Goal: Task Accomplishment & Management: Complete application form

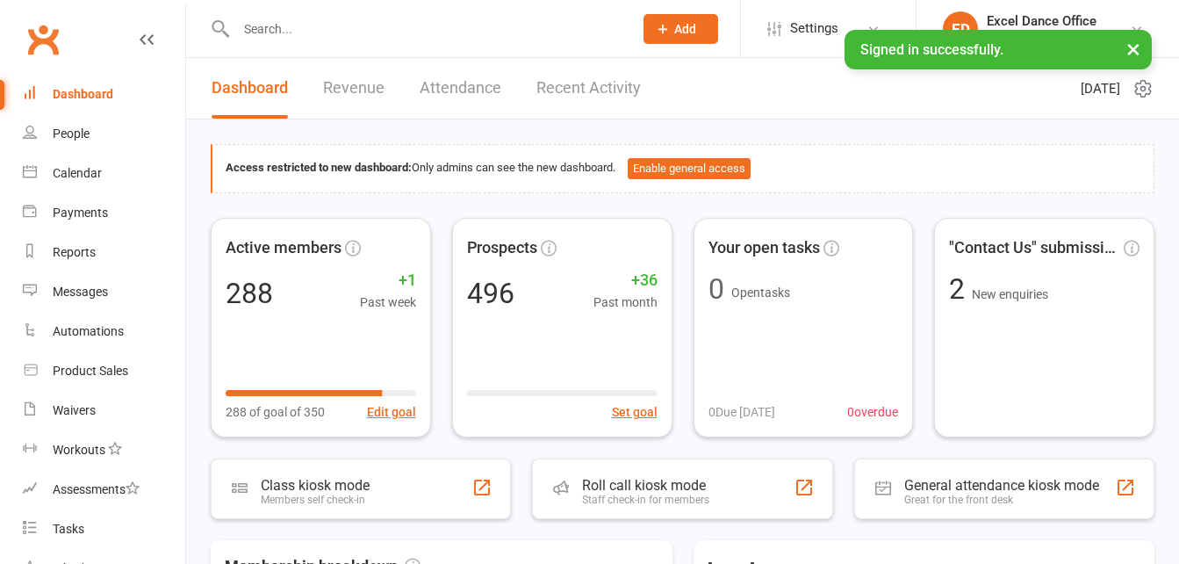
click at [291, 23] on input "text" at bounding box center [426, 29] width 390 height 25
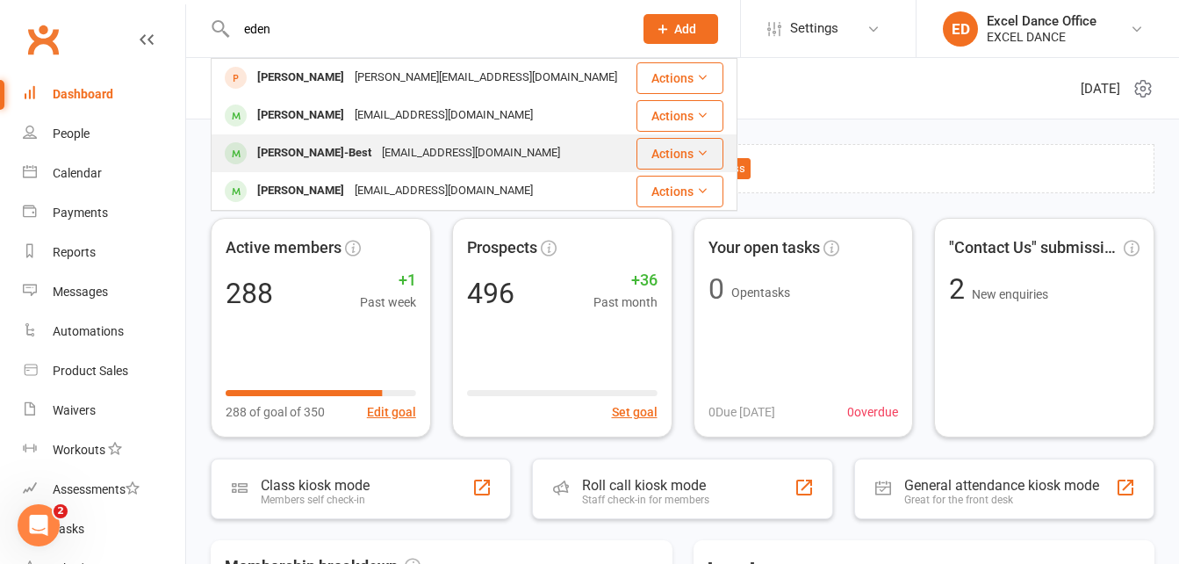
type input "eden"
click at [403, 144] on div "[EMAIL_ADDRESS][DOMAIN_NAME]" at bounding box center [471, 152] width 189 height 25
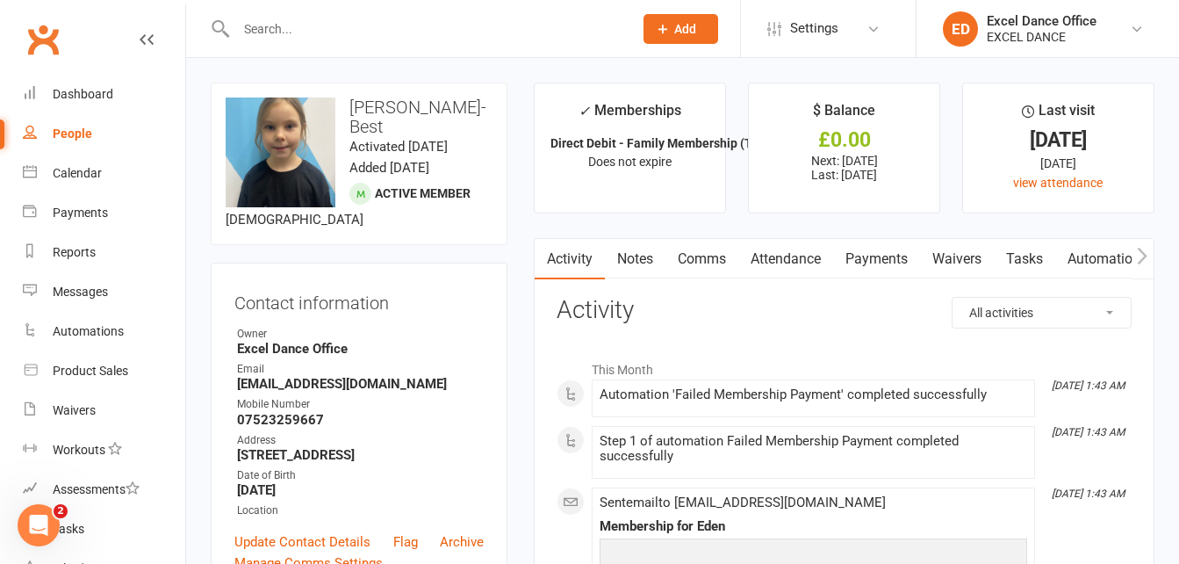
click at [889, 257] on link "Payments" at bounding box center [876, 259] width 87 height 40
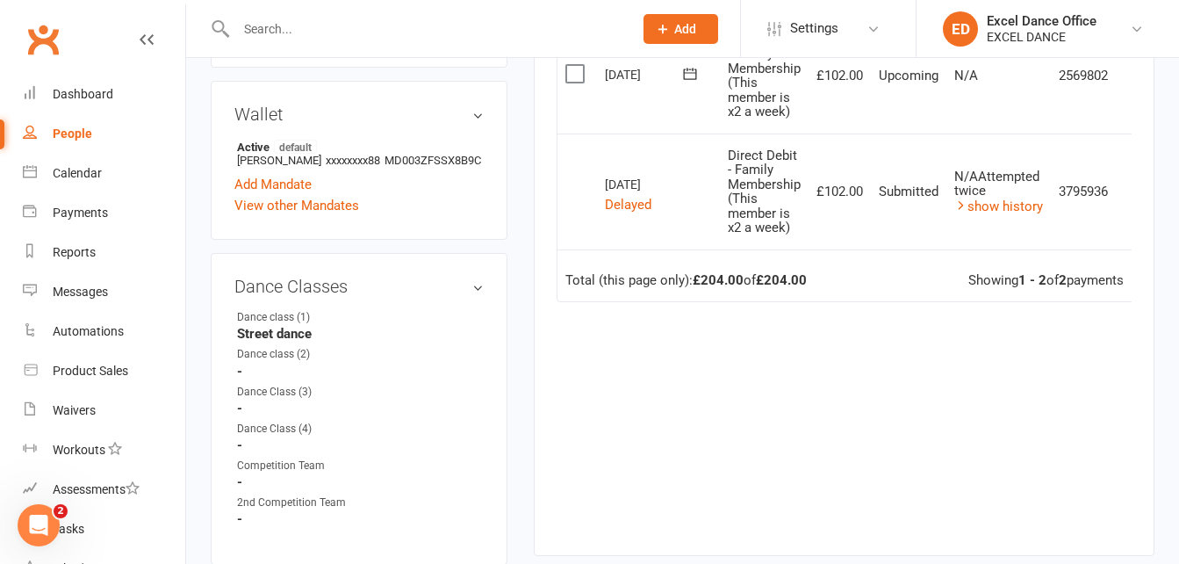
scroll to position [606, 0]
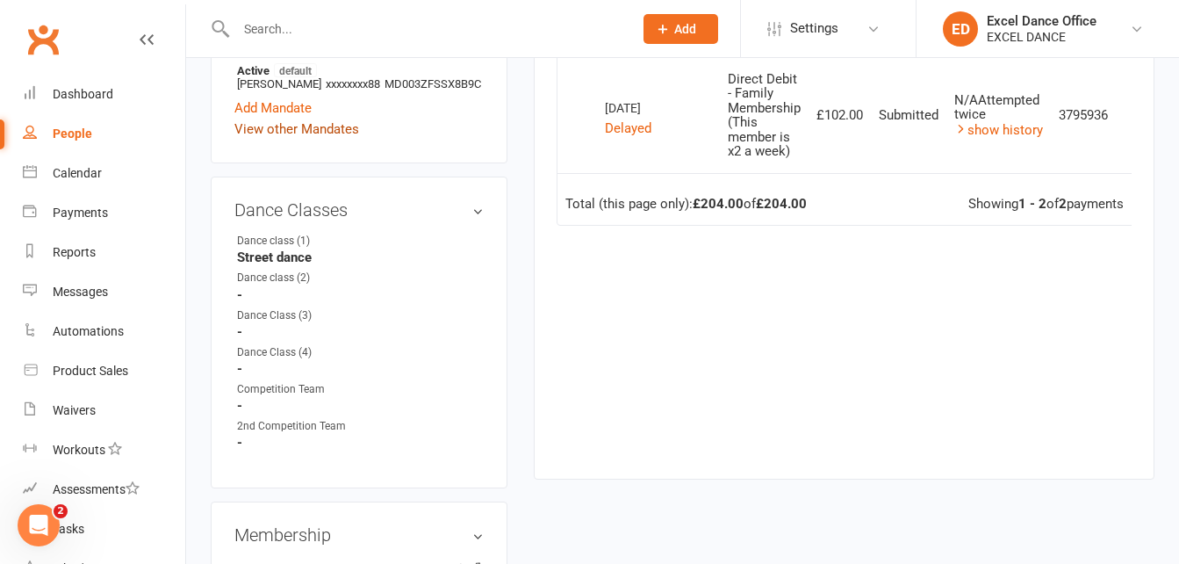
click at [302, 140] on link "View other Mandates" at bounding box center [296, 129] width 125 height 21
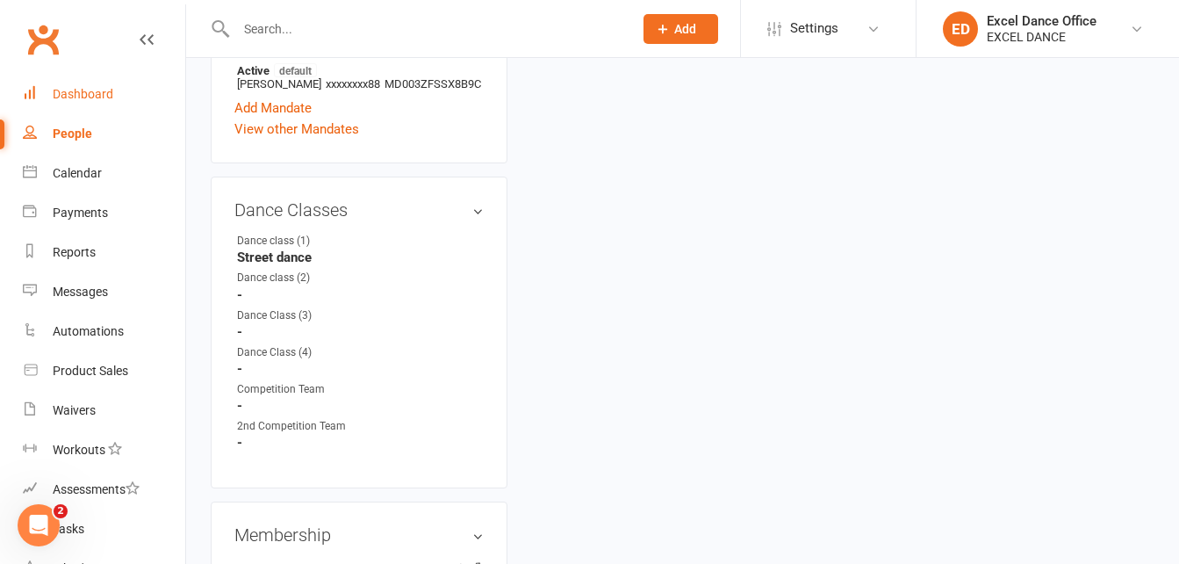
click at [104, 84] on link "Dashboard" at bounding box center [104, 95] width 162 height 40
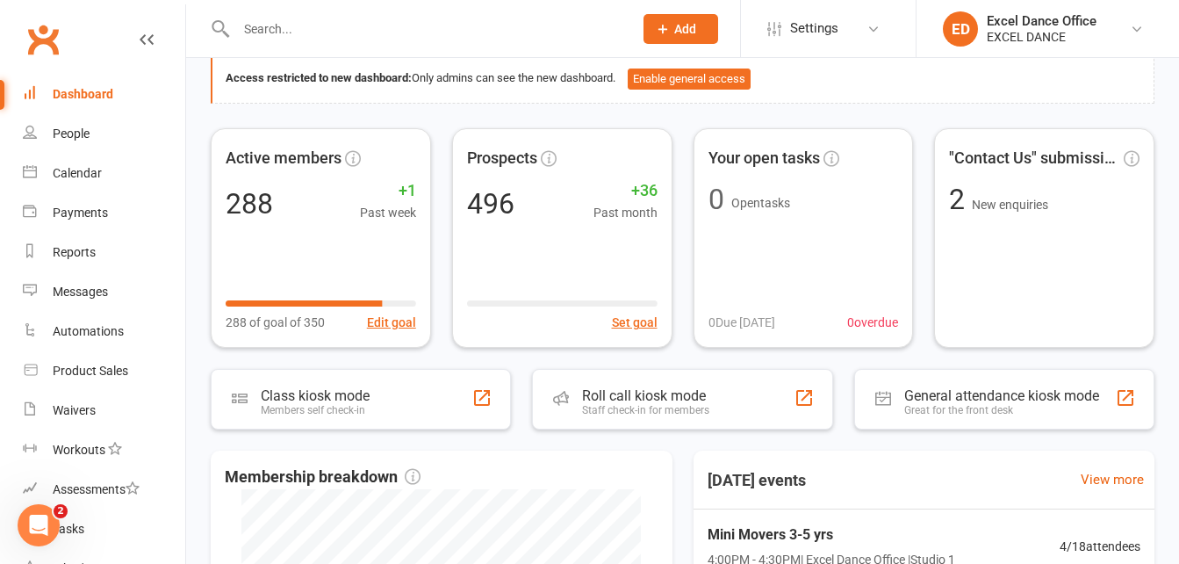
scroll to position [38, 0]
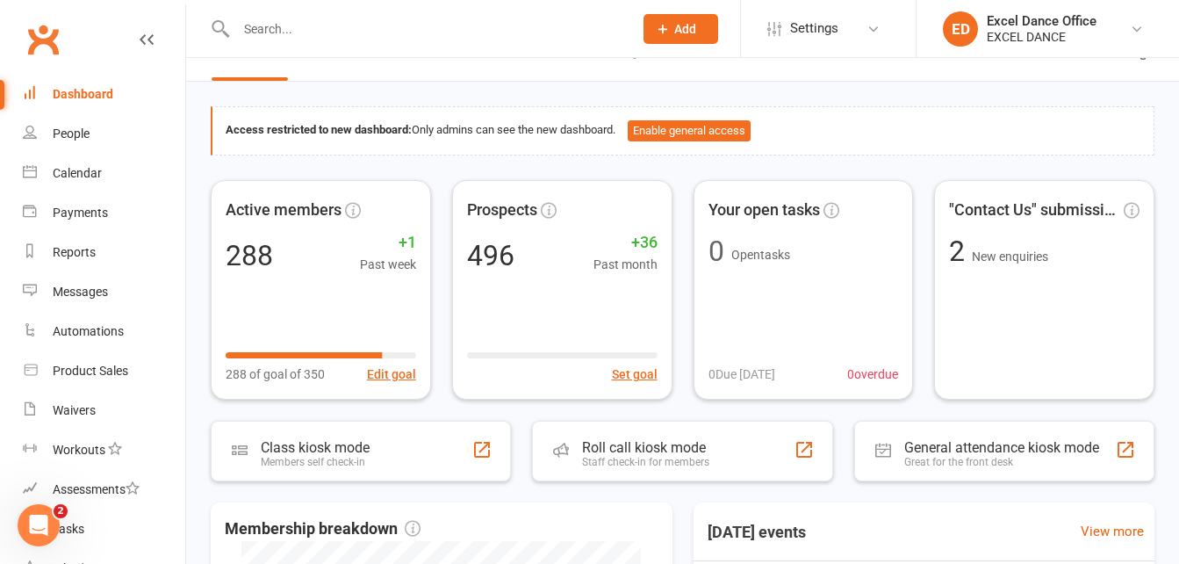
click at [364, 40] on input "text" at bounding box center [426, 29] width 390 height 25
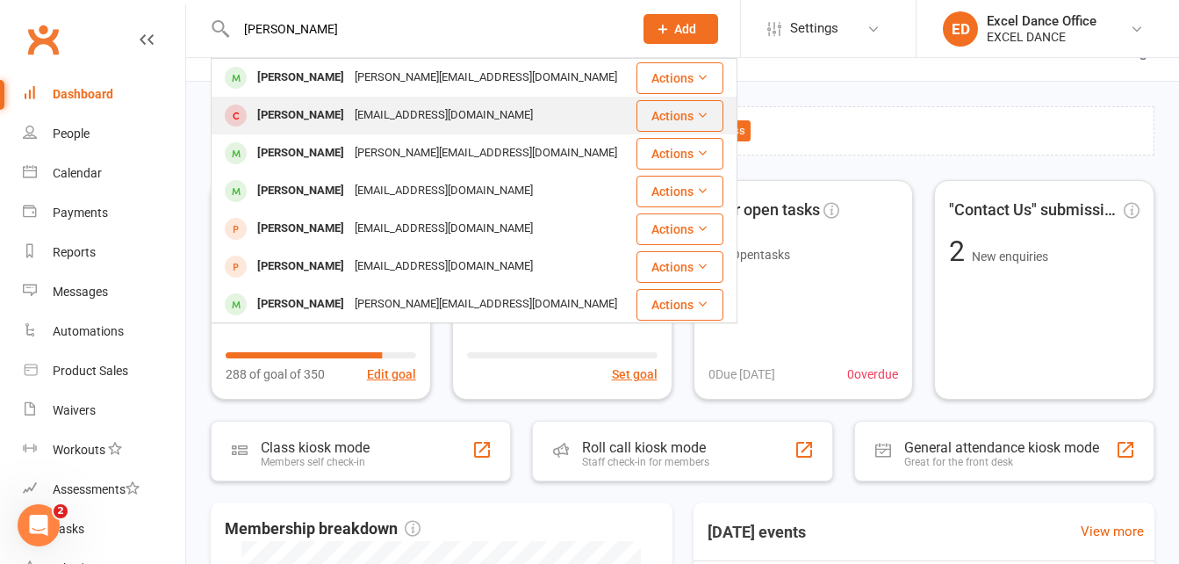
type input "[PERSON_NAME]"
click at [365, 104] on div "[EMAIL_ADDRESS][DOMAIN_NAME]" at bounding box center [443, 115] width 189 height 25
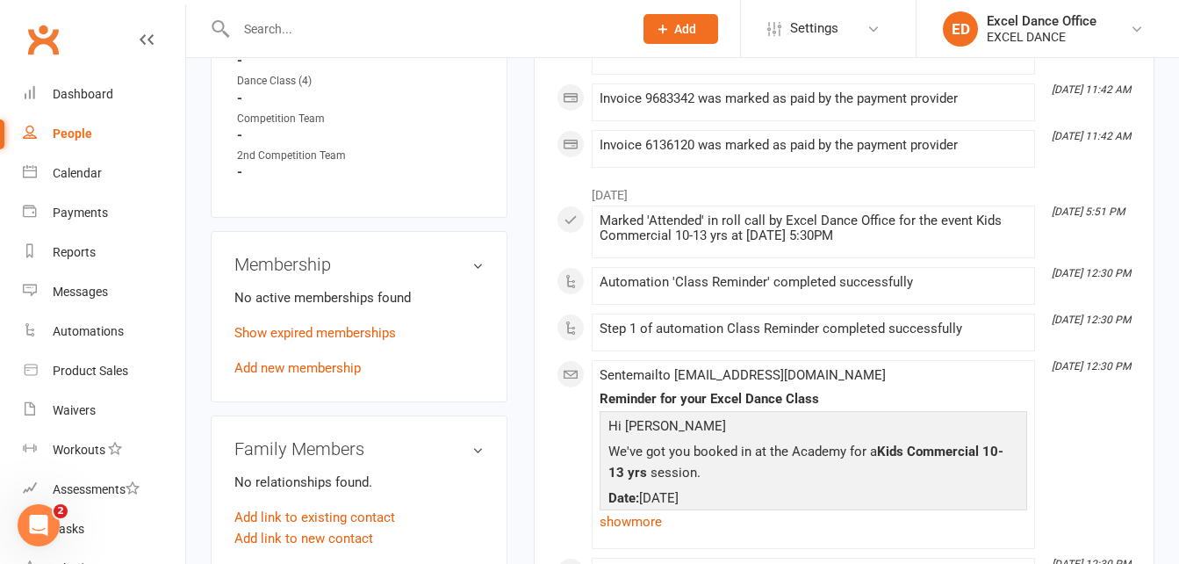
scroll to position [845, 0]
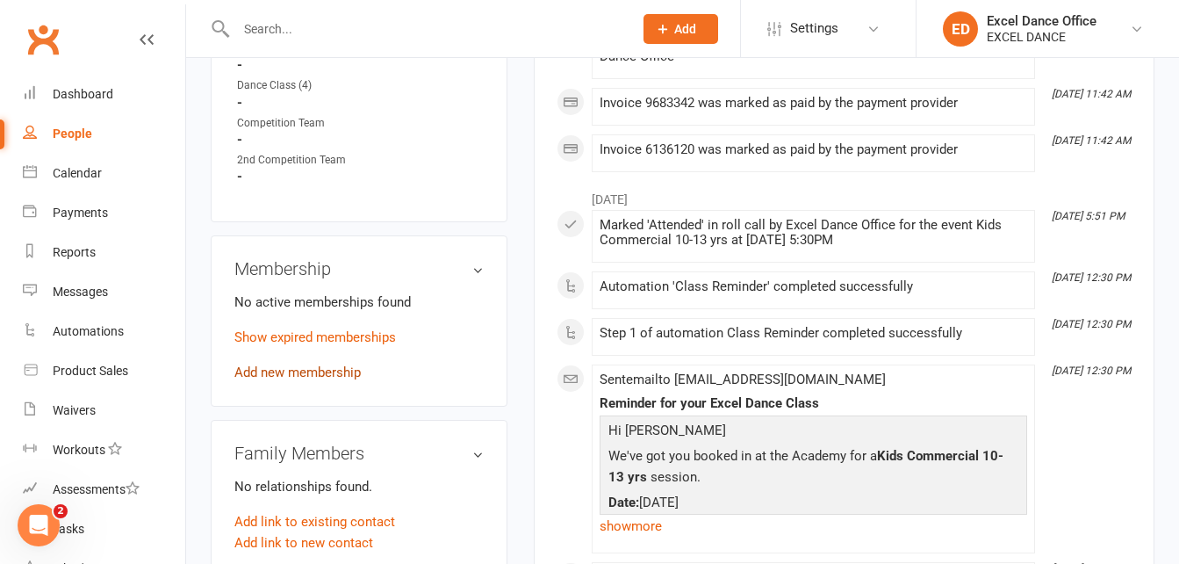
click at [330, 367] on link "Add new membership" at bounding box center [297, 372] width 126 height 16
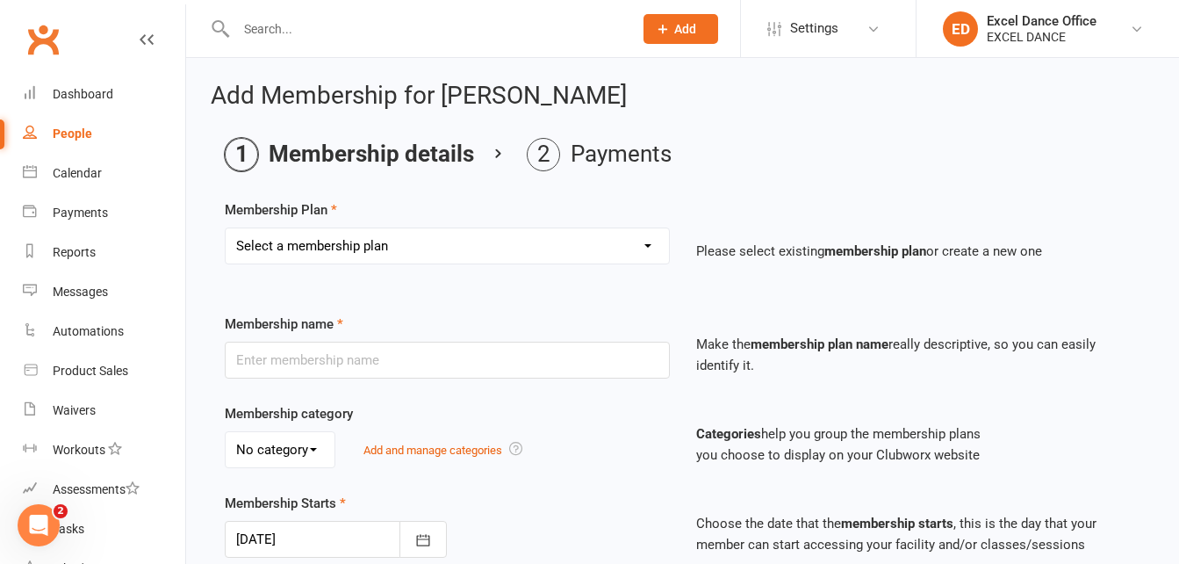
click at [647, 243] on select "Select a membership plan Create new Membership Plan DD - (Dance Tots) £32 month…" at bounding box center [447, 245] width 443 height 35
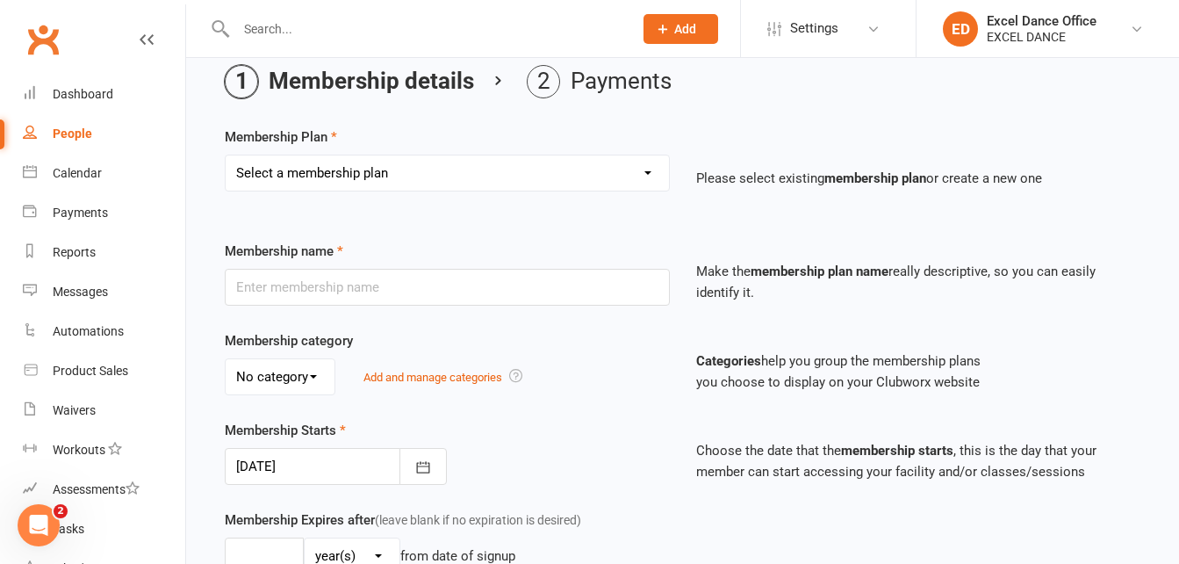
scroll to position [96, 0]
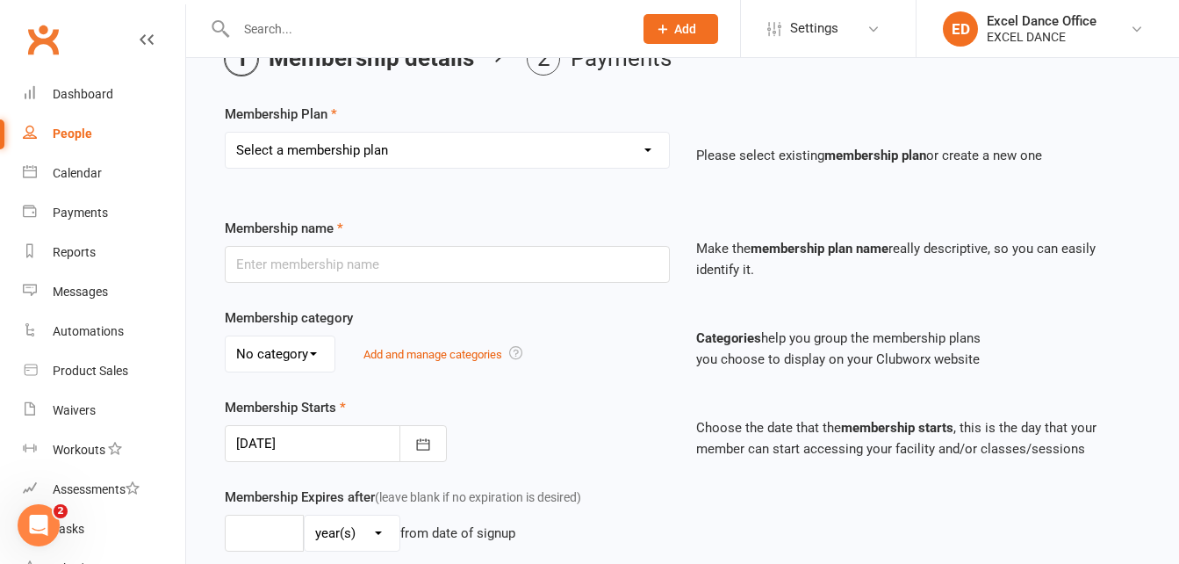
click at [659, 160] on select "Select a membership plan Create new Membership Plan DD - (Dance Tots) £32 month…" at bounding box center [447, 150] width 443 height 35
select select "20"
click at [226, 133] on select "Select a membership plan Create new Membership Plan DD - (Dance Tots) £32 month…" at bounding box center [447, 150] width 443 height 35
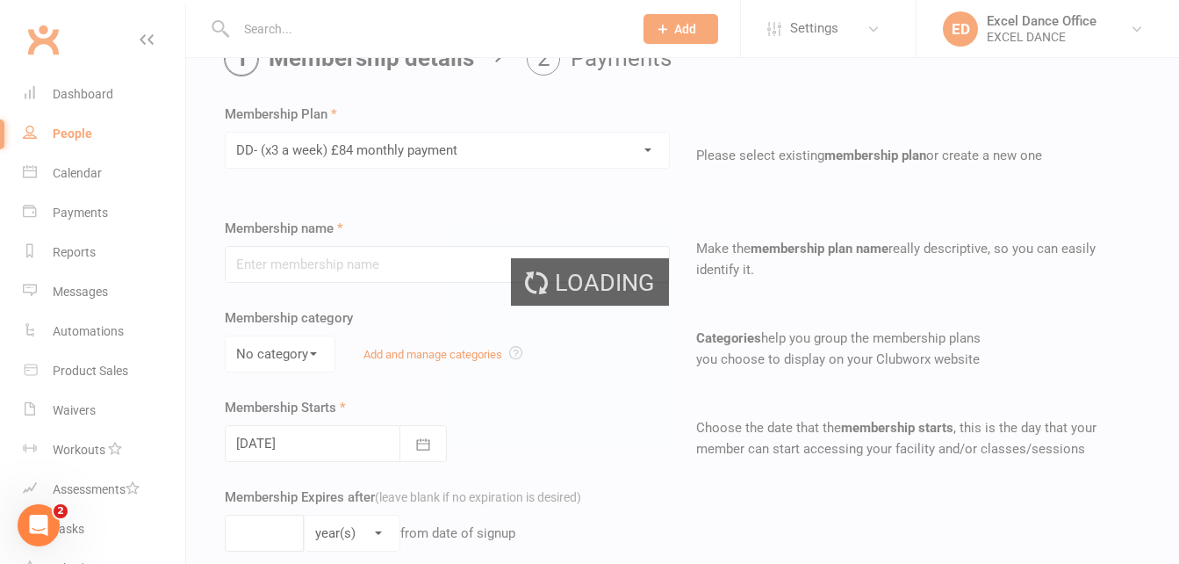
type input "DD- (x3 a week) £84 monthly payment"
type input "0"
type input "3"
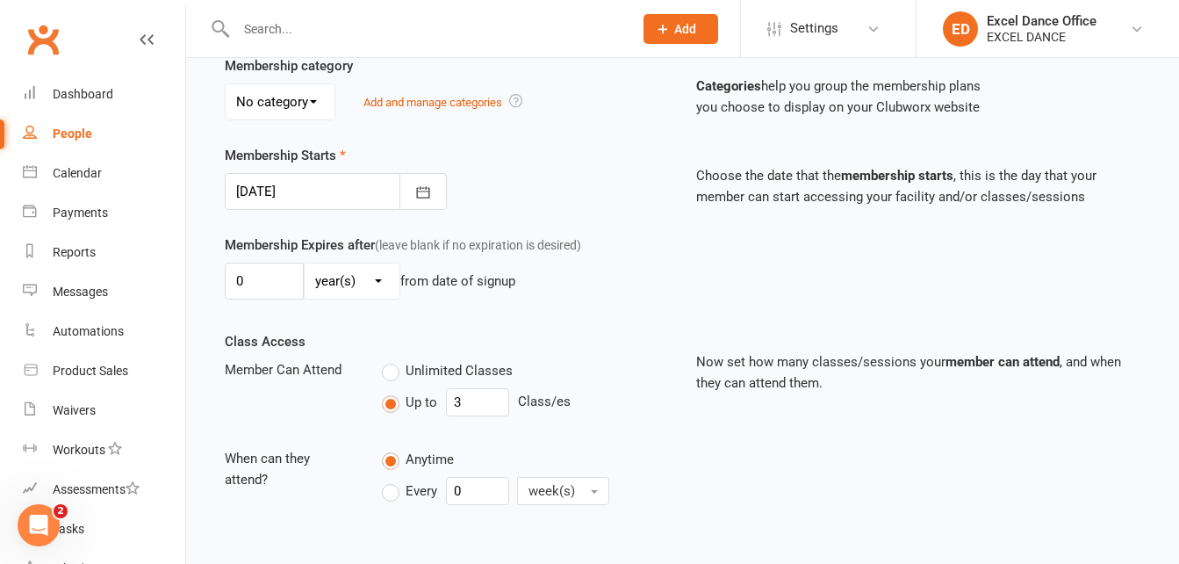
scroll to position [531, 0]
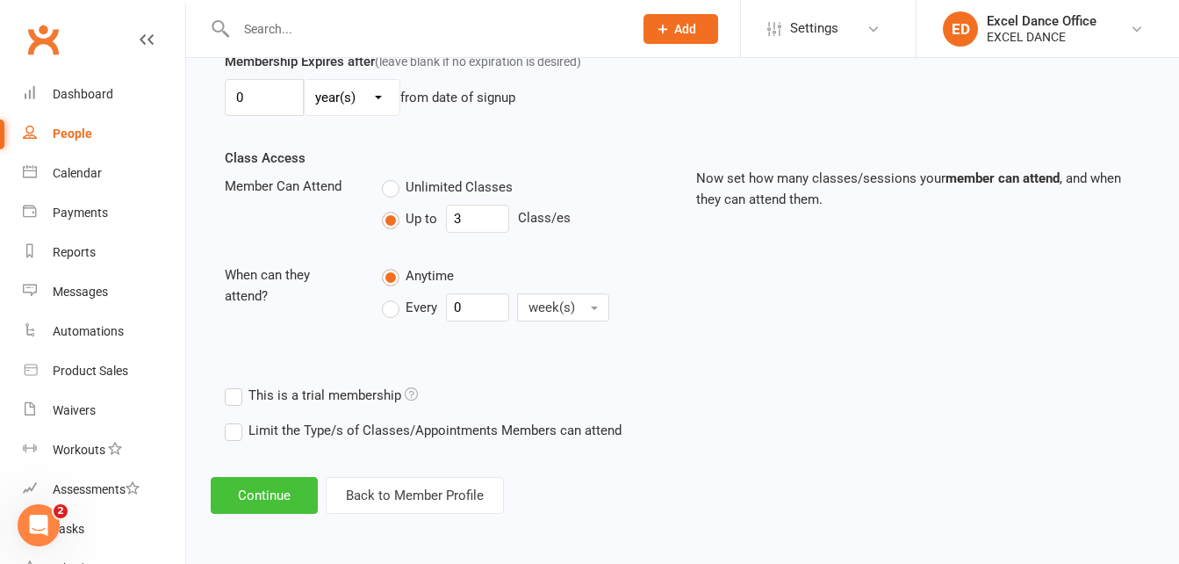
click at [282, 493] on button "Continue" at bounding box center [264, 495] width 107 height 37
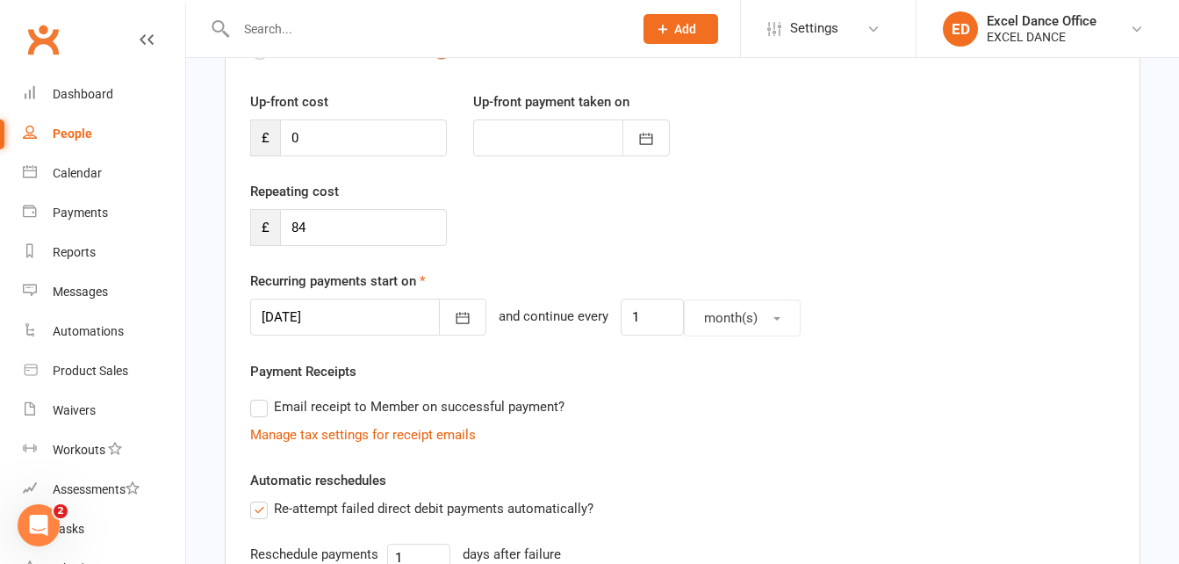
scroll to position [273, 0]
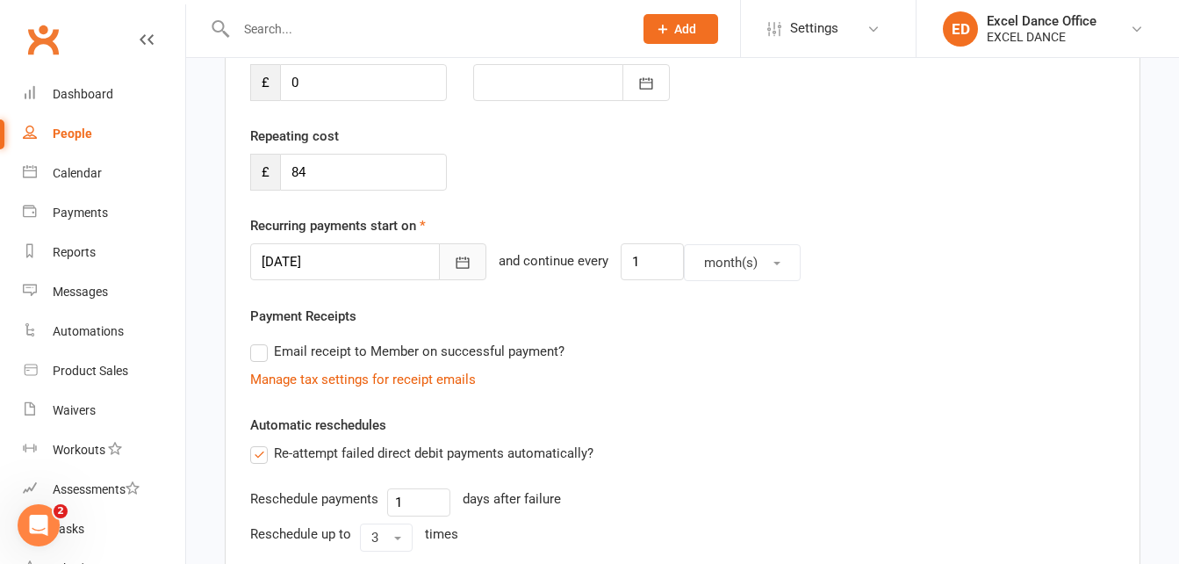
click at [439, 262] on button "button" at bounding box center [462, 261] width 47 height 37
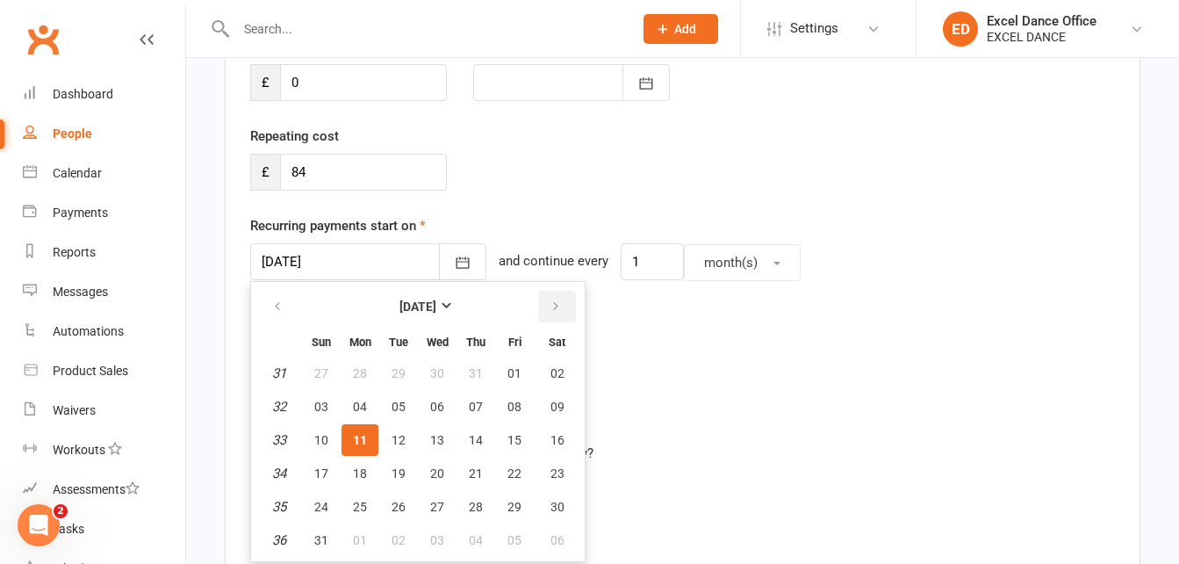
click at [564, 306] on button "button" at bounding box center [557, 307] width 38 height 32
click at [373, 375] on button "01" at bounding box center [360, 373] width 37 height 32
type input "[DATE]"
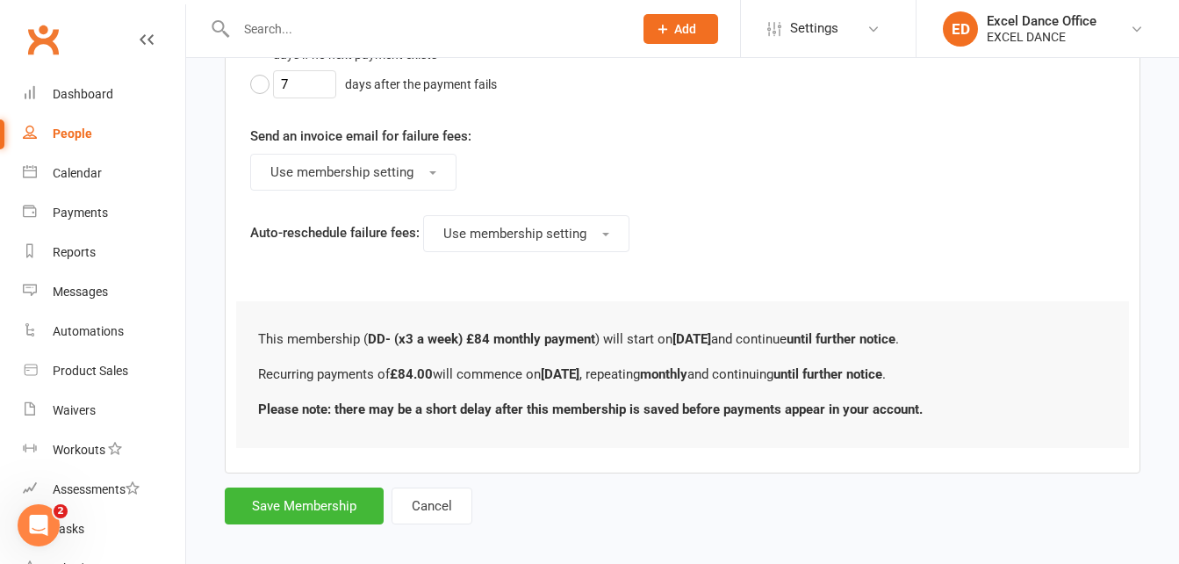
scroll to position [1016, 0]
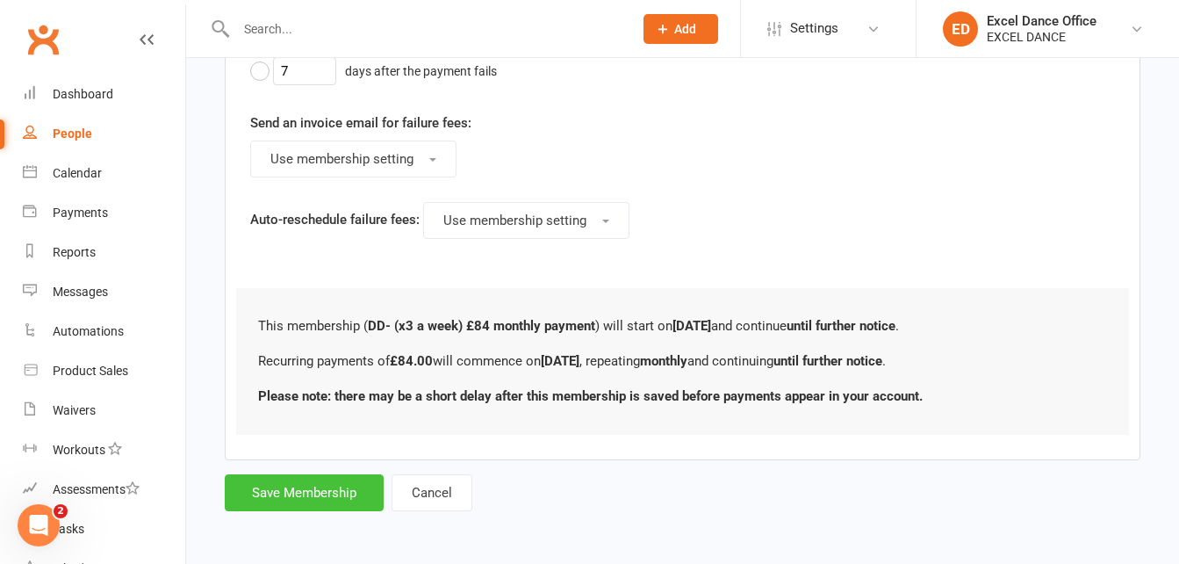
click at [327, 482] on button "Save Membership" at bounding box center [304, 492] width 159 height 37
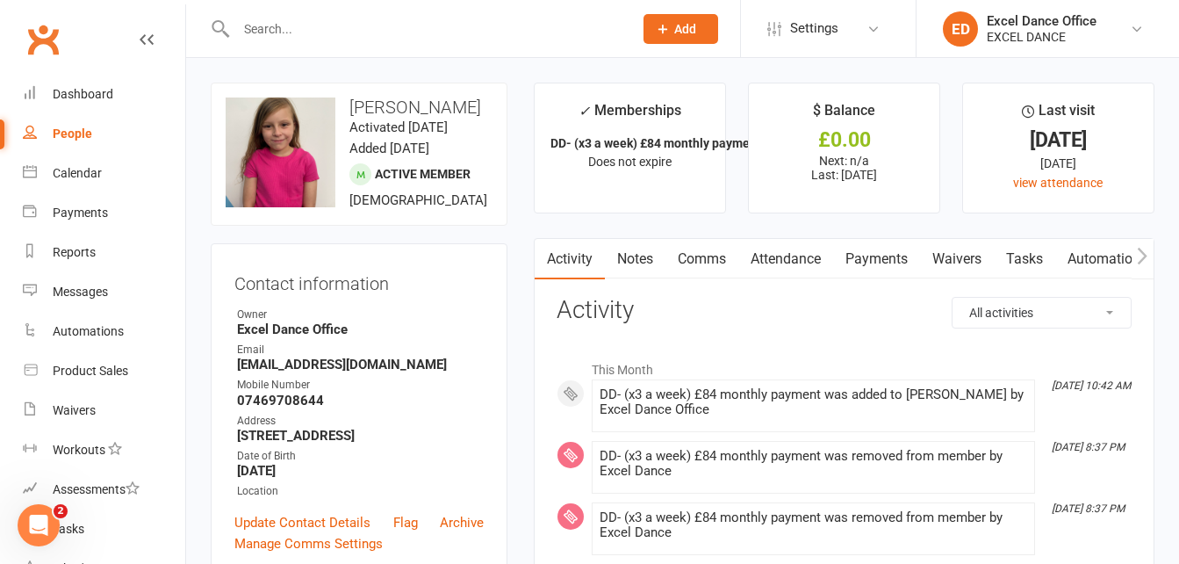
click at [313, 23] on input "text" at bounding box center [426, 29] width 390 height 25
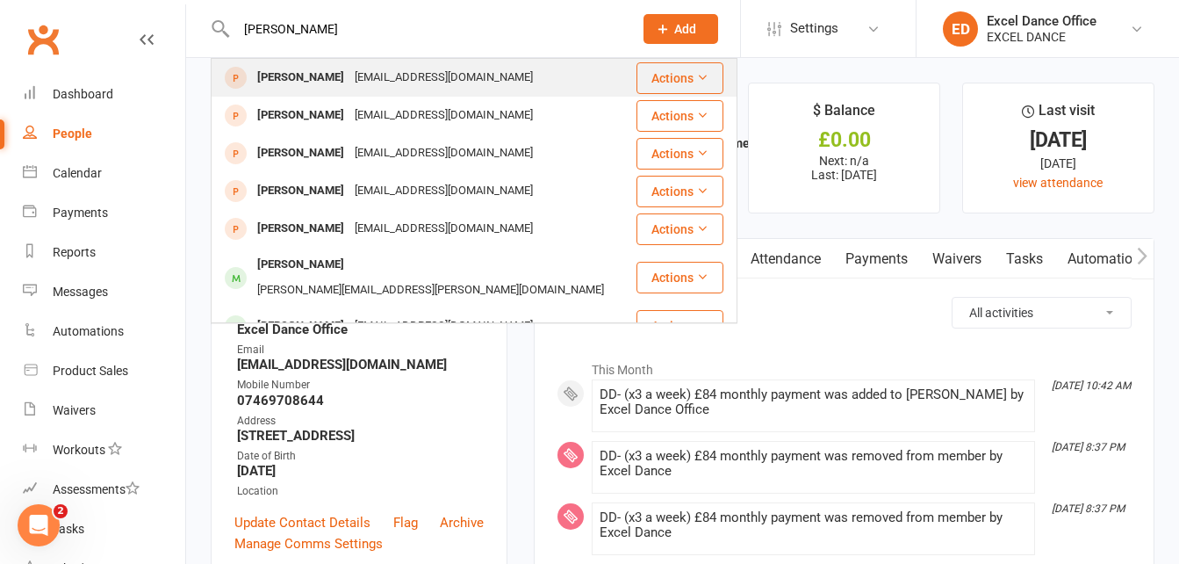
type input "[PERSON_NAME]"
click at [317, 66] on div "[PERSON_NAME]" at bounding box center [300, 77] width 97 height 25
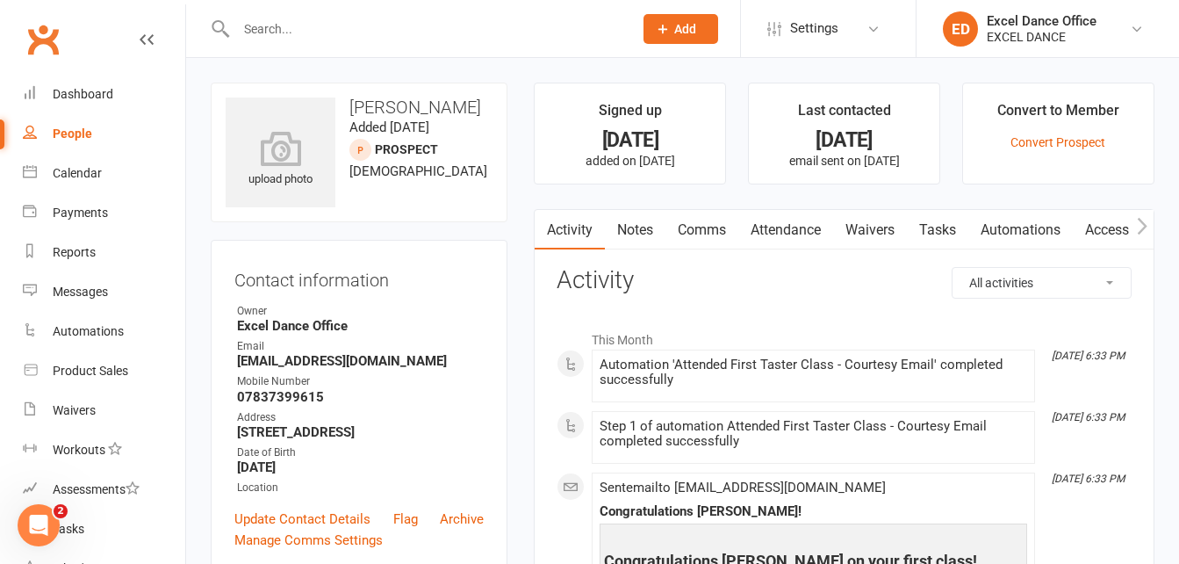
click at [1113, 135] on p "Convert Prospect" at bounding box center [1058, 142] width 159 height 14
click at [1082, 148] on link "Convert Prospect" at bounding box center [1058, 142] width 95 height 14
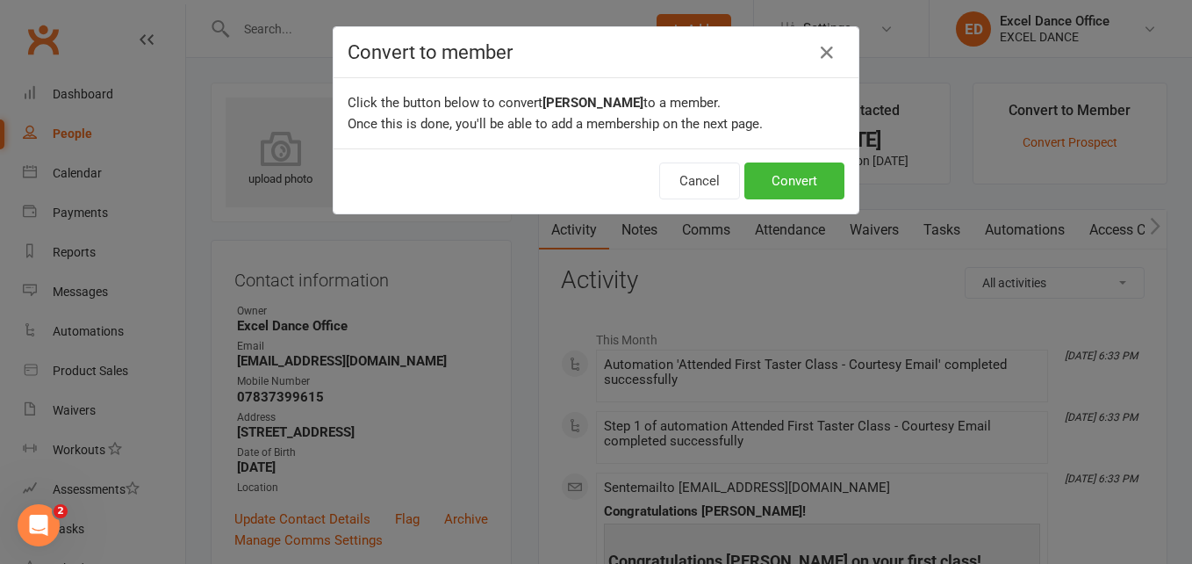
click at [783, 162] on div "Cancel Convert" at bounding box center [596, 180] width 525 height 65
click at [775, 170] on button "Convert" at bounding box center [795, 180] width 100 height 37
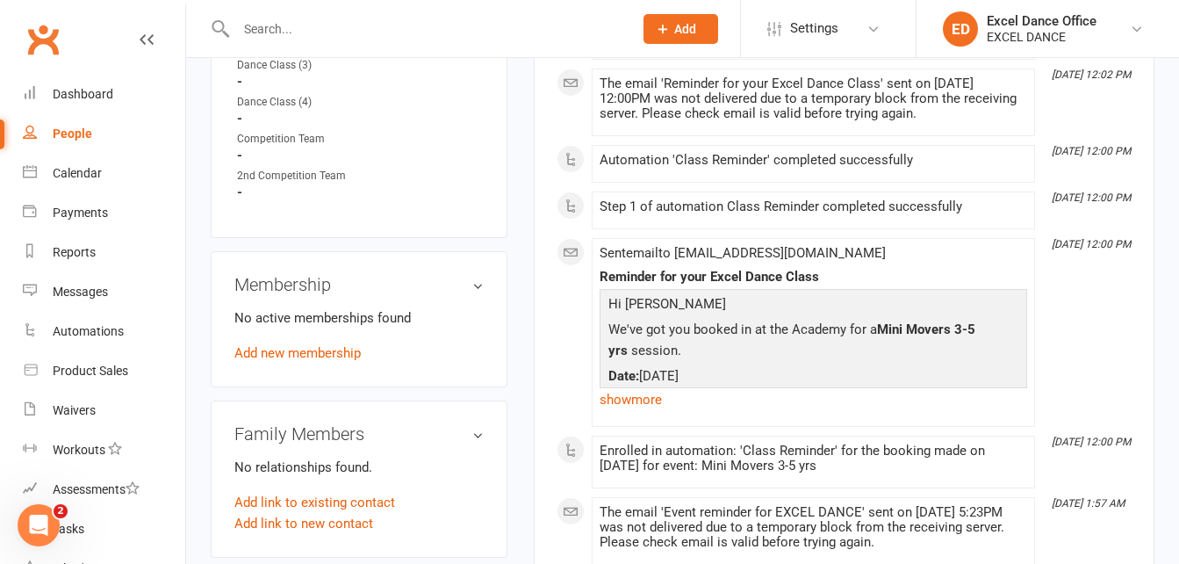
scroll to position [929, 0]
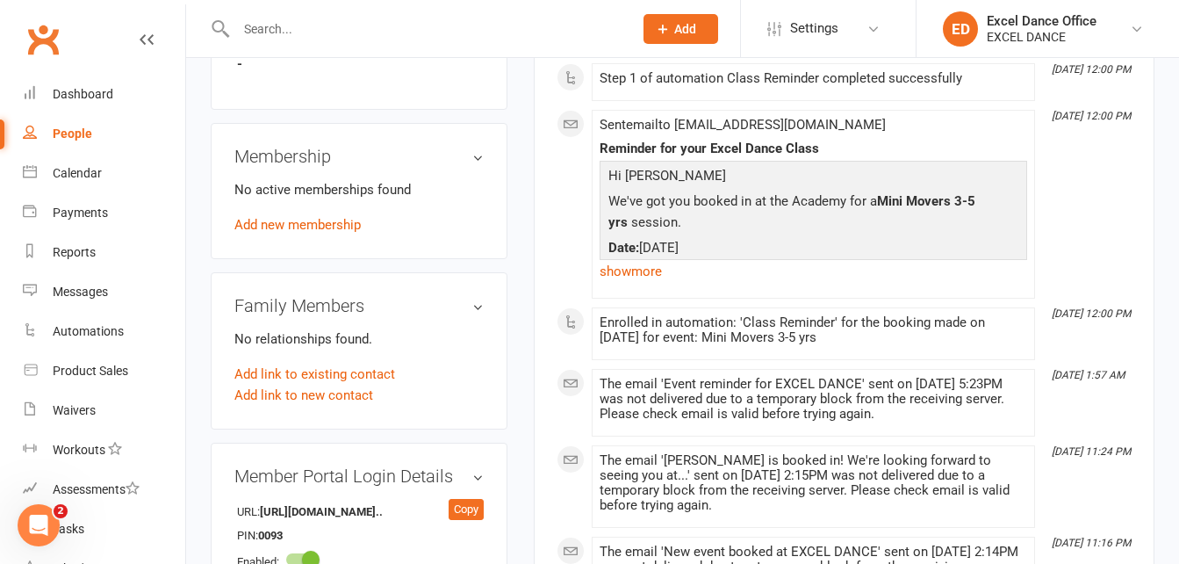
click at [281, 214] on div "No active memberships found Add new membership" at bounding box center [358, 207] width 249 height 56
click at [300, 231] on link "Add new membership" at bounding box center [297, 225] width 126 height 16
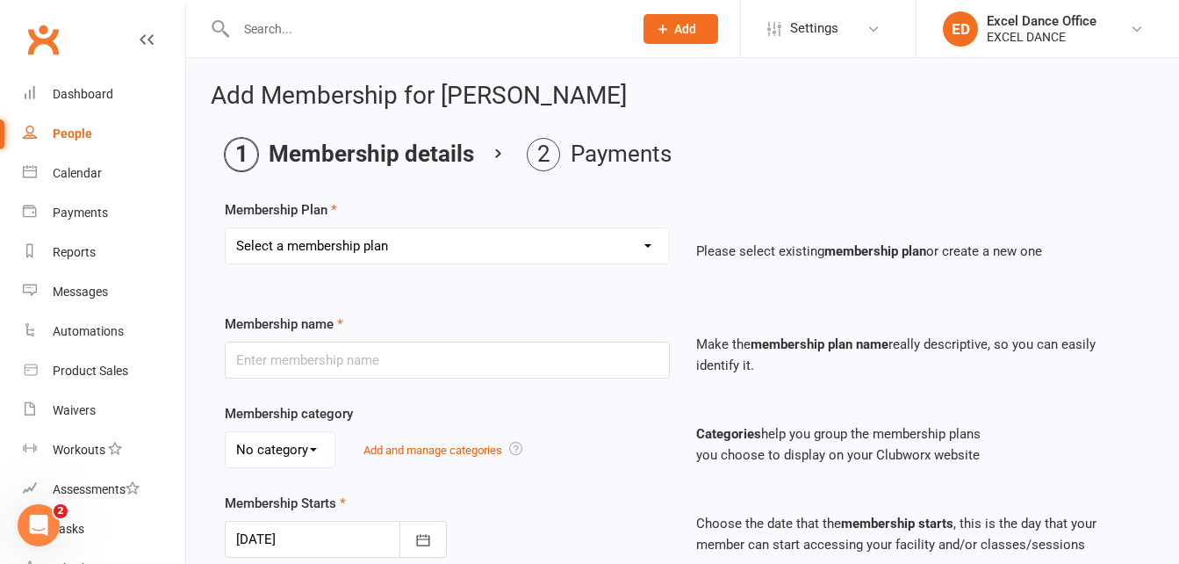
click at [446, 241] on select "Select a membership plan Create new Membership Plan DD - (Dance Tots) £32 month…" at bounding box center [447, 245] width 443 height 35
select select "2"
click at [226, 228] on select "Select a membership plan Create new Membership Plan DD - (Dance Tots) £32 month…" at bounding box center [447, 245] width 443 height 35
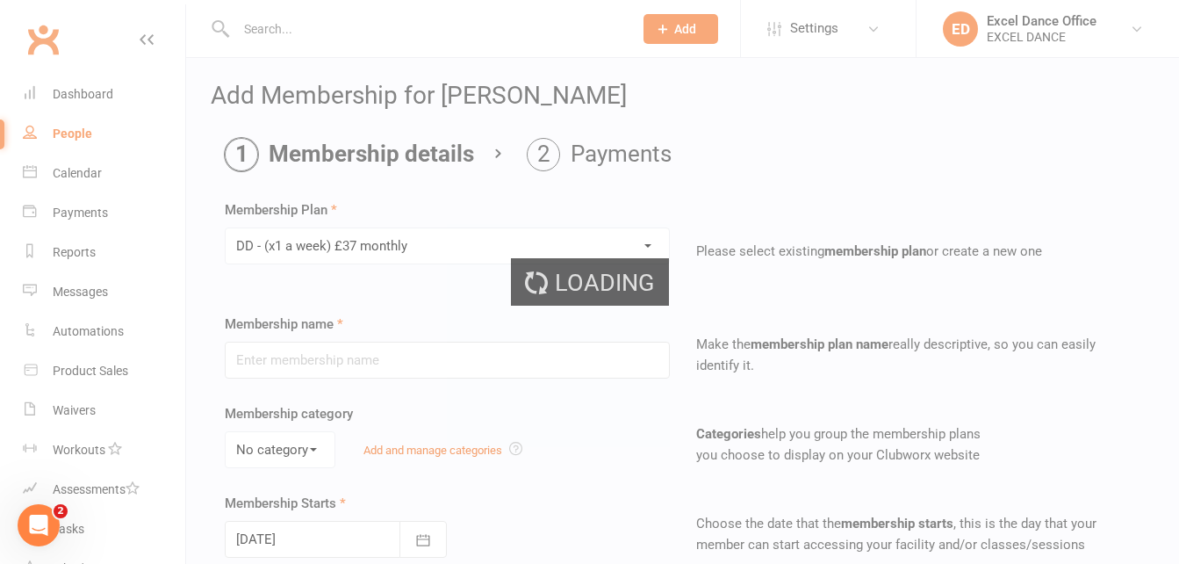
type input "DD - (x1 a week) £37 monthly"
select select "1"
type input "0"
type input "1"
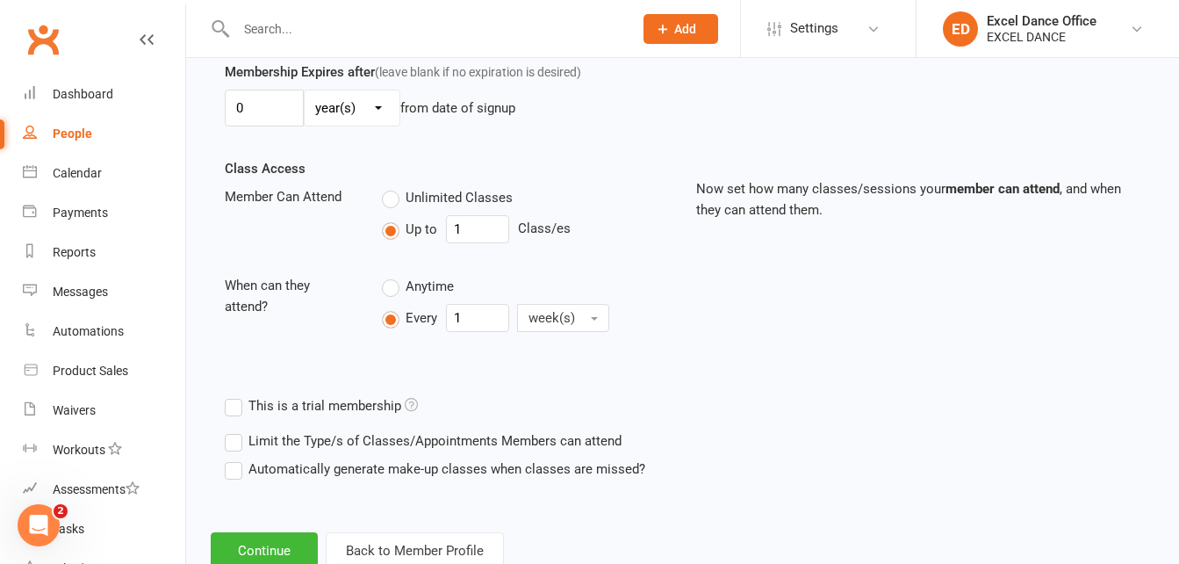
scroll to position [576, 0]
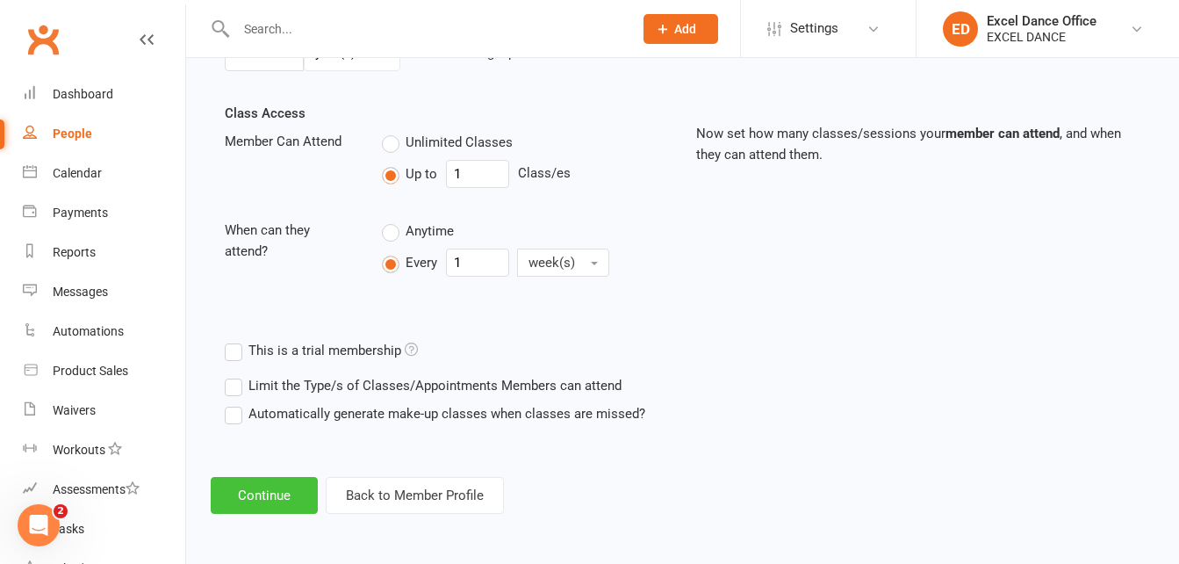
click at [255, 499] on button "Continue" at bounding box center [264, 495] width 107 height 37
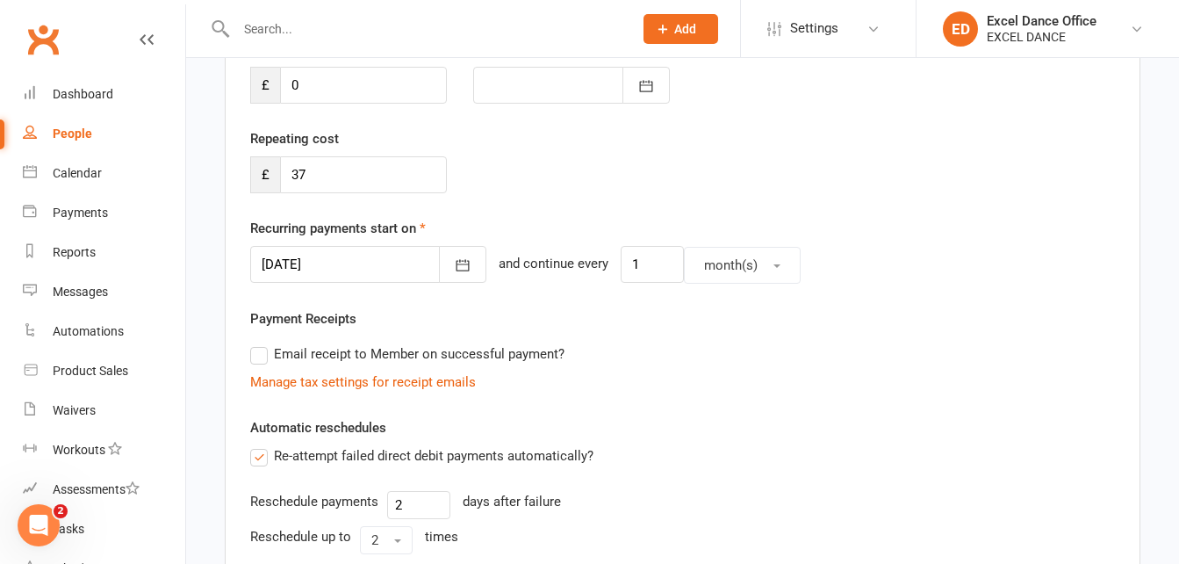
scroll to position [366, 0]
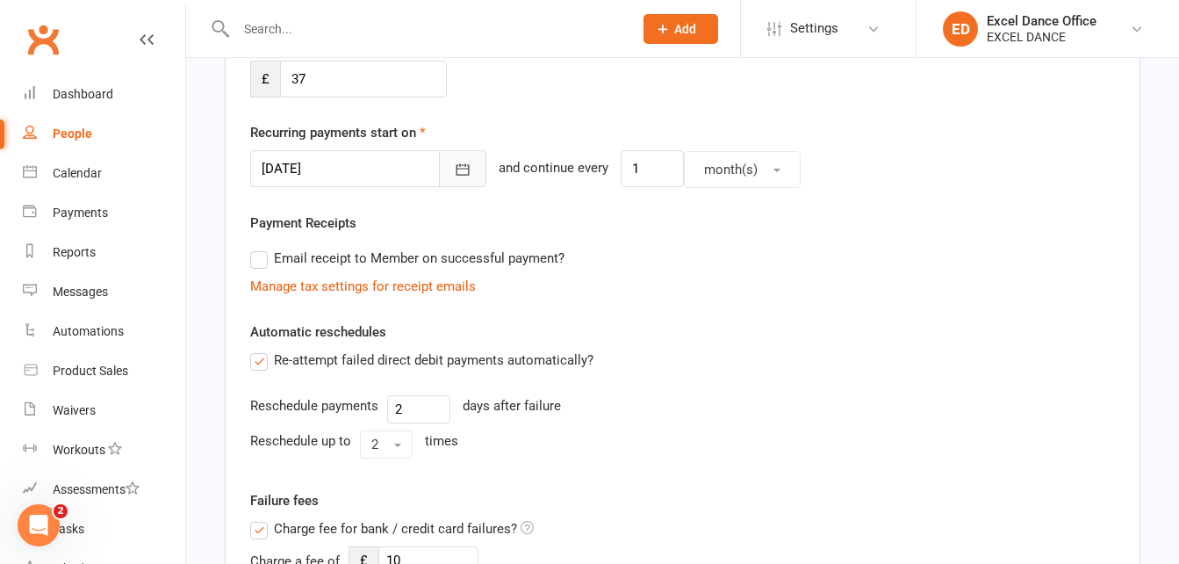
click at [439, 172] on button "button" at bounding box center [462, 168] width 47 height 37
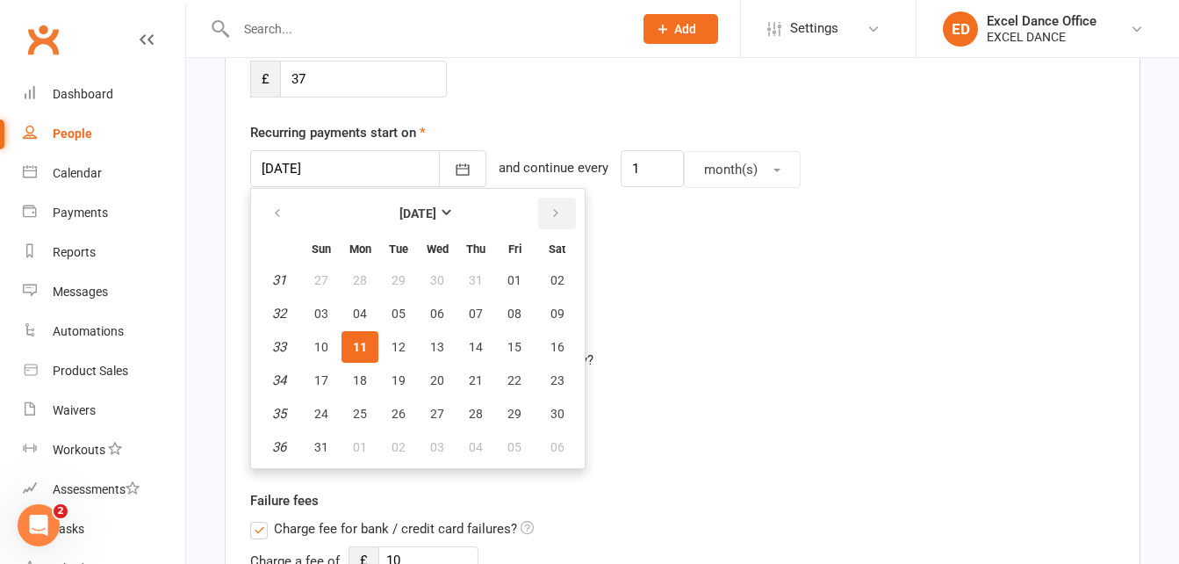
click at [560, 214] on icon "button" at bounding box center [556, 213] width 12 height 14
click at [361, 282] on span "01" at bounding box center [360, 280] width 14 height 14
type input "[DATE]"
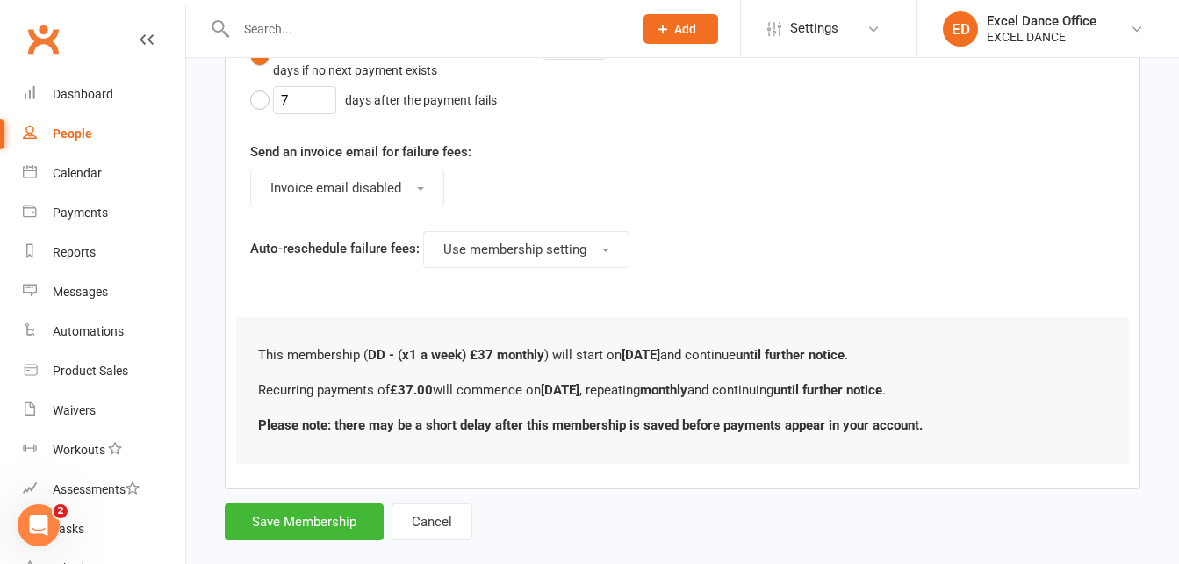
scroll to position [1011, 0]
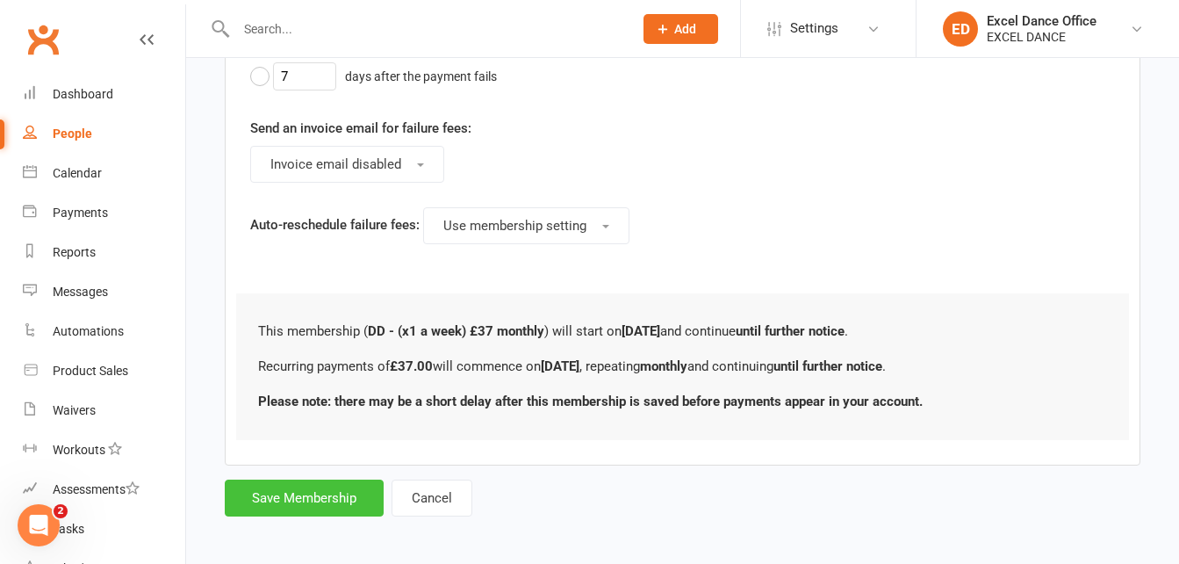
click at [285, 489] on button "Save Membership" at bounding box center [304, 497] width 159 height 37
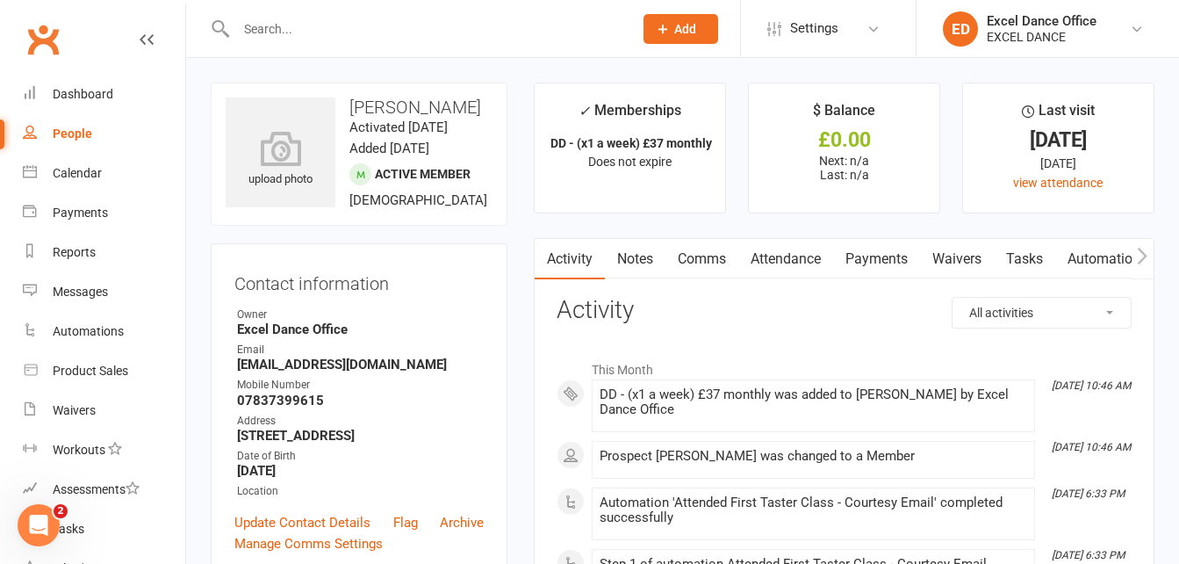
click at [279, 26] on input "text" at bounding box center [426, 29] width 390 height 25
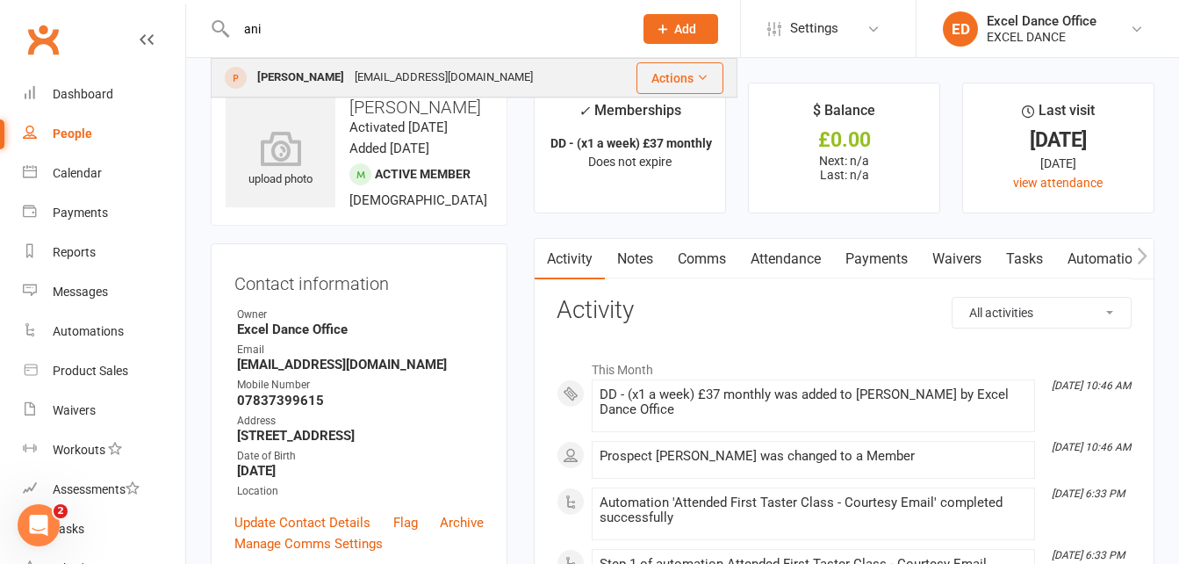
type input "ani"
click at [306, 78] on div "[PERSON_NAME]" at bounding box center [300, 77] width 97 height 25
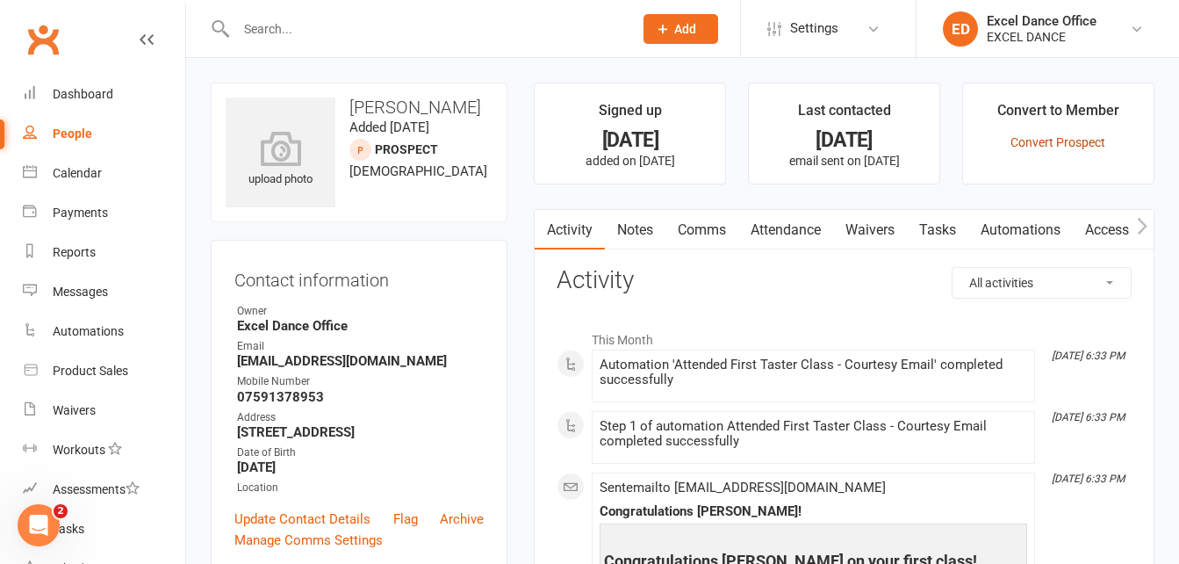
click at [1096, 135] on link "Convert Prospect" at bounding box center [1058, 142] width 95 height 14
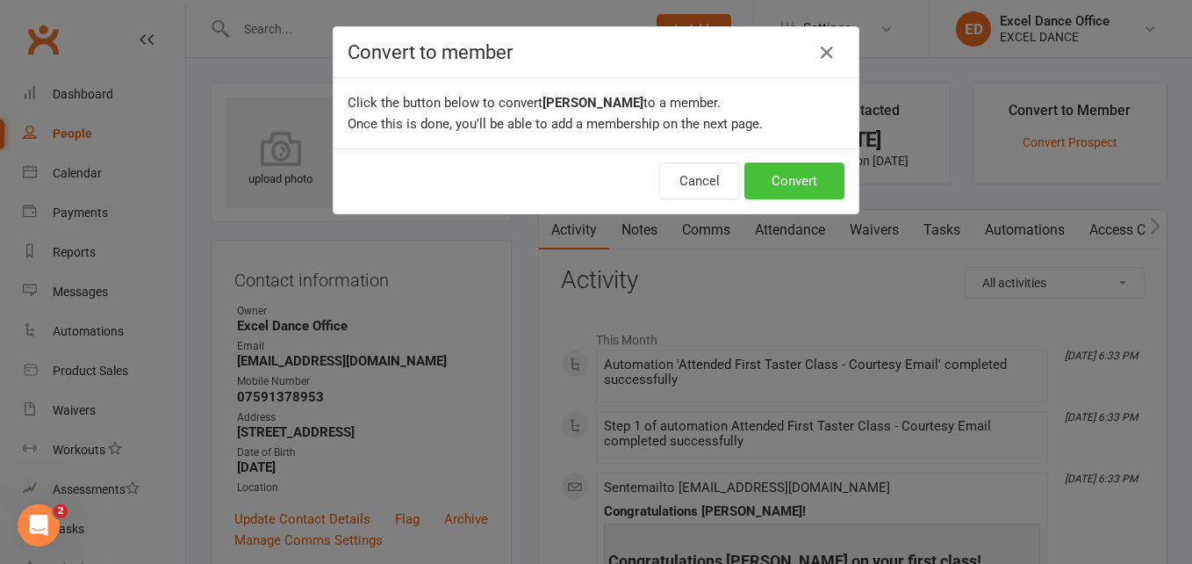
click at [784, 176] on button "Convert" at bounding box center [795, 180] width 100 height 37
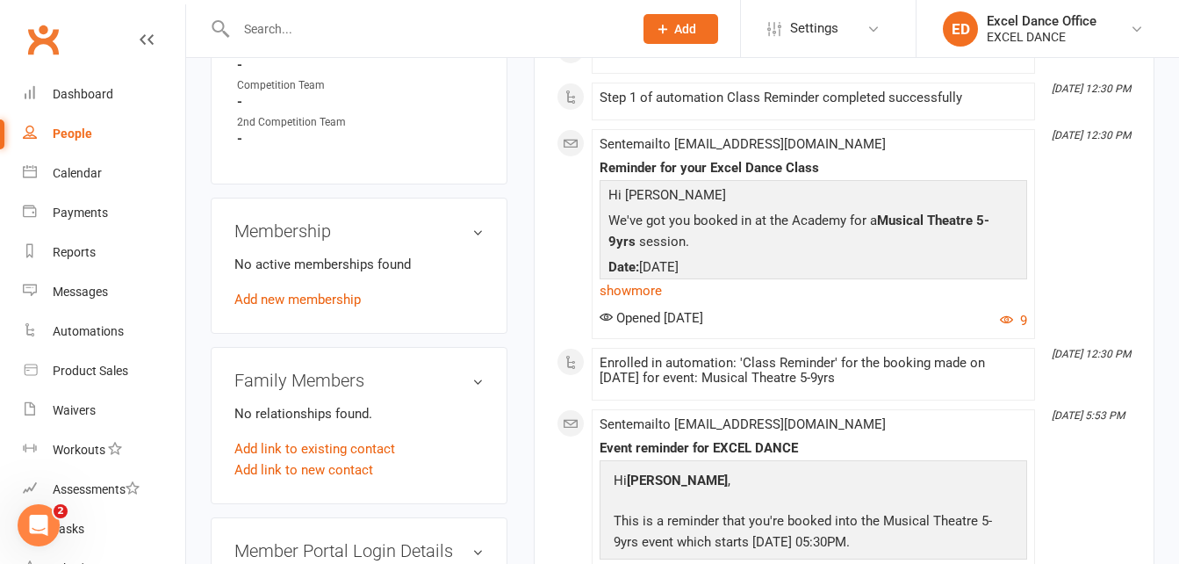
scroll to position [897, 0]
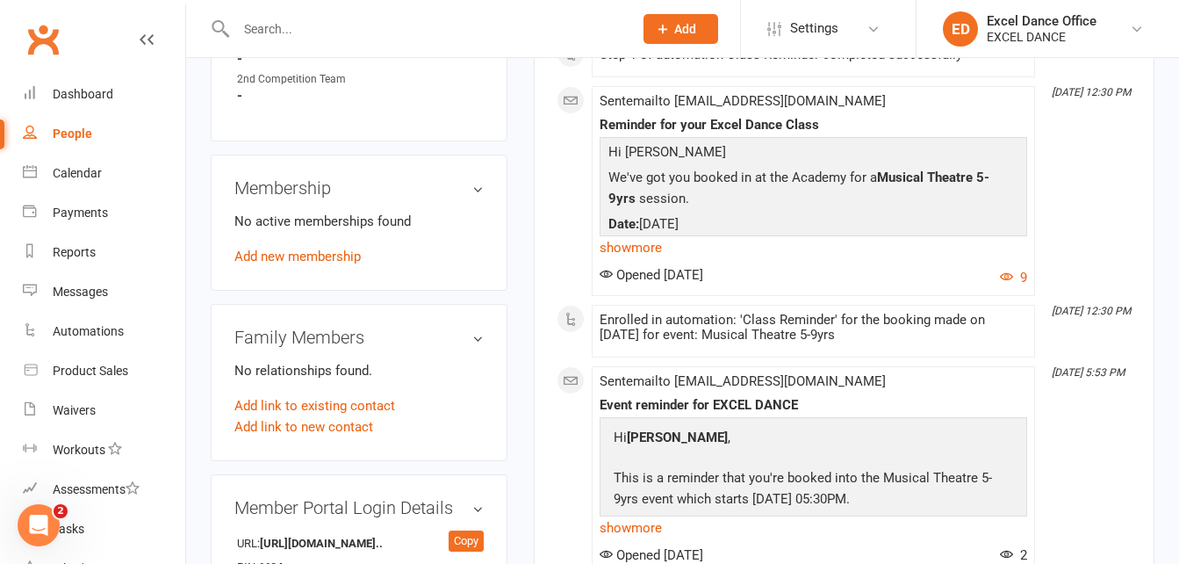
click at [315, 267] on div "No active memberships found Add new membership" at bounding box center [358, 239] width 249 height 56
click at [313, 264] on link "Add new membership" at bounding box center [297, 256] width 126 height 16
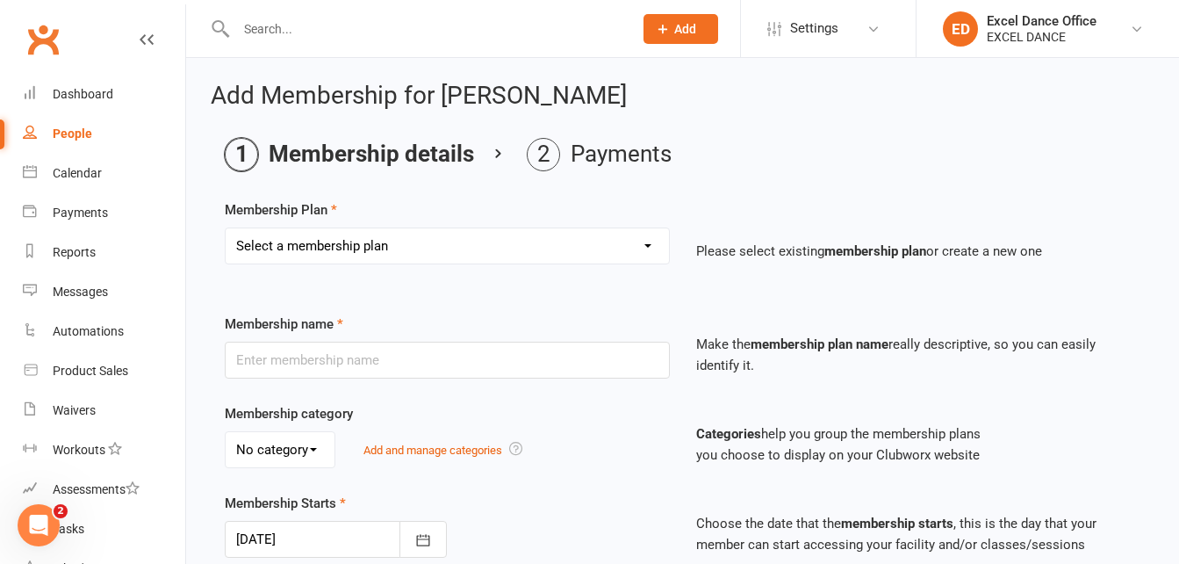
click at [646, 244] on select "Select a membership plan Create new Membership Plan DD - (Dance Tots) £32 month…" at bounding box center [447, 245] width 443 height 35
select select "16"
click at [226, 228] on select "Select a membership plan Create new Membership Plan DD - (Dance Tots) £32 month…" at bounding box center [447, 245] width 443 height 35
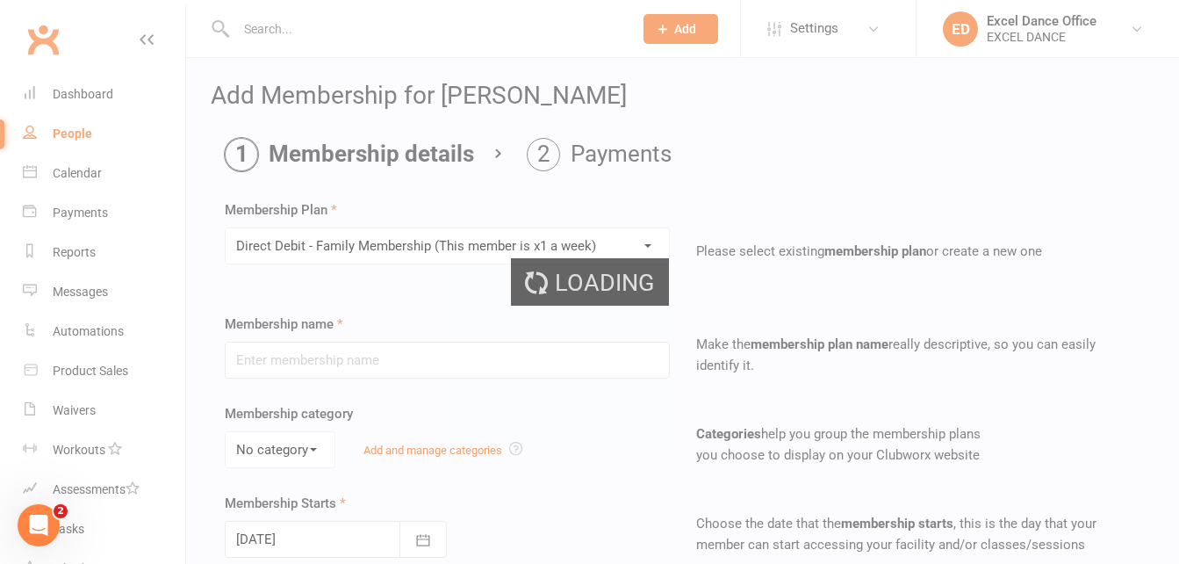
type input "Direct Debit - Family Membership (This member is x1 a week)"
select select "1"
type input "0"
type input "1"
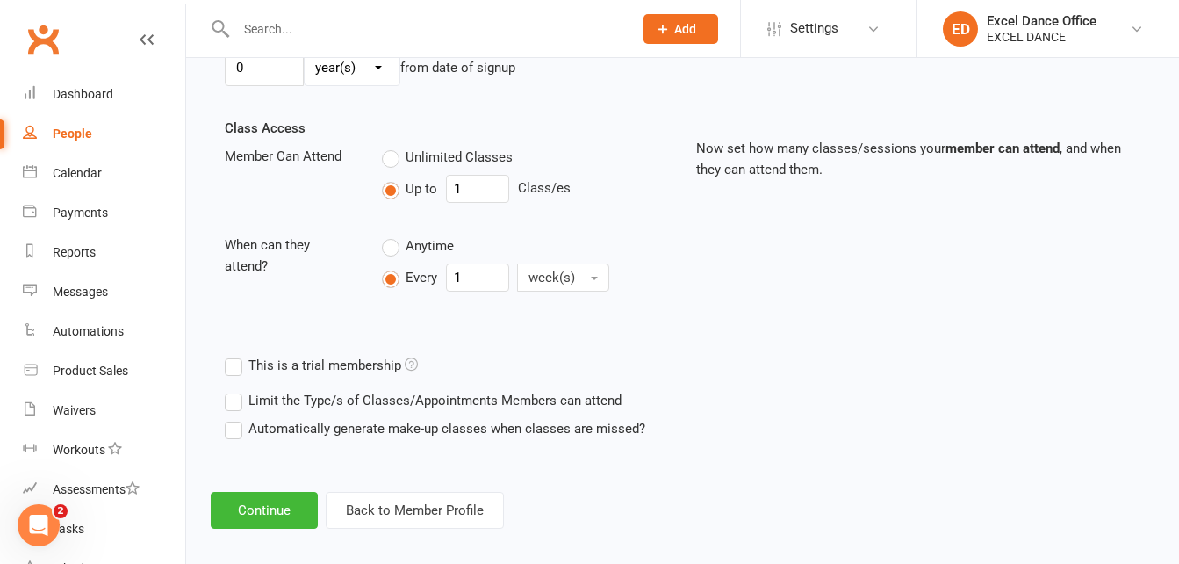
scroll to position [576, 0]
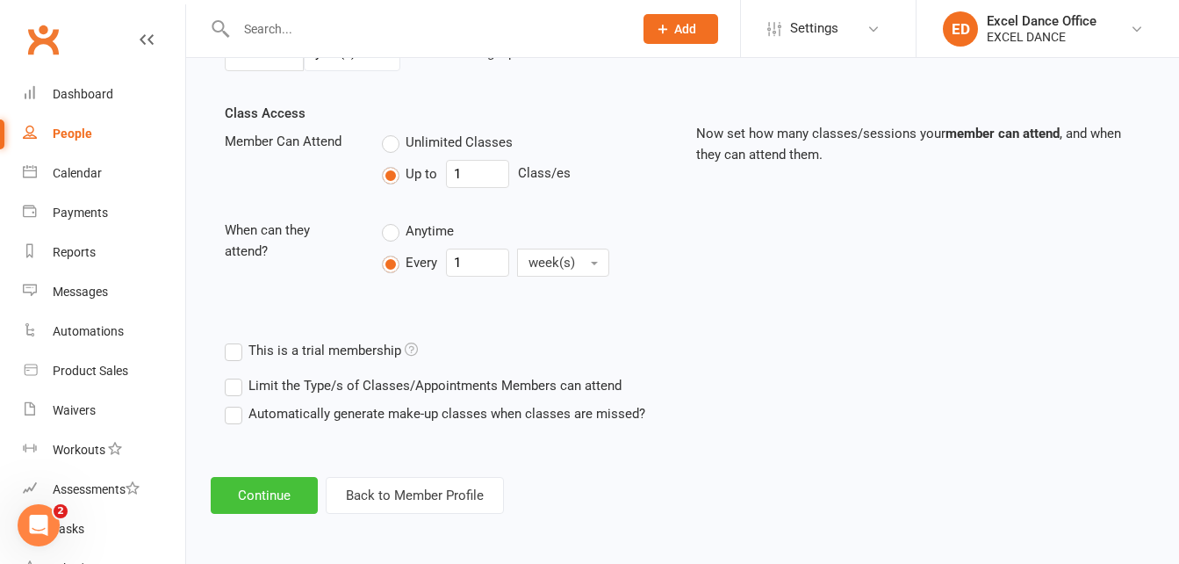
click at [234, 494] on button "Continue" at bounding box center [264, 495] width 107 height 37
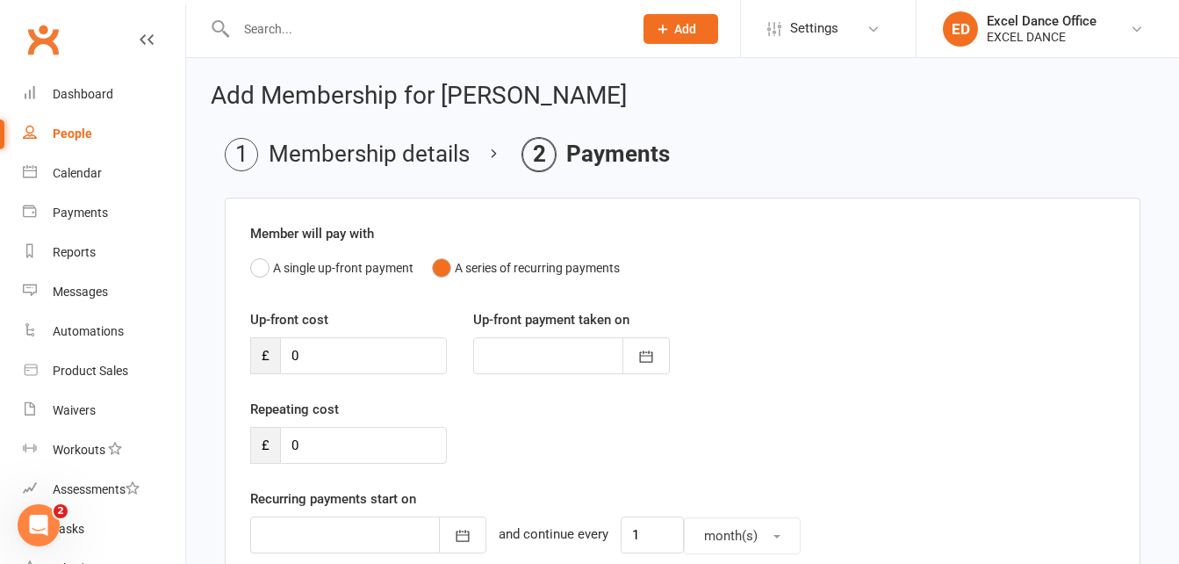
scroll to position [572, 0]
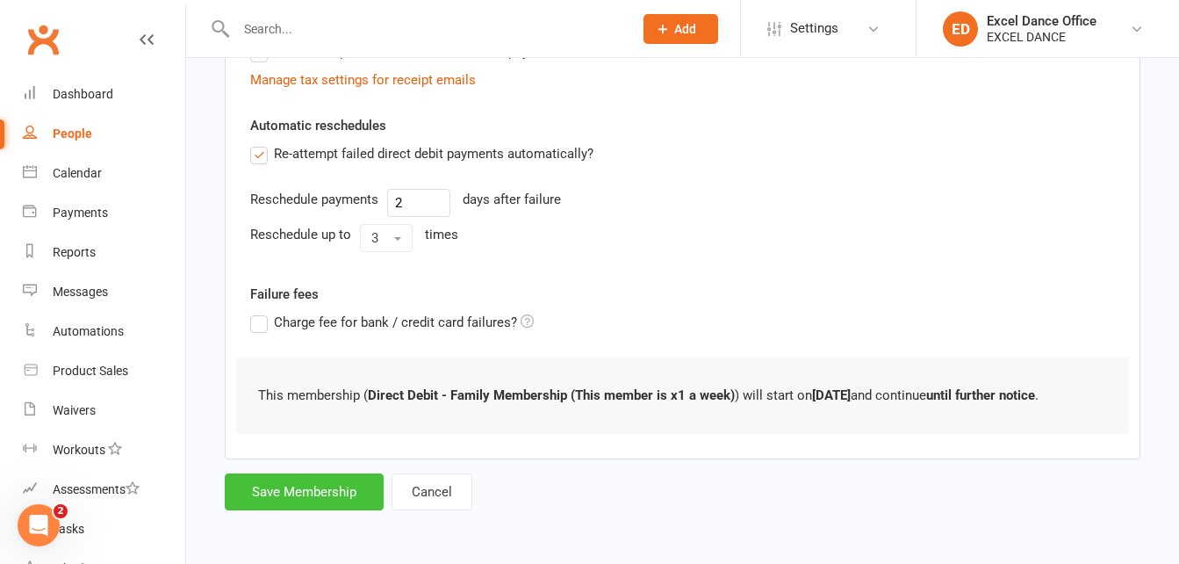
click at [331, 482] on button "Save Membership" at bounding box center [304, 491] width 159 height 37
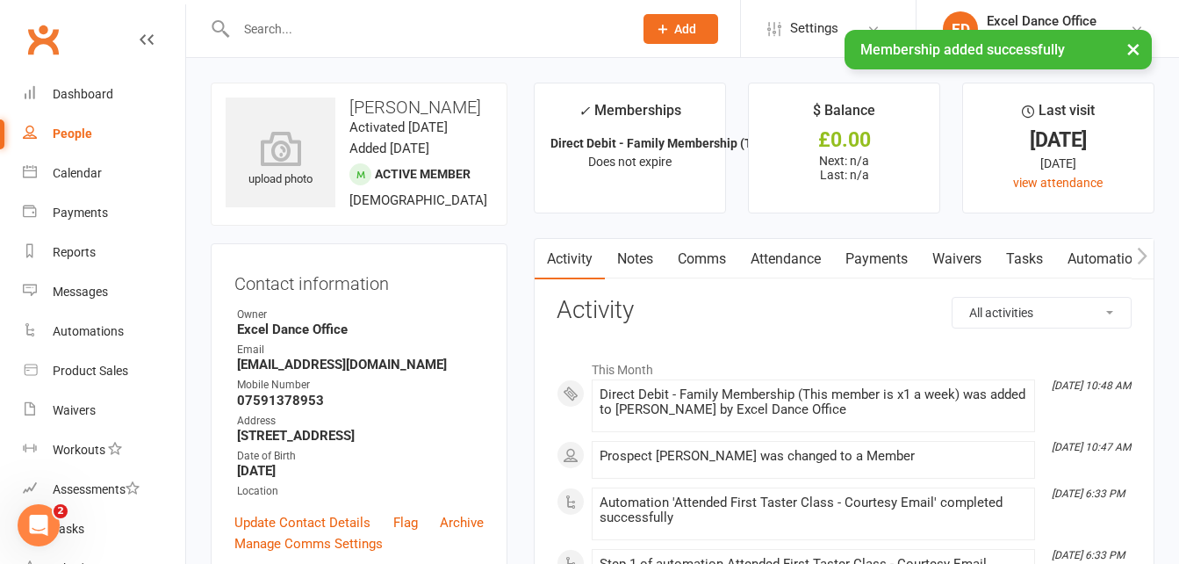
click at [303, 28] on input "text" at bounding box center [426, 29] width 390 height 25
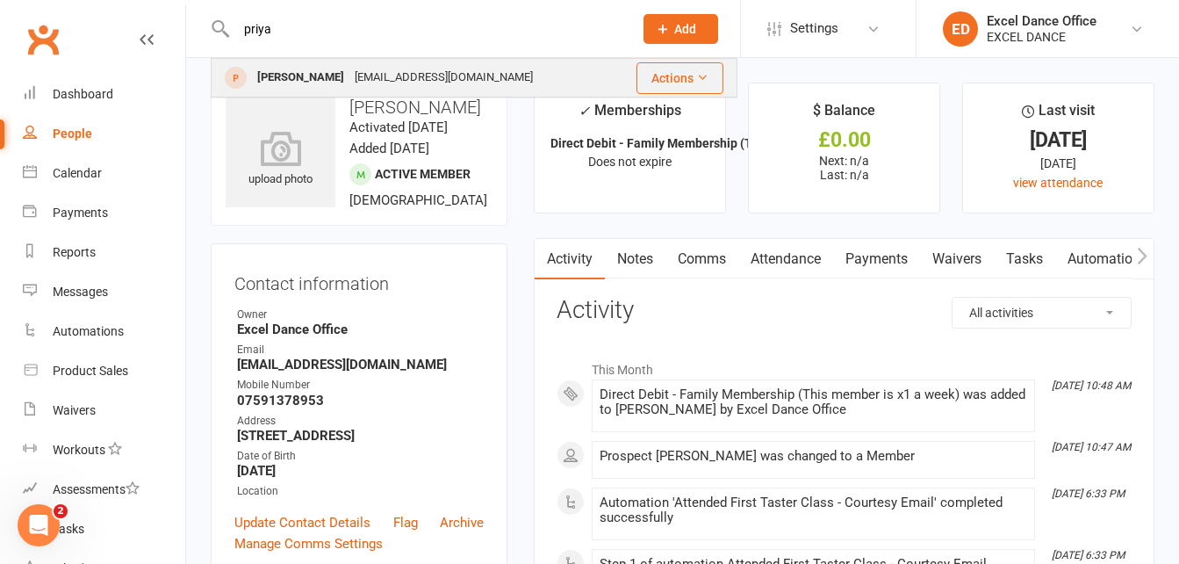
type input "priya"
click at [349, 90] on div "[EMAIL_ADDRESS][DOMAIN_NAME]" at bounding box center [443, 77] width 189 height 25
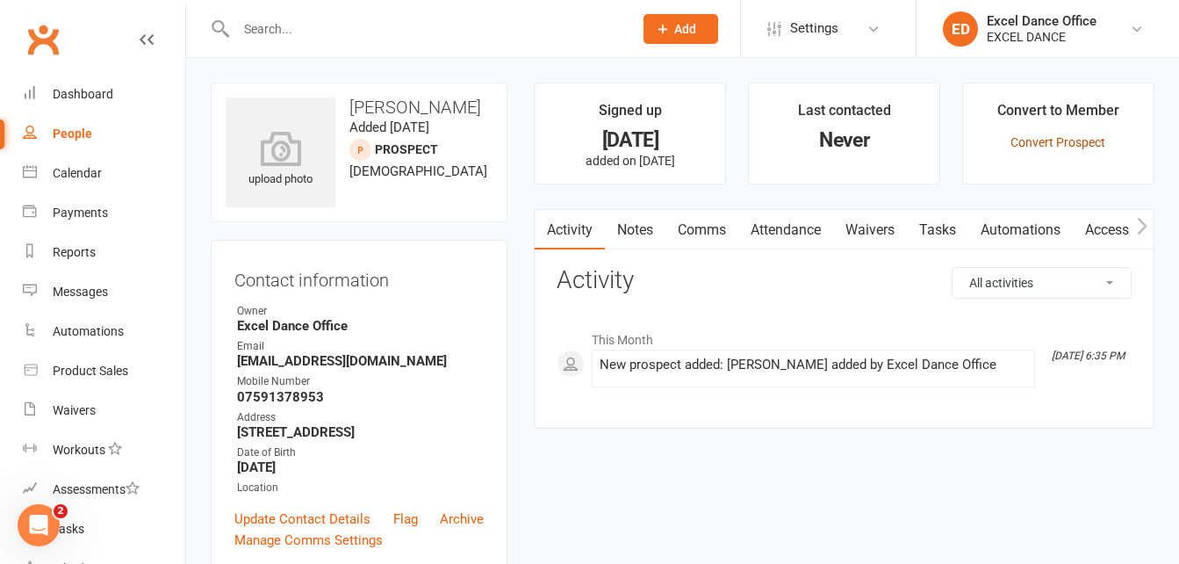
click at [1069, 148] on link "Convert Prospect" at bounding box center [1058, 142] width 95 height 14
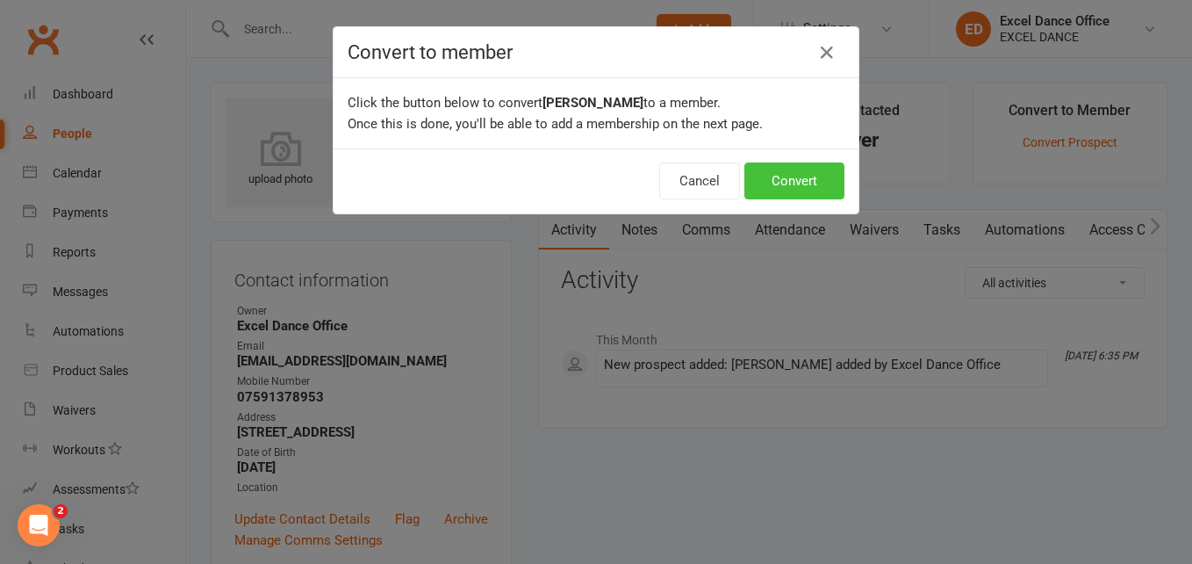
click at [815, 167] on button "Convert" at bounding box center [795, 180] width 100 height 37
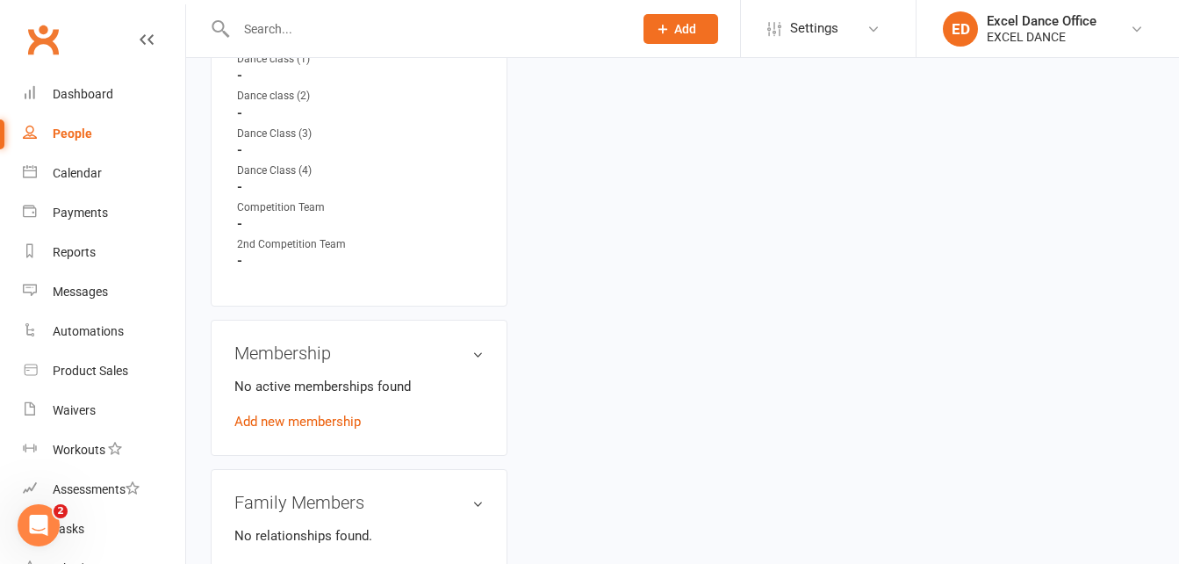
scroll to position [766, 0]
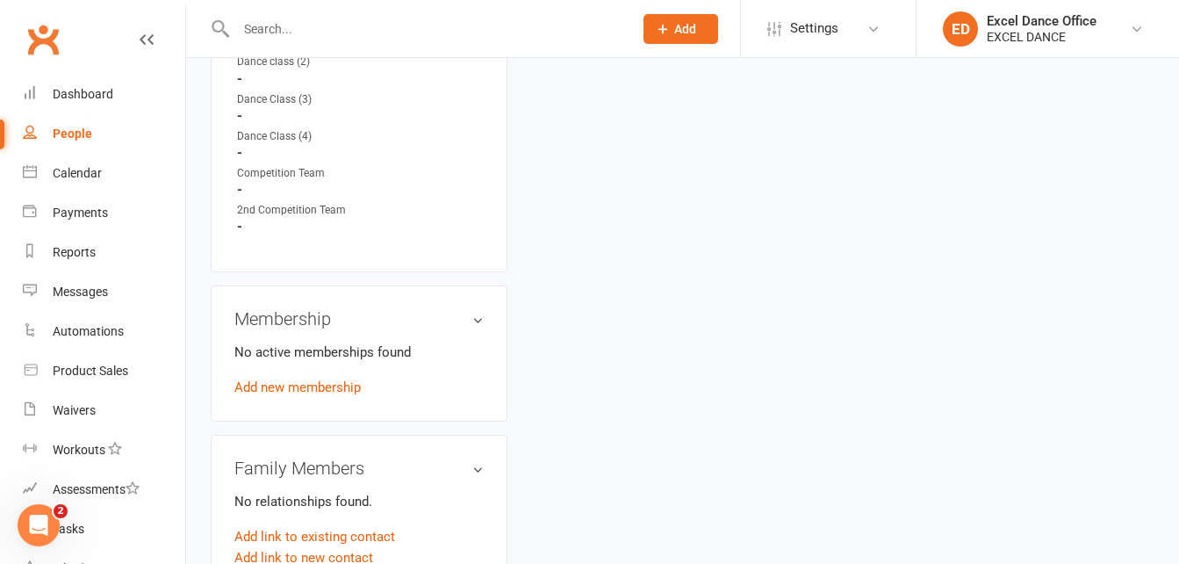
click at [357, 394] on div "No active memberships found Add new membership" at bounding box center [358, 370] width 249 height 56
click at [350, 395] on link "Add new membership" at bounding box center [297, 387] width 126 height 16
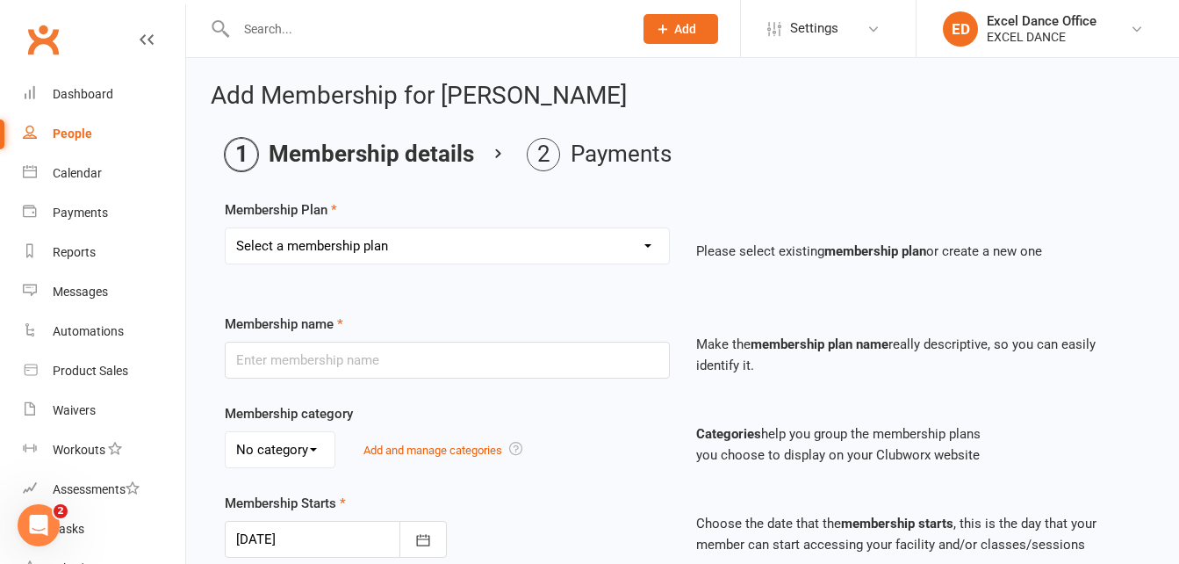
click at [637, 242] on select "Select a membership plan Create new Membership Plan DD - (Dance Tots) £32 month…" at bounding box center [447, 245] width 443 height 35
select select "16"
click at [226, 228] on select "Select a membership plan Create new Membership Plan DD - (Dance Tots) £32 month…" at bounding box center [447, 245] width 443 height 35
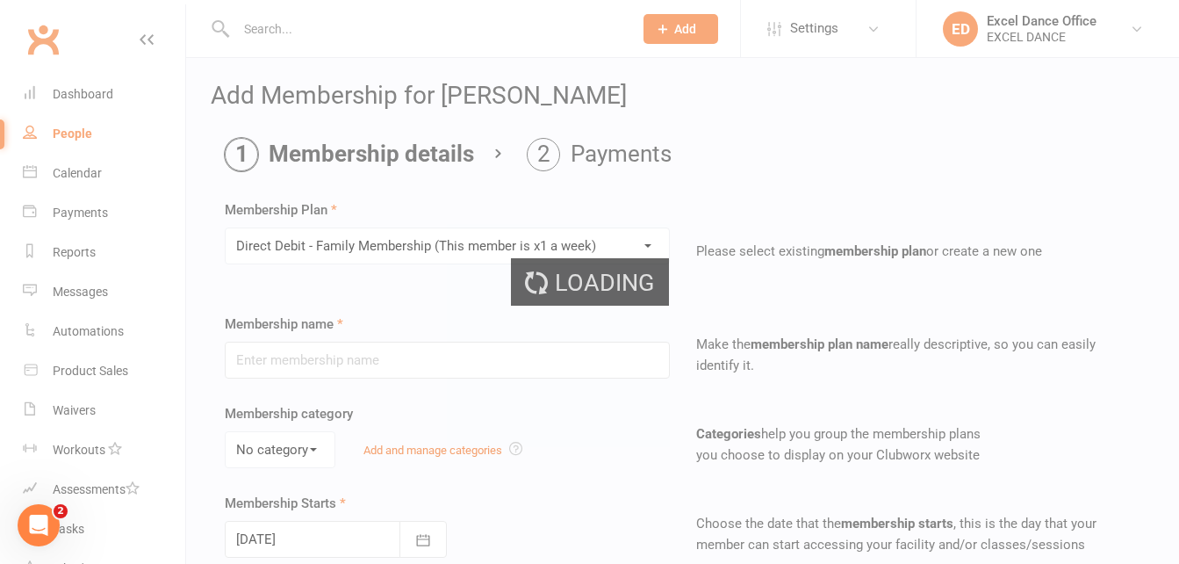
type input "Direct Debit - Family Membership (This member is x1 a week)"
select select "1"
type input "0"
type input "1"
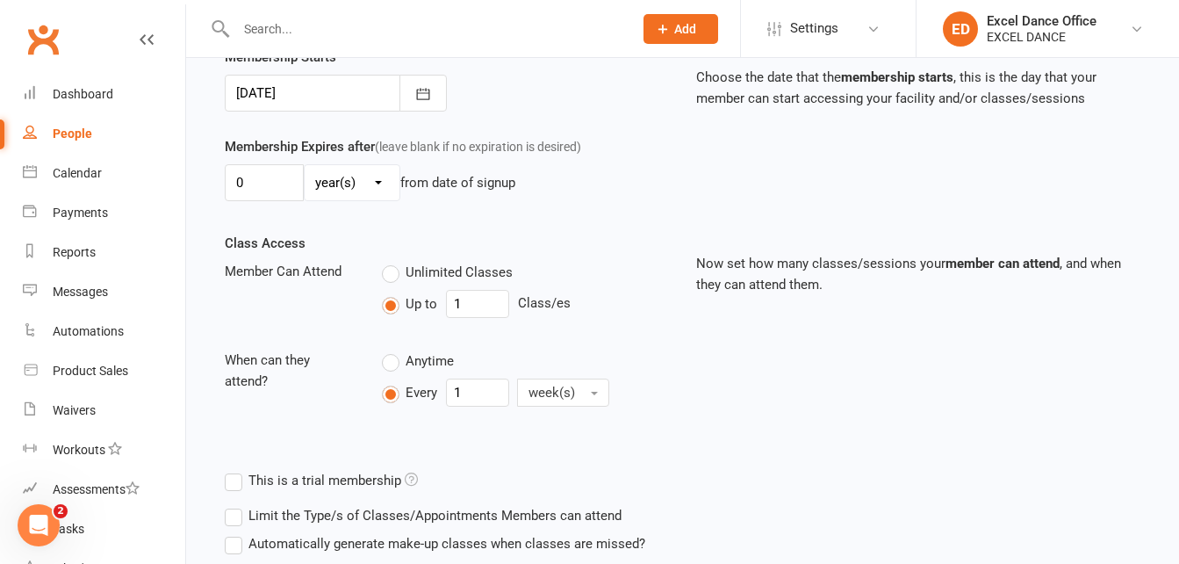
scroll to position [576, 0]
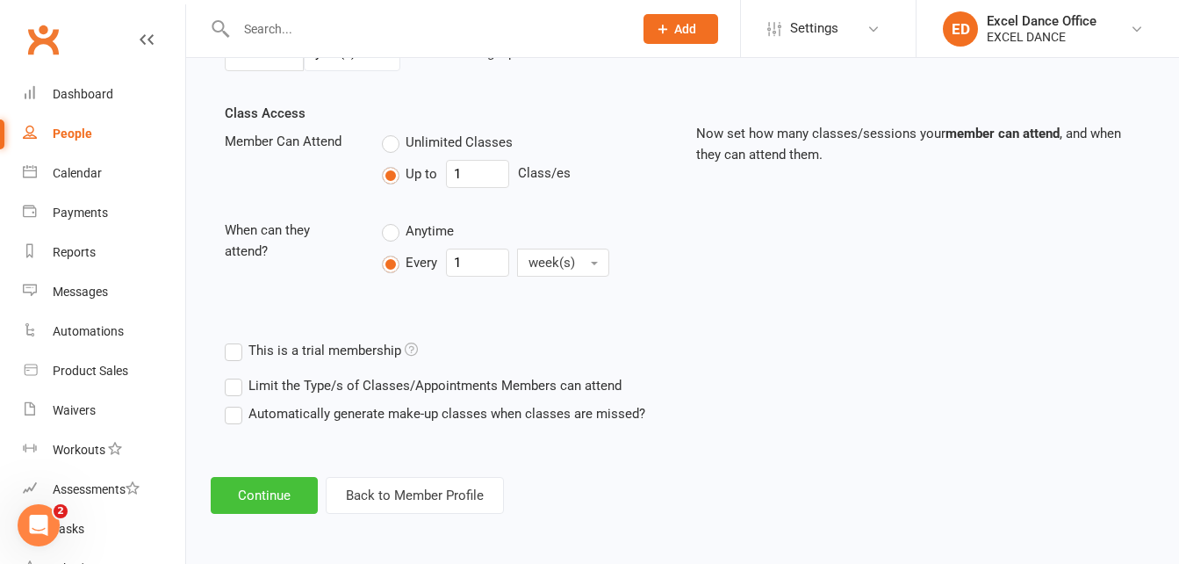
click at [287, 502] on button "Continue" at bounding box center [264, 495] width 107 height 37
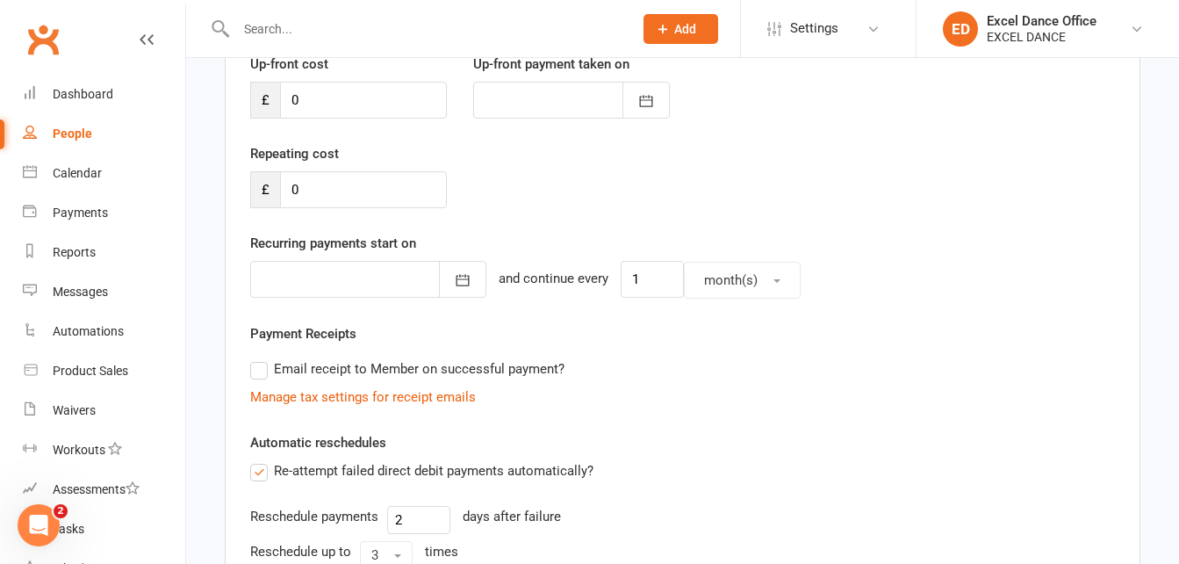
scroll to position [219, 0]
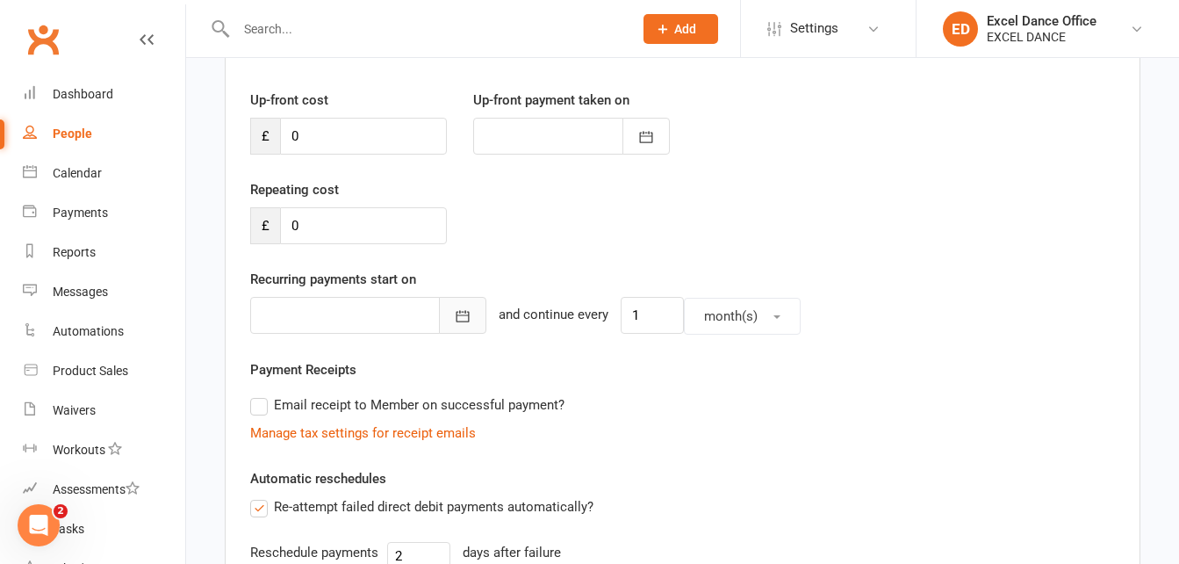
click at [439, 319] on button "button" at bounding box center [462, 315] width 47 height 37
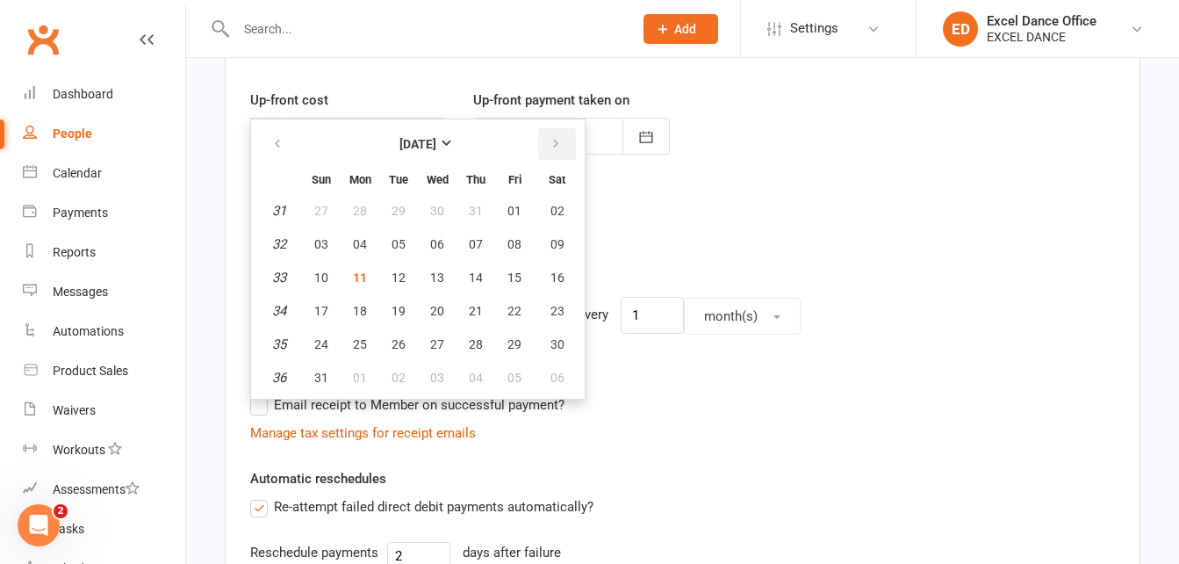
click at [565, 149] on button "button" at bounding box center [557, 144] width 38 height 32
click at [363, 210] on span "01" at bounding box center [360, 211] width 14 height 14
type input "[DATE]"
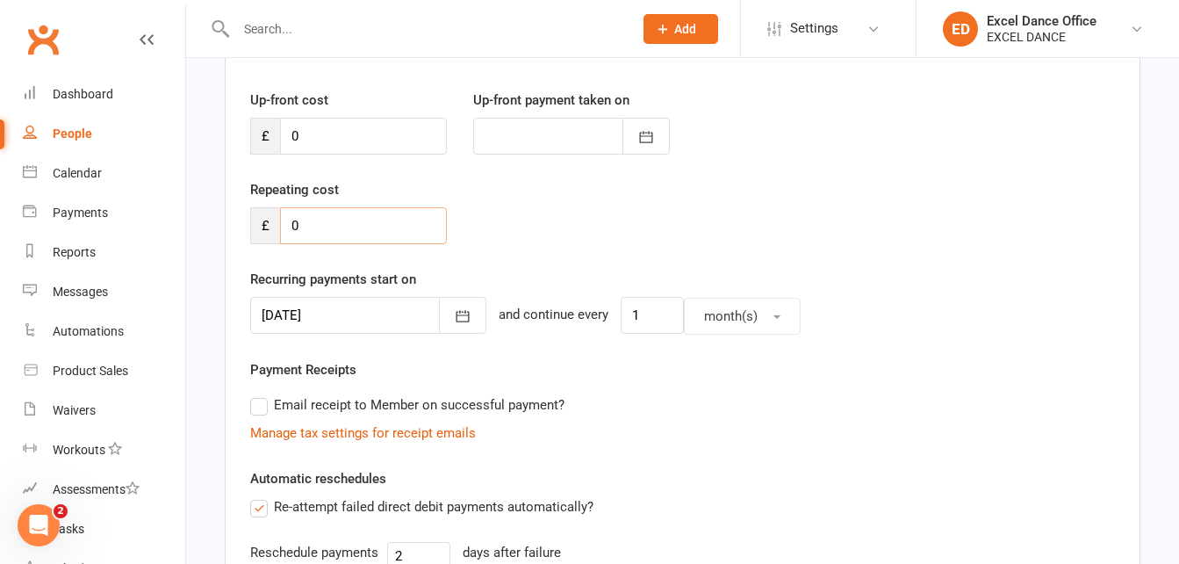
click at [361, 223] on input "0" at bounding box center [363, 225] width 167 height 37
type input "66.60"
click at [889, 216] on div "Repeating cost £ 66.60" at bounding box center [682, 224] width 891 height 90
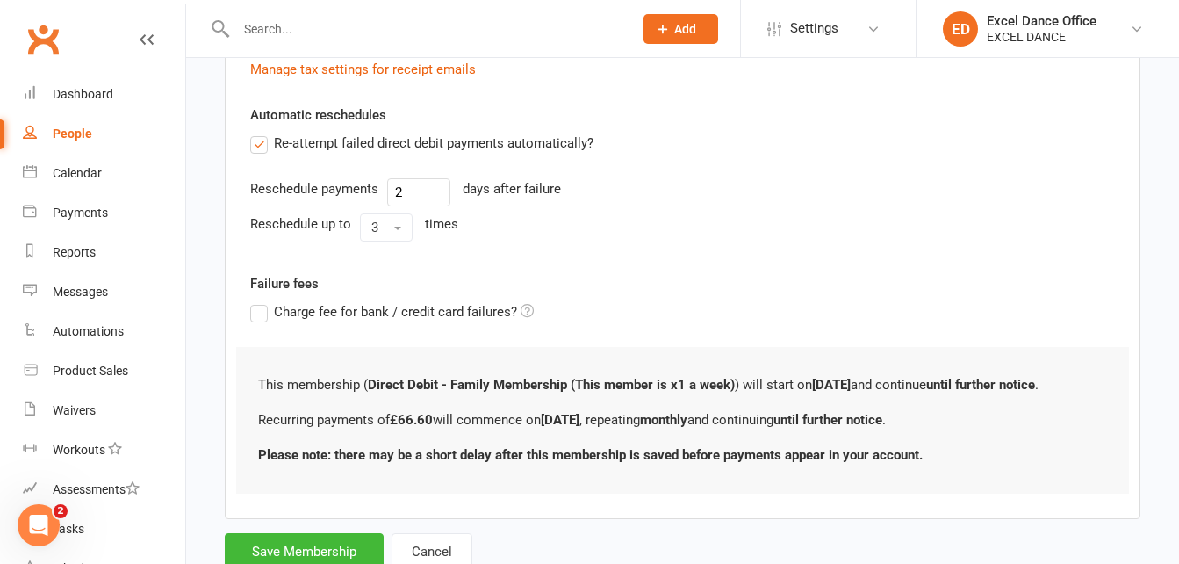
scroll to position [643, 0]
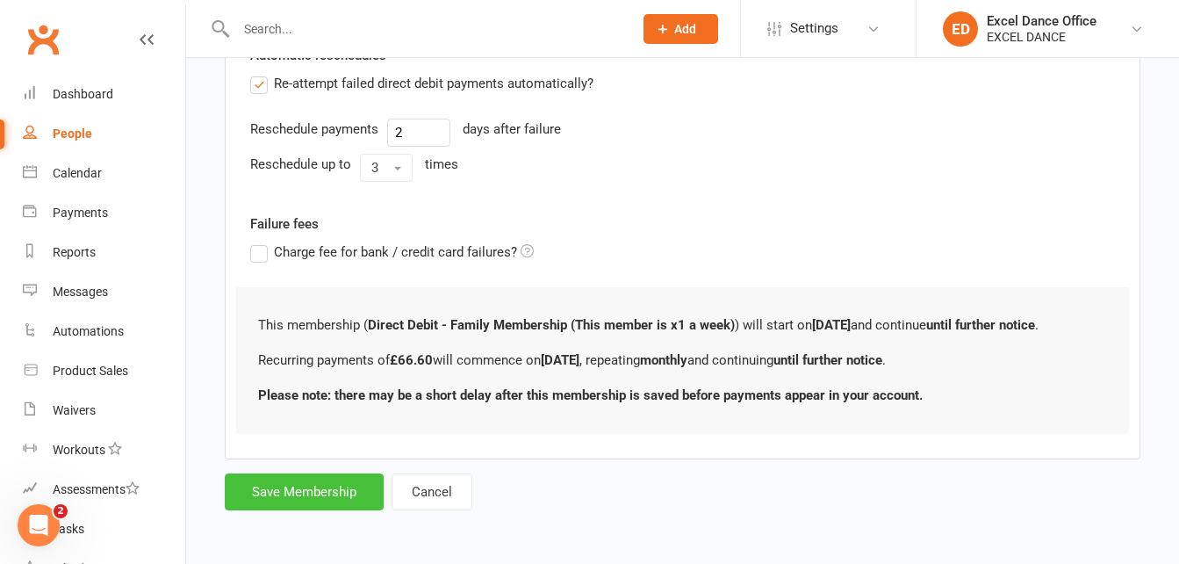
click at [274, 484] on button "Save Membership" at bounding box center [304, 491] width 159 height 37
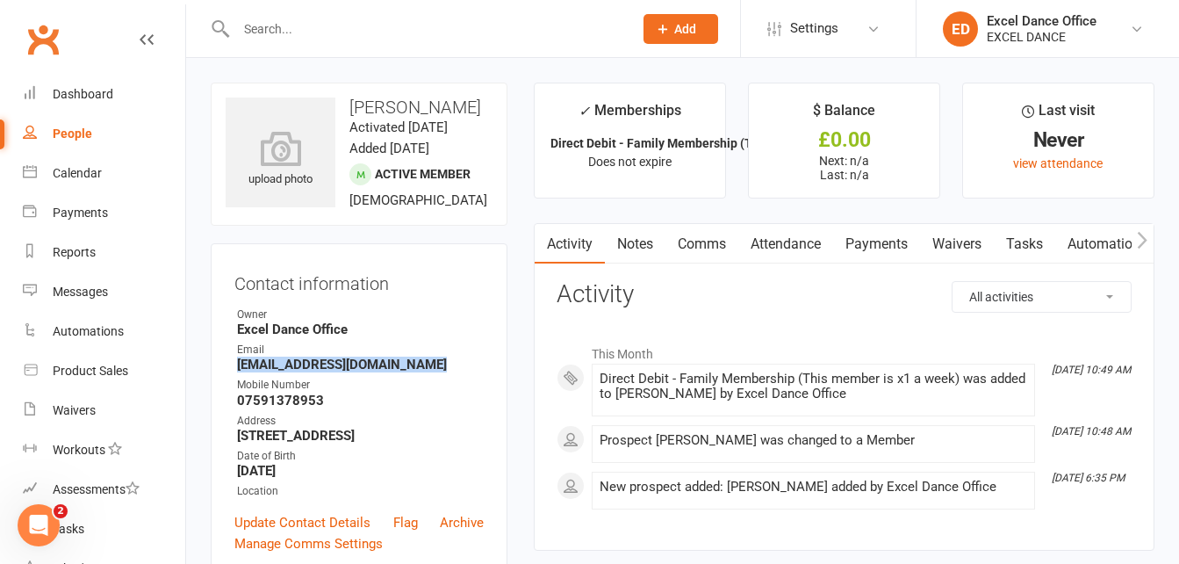
drag, startPoint x: 426, startPoint y: 384, endPoint x: 234, endPoint y: 387, distance: 191.4
click at [234, 372] on li "Email [EMAIL_ADDRESS][DOMAIN_NAME]" at bounding box center [358, 357] width 249 height 31
drag, startPoint x: 234, startPoint y: 387, endPoint x: 271, endPoint y: 385, distance: 36.9
drag, startPoint x: 271, startPoint y: 385, endPoint x: 96, endPoint y: 91, distance: 342.6
click at [96, 91] on div "Dashboard" at bounding box center [83, 94] width 61 height 14
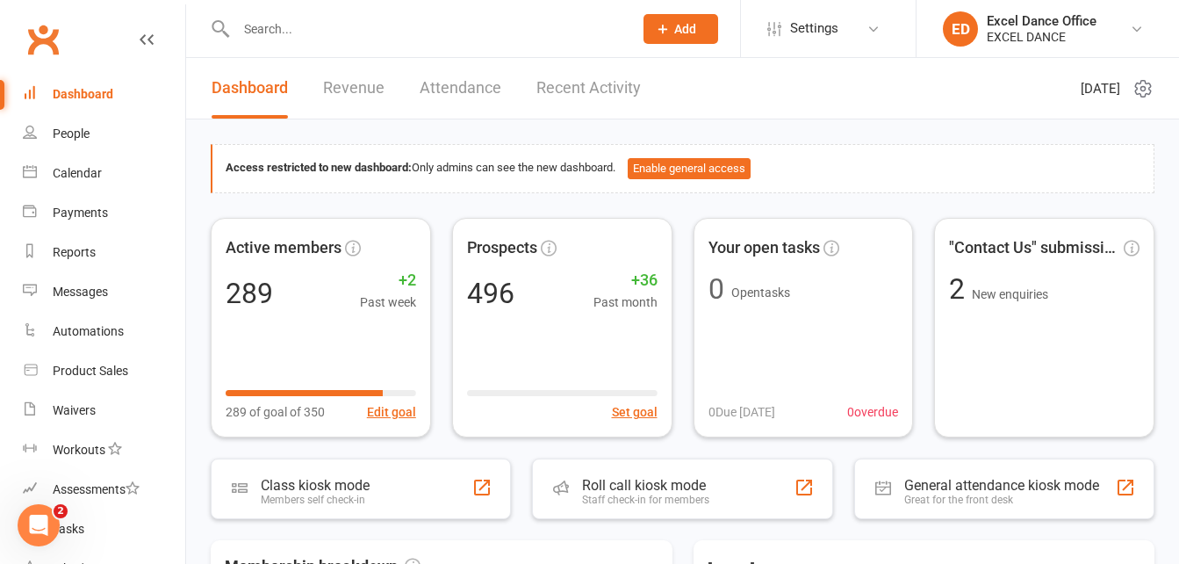
click at [292, 32] on input "text" at bounding box center [426, 29] width 390 height 25
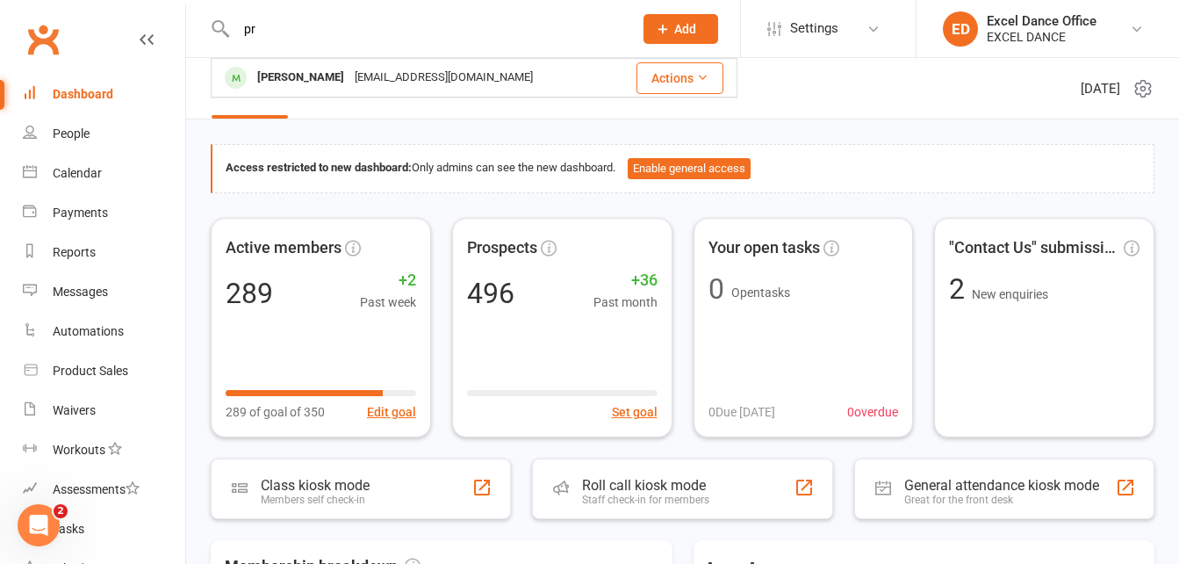
type input "p"
type input "chon"
click at [100, 99] on div "Dashboard" at bounding box center [83, 94] width 61 height 14
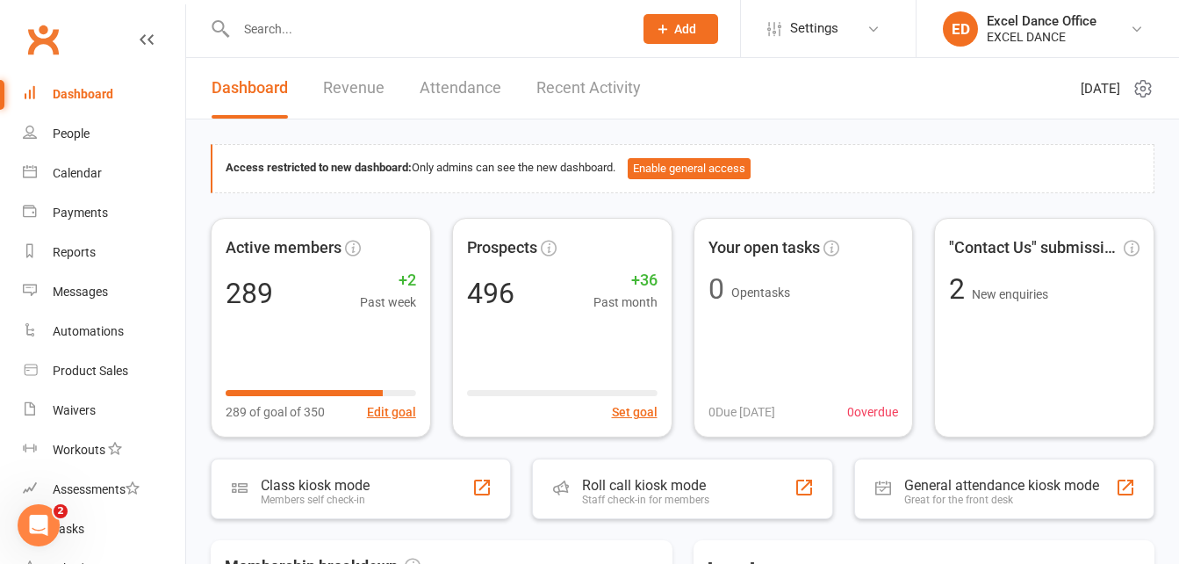
click at [320, 33] on input "text" at bounding box center [426, 29] width 390 height 25
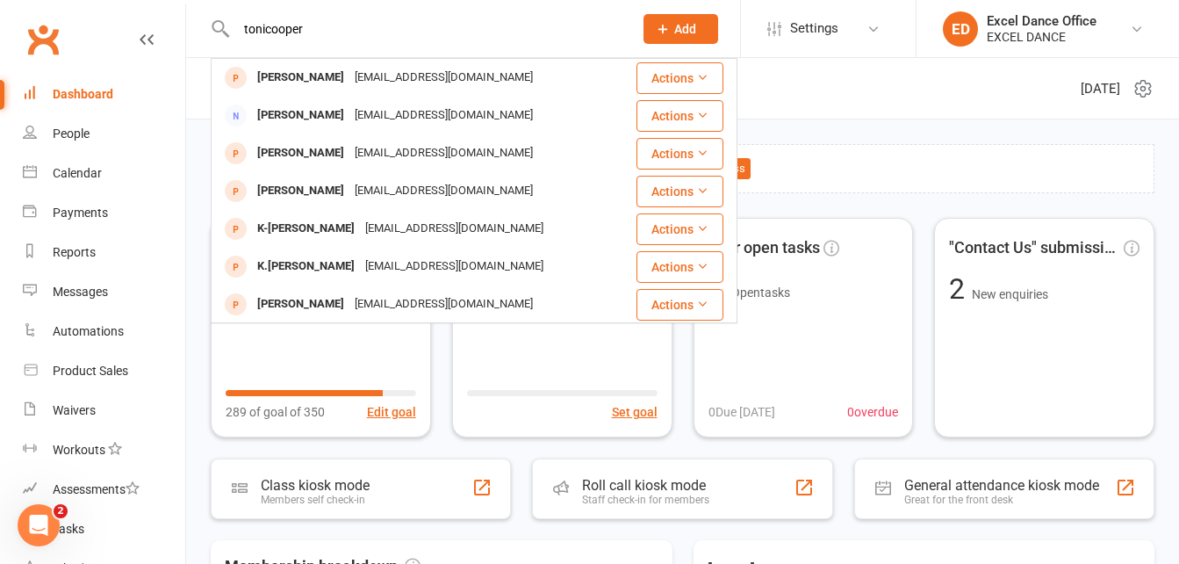
type input "tonicooper"
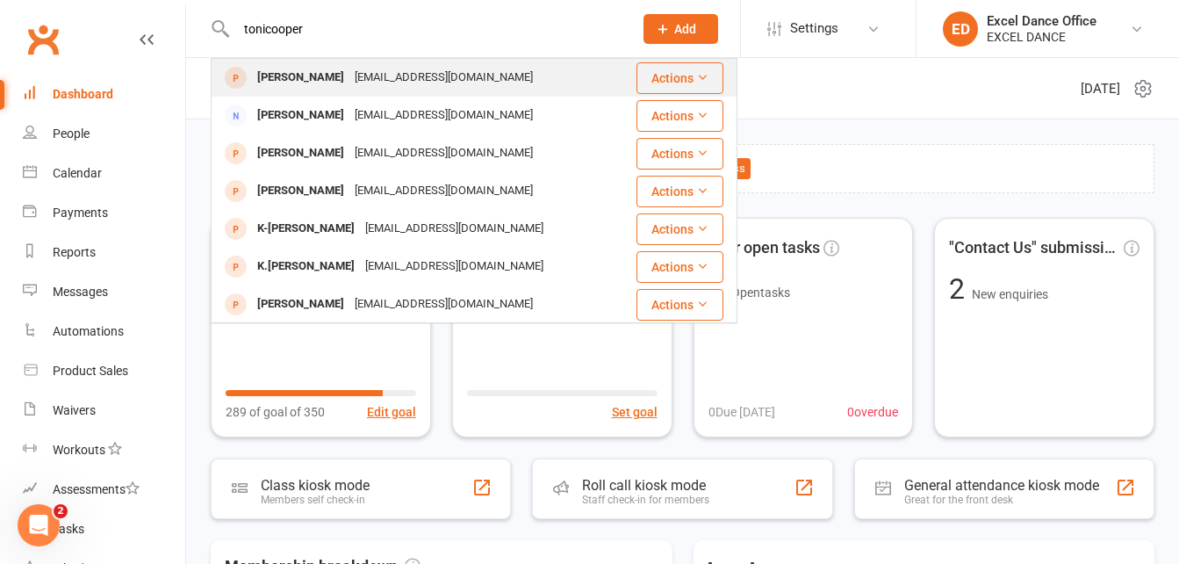
click at [391, 77] on div "[EMAIL_ADDRESS][DOMAIN_NAME]" at bounding box center [443, 77] width 189 height 25
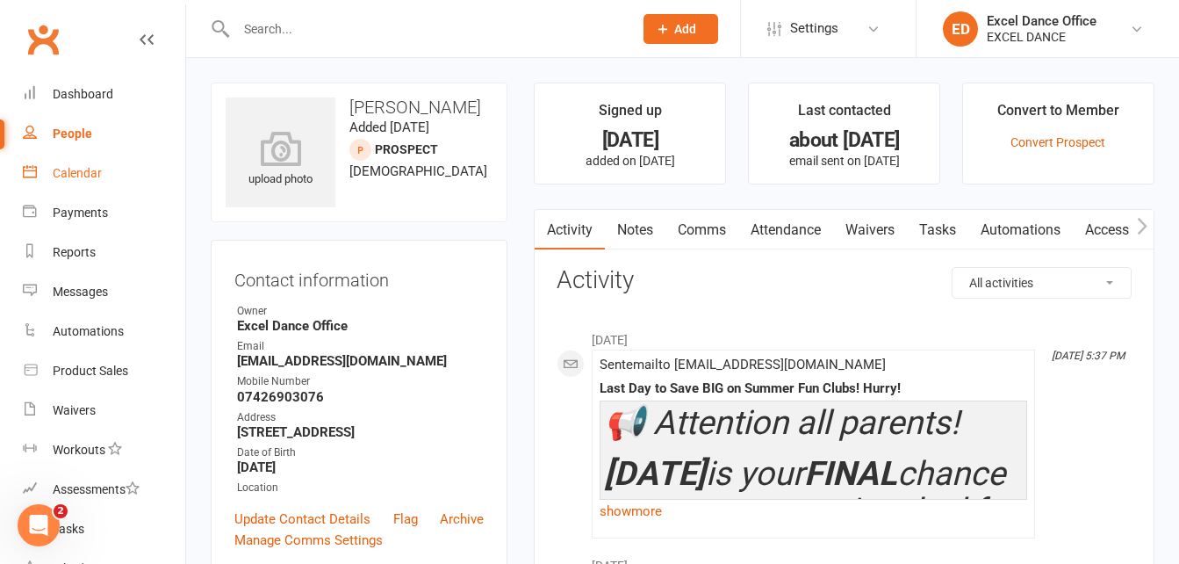
click at [86, 173] on div "Calendar" at bounding box center [77, 173] width 49 height 14
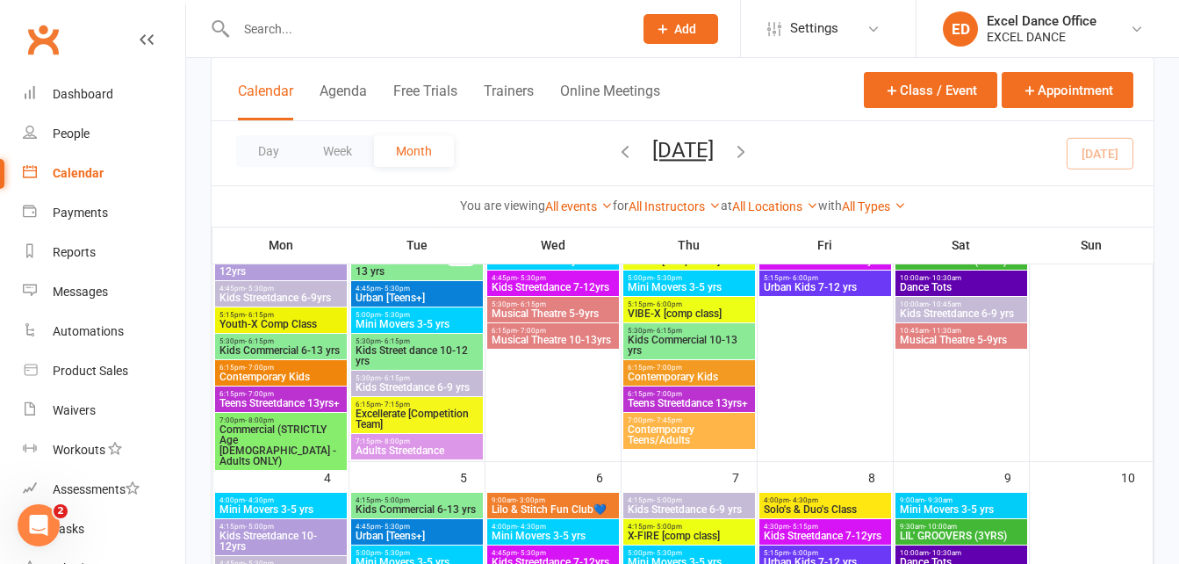
scroll to position [526, 0]
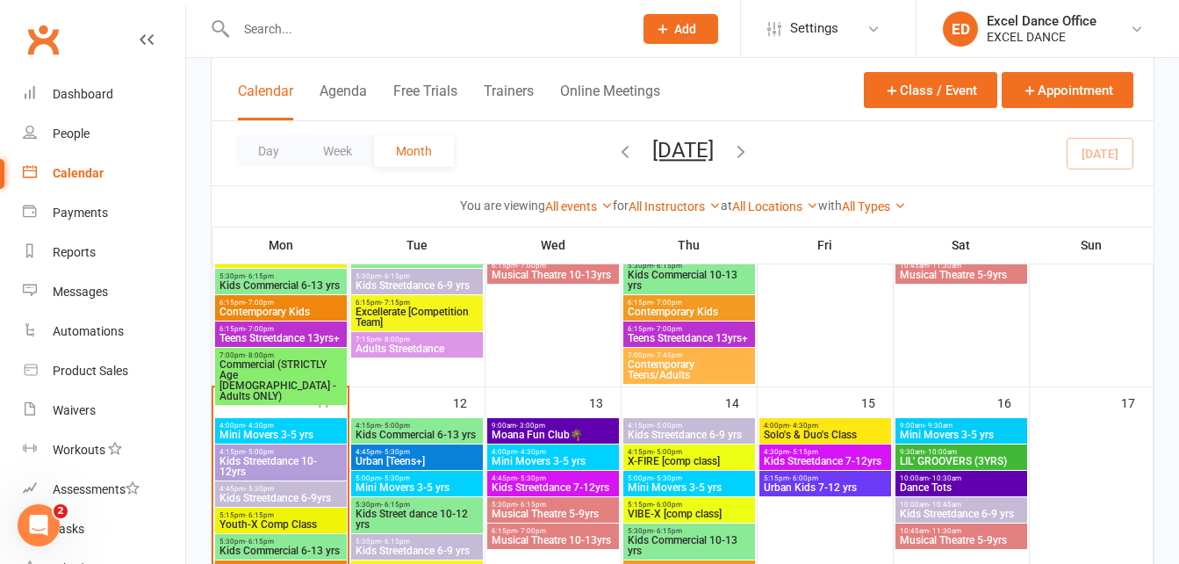
click at [600, 428] on span "9:00am - 3:00pm" at bounding box center [553, 425] width 125 height 8
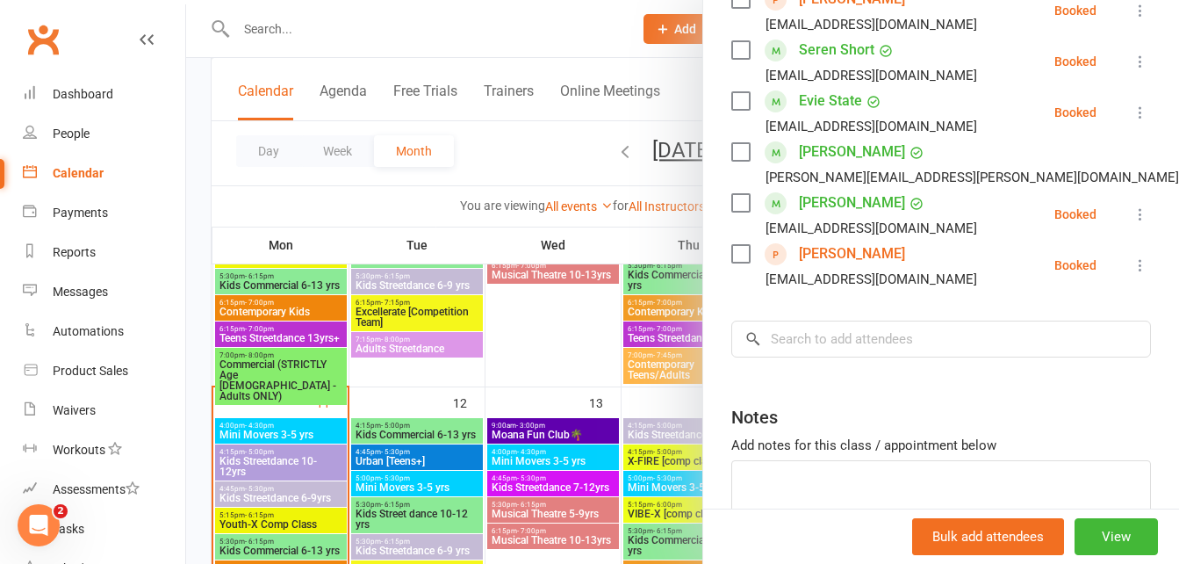
scroll to position [716, 0]
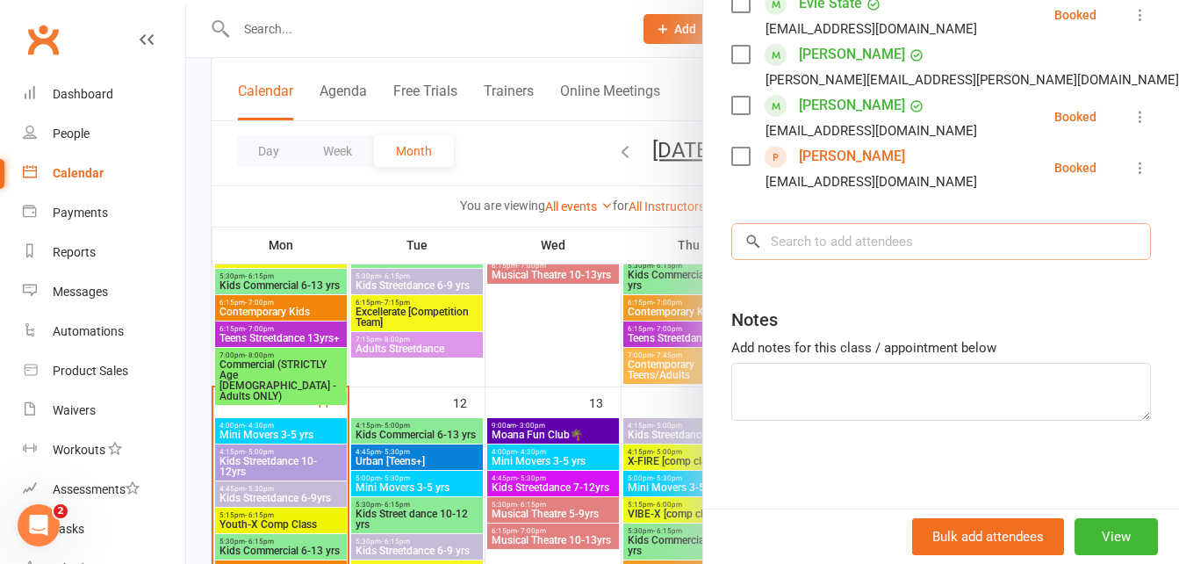
click at [825, 248] on input "search" at bounding box center [941, 241] width 420 height 37
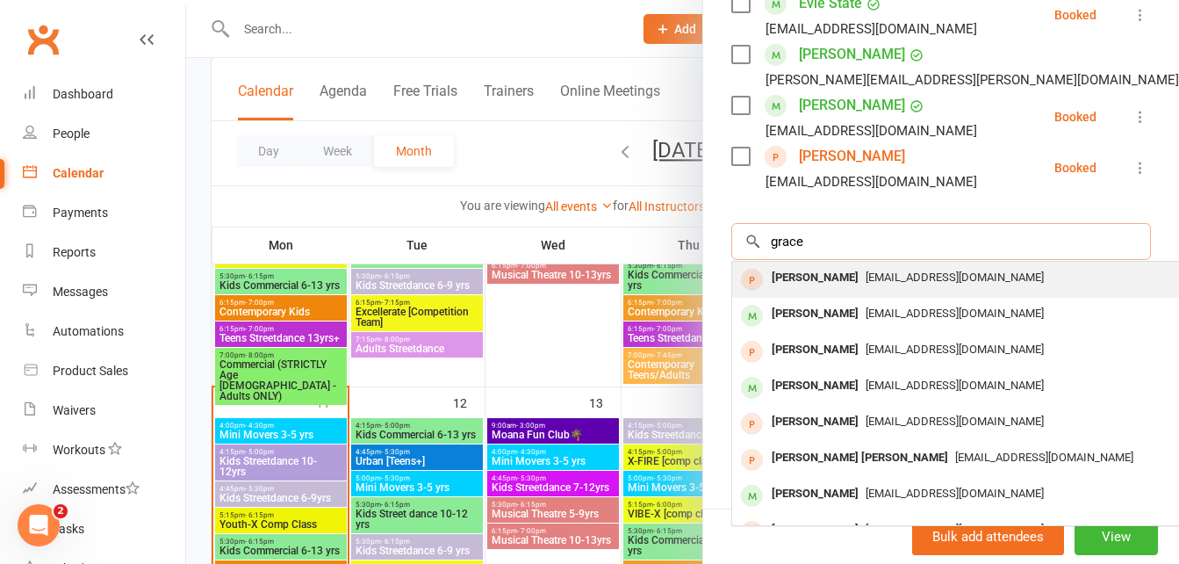
type input "grace"
click at [881, 270] on span "[EMAIL_ADDRESS][DOMAIN_NAME]" at bounding box center [955, 276] width 178 height 13
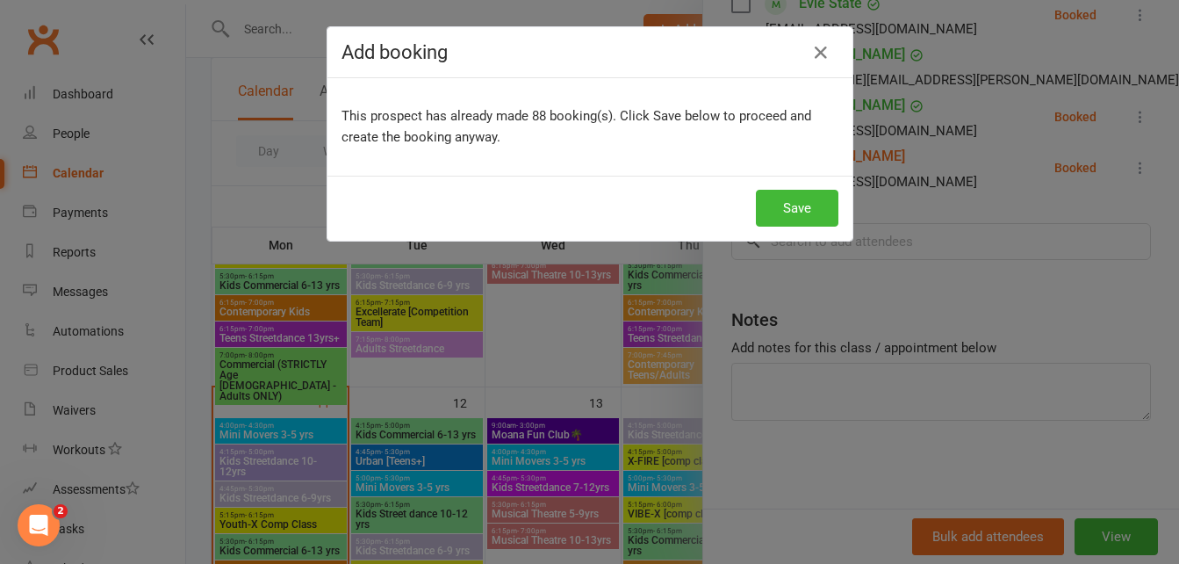
scroll to position [1018, 0]
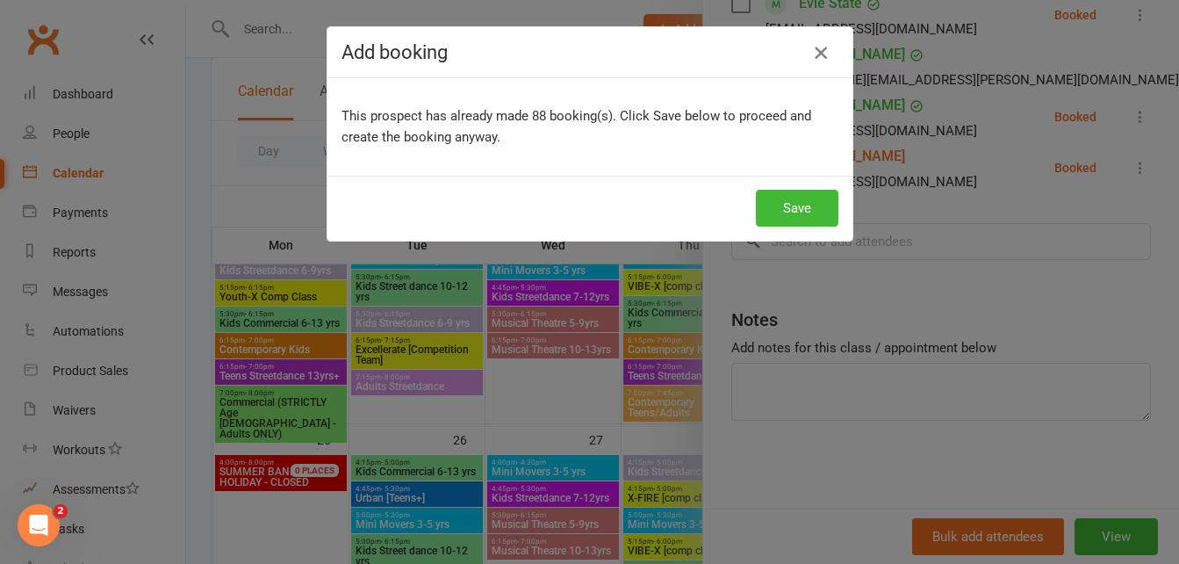
click at [810, 47] on icon "button" at bounding box center [820, 52] width 21 height 21
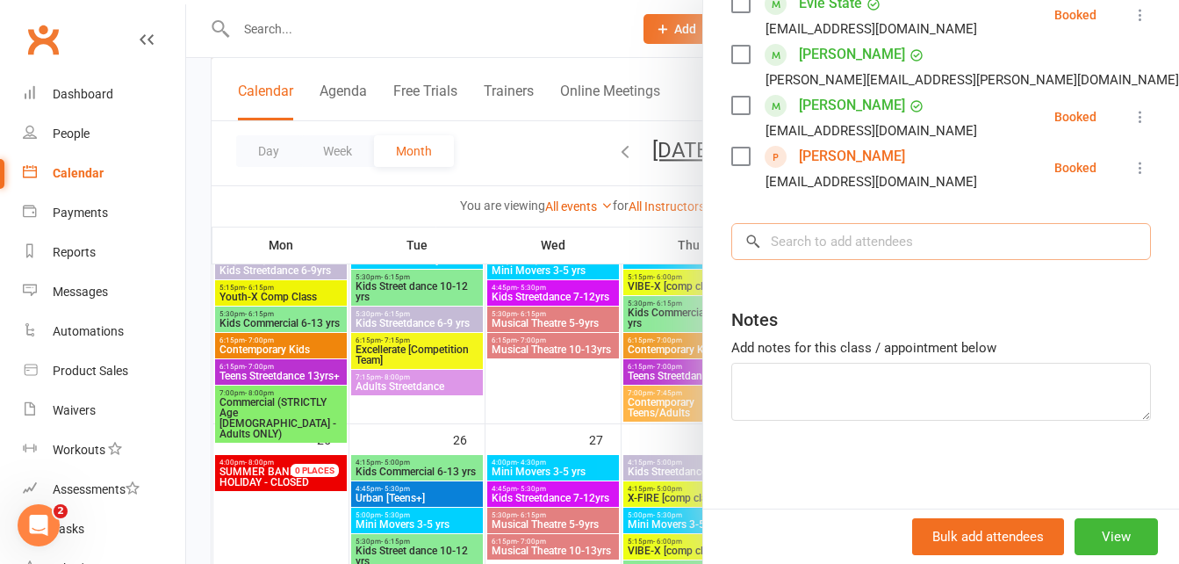
click at [814, 228] on input "search" at bounding box center [941, 241] width 420 height 37
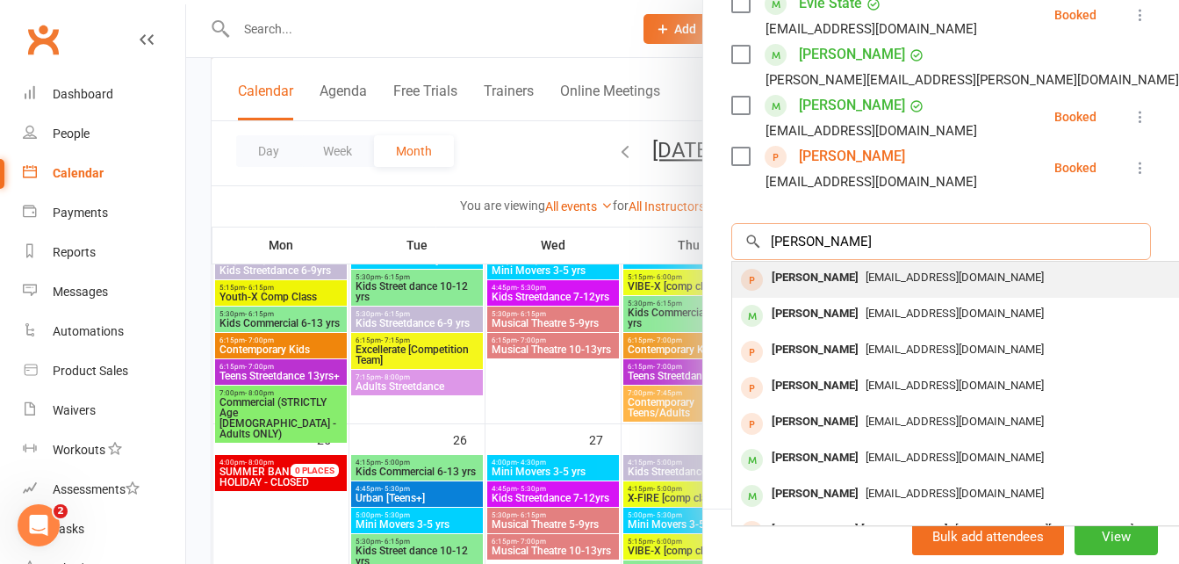
type input "[PERSON_NAME]"
click at [813, 269] on div "[PERSON_NAME]" at bounding box center [815, 277] width 101 height 25
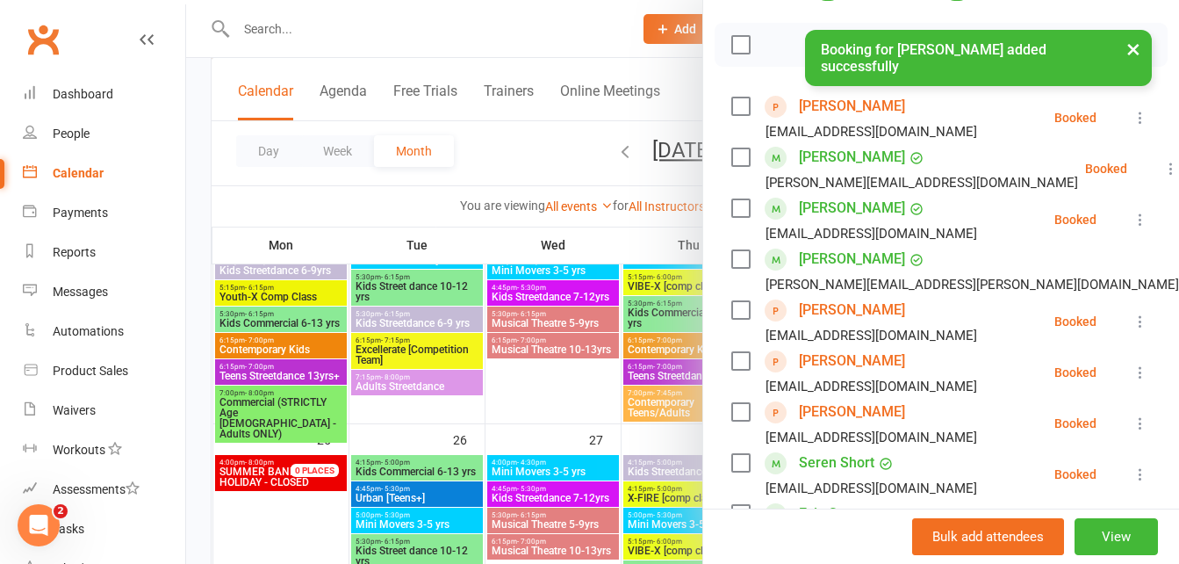
scroll to position [0, 0]
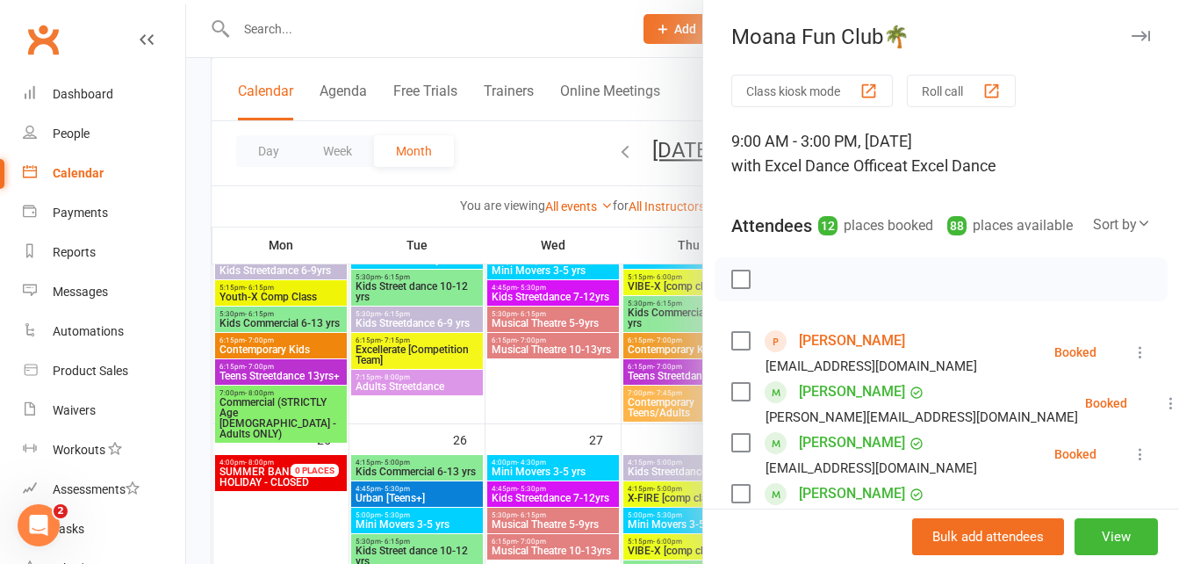
click at [90, 170] on div "Calendar" at bounding box center [78, 173] width 51 height 14
click at [95, 94] on div "Dashboard" at bounding box center [83, 94] width 61 height 14
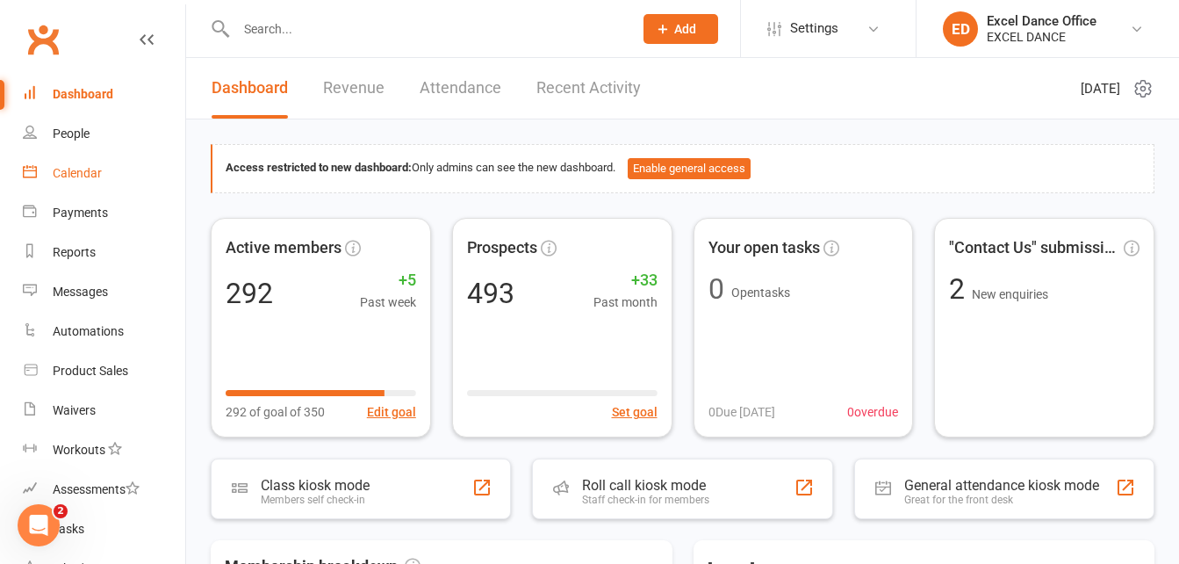
click at [89, 171] on div "Calendar" at bounding box center [77, 173] width 49 height 14
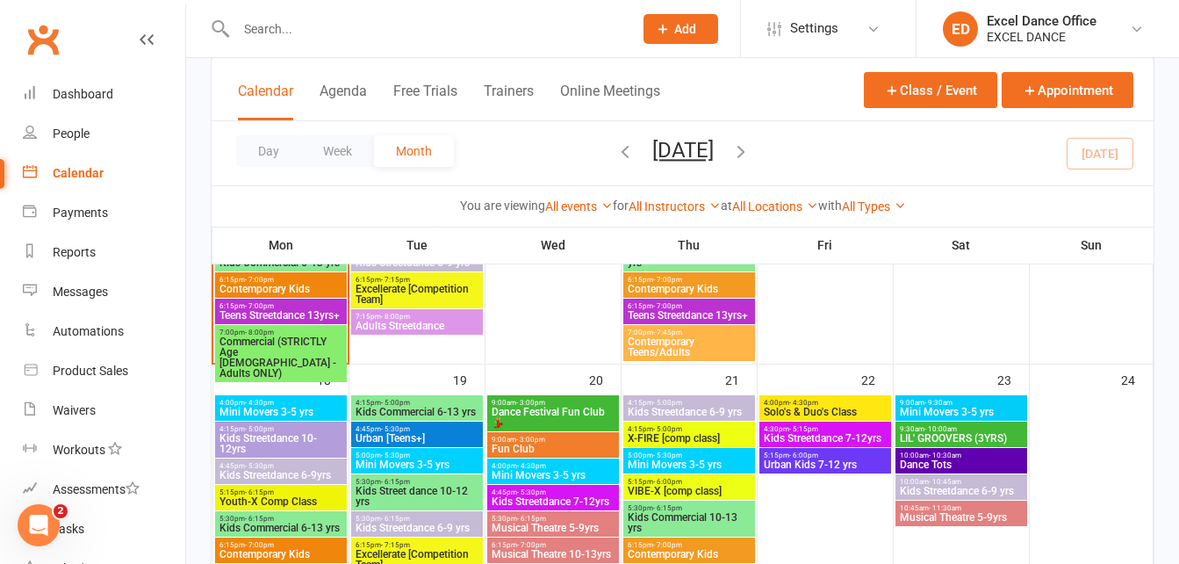
scroll to position [838, 0]
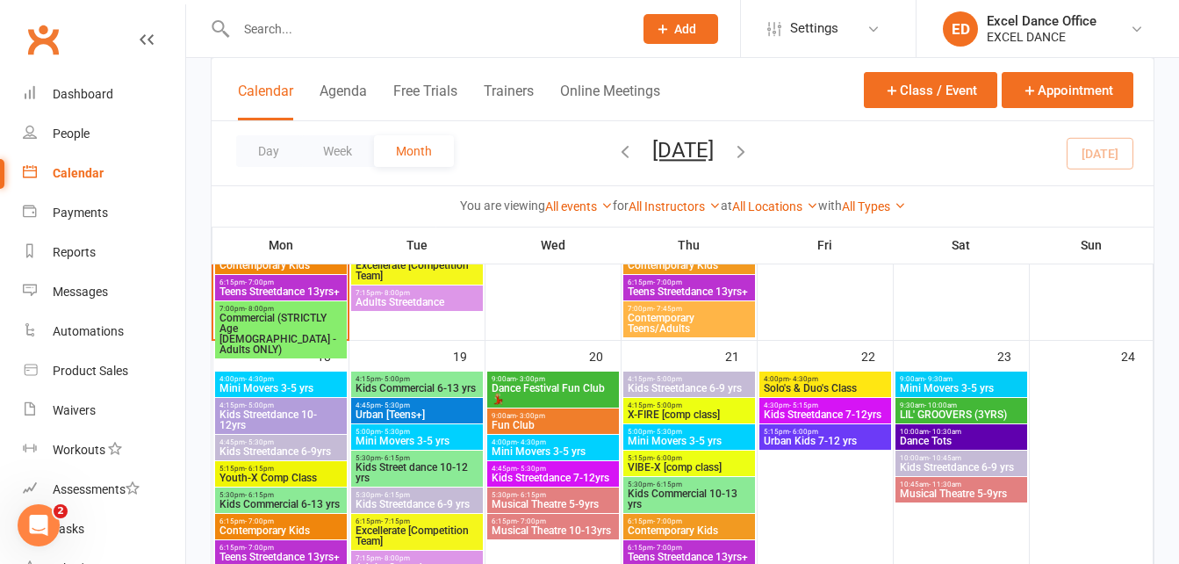
click at [563, 388] on span "Dance Festival Fun Club💃🏼" at bounding box center [553, 393] width 125 height 21
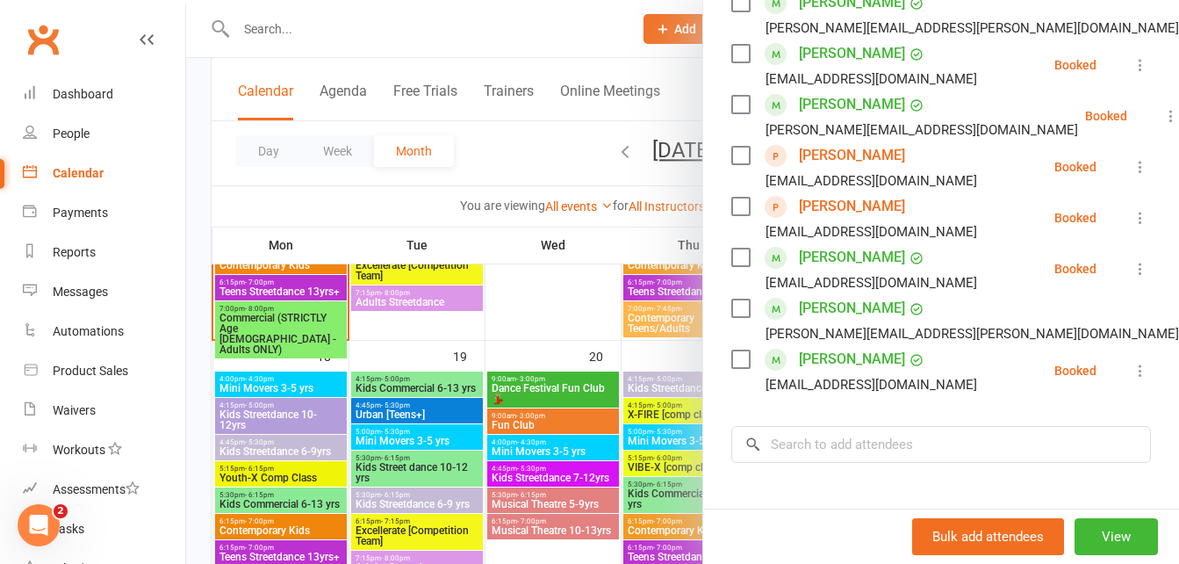
scroll to position [399, 0]
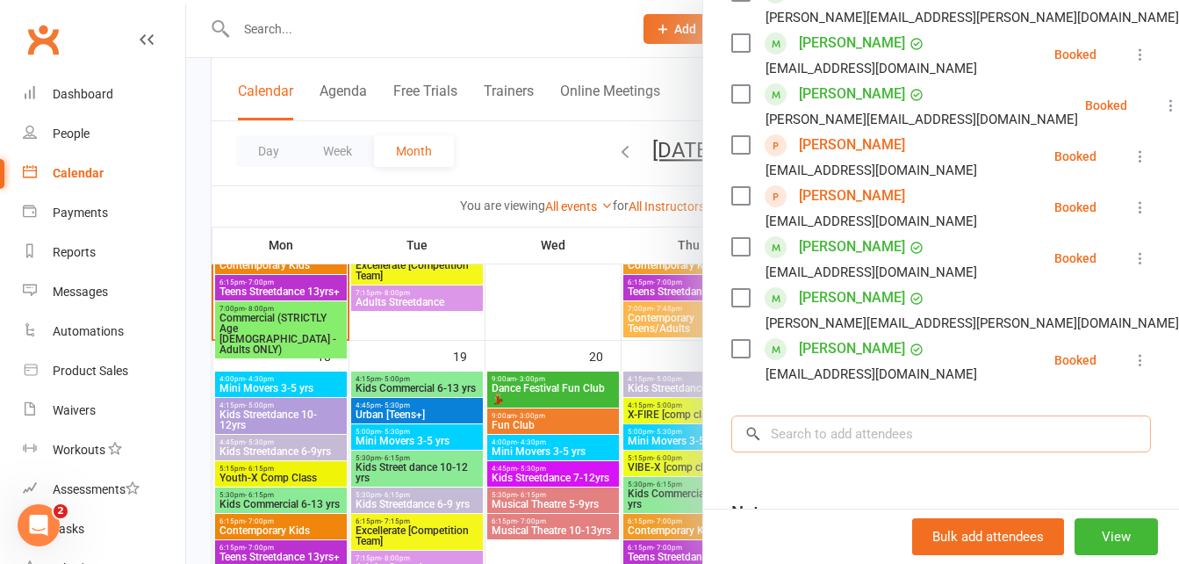
click at [874, 452] on input "search" at bounding box center [941, 433] width 420 height 37
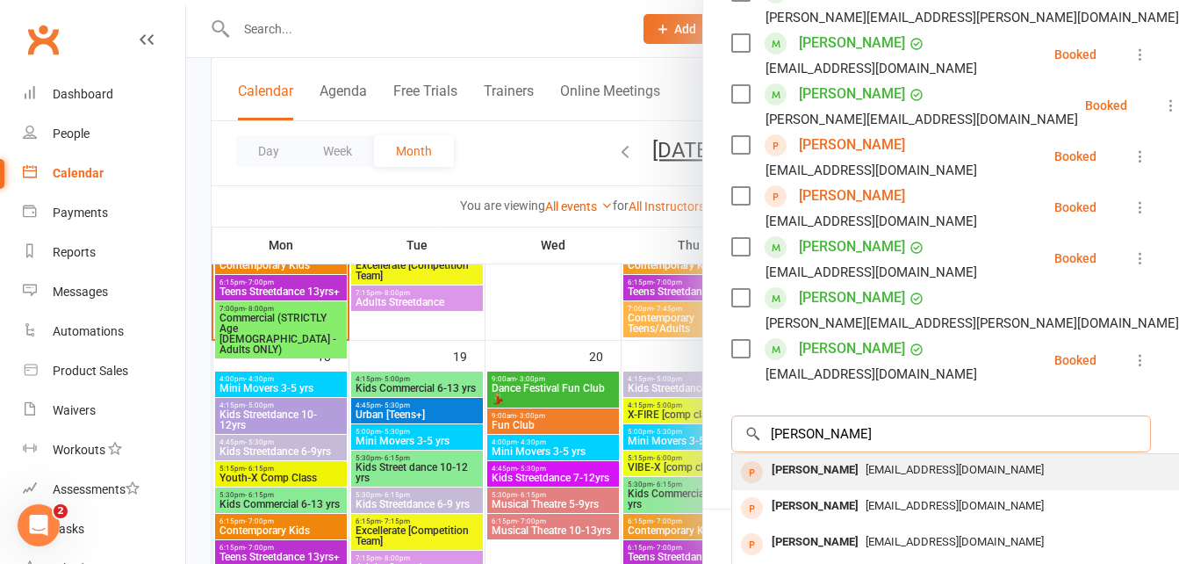
type input "[PERSON_NAME]"
click at [968, 476] on span "[EMAIL_ADDRESS][DOMAIN_NAME]" at bounding box center [955, 469] width 178 height 13
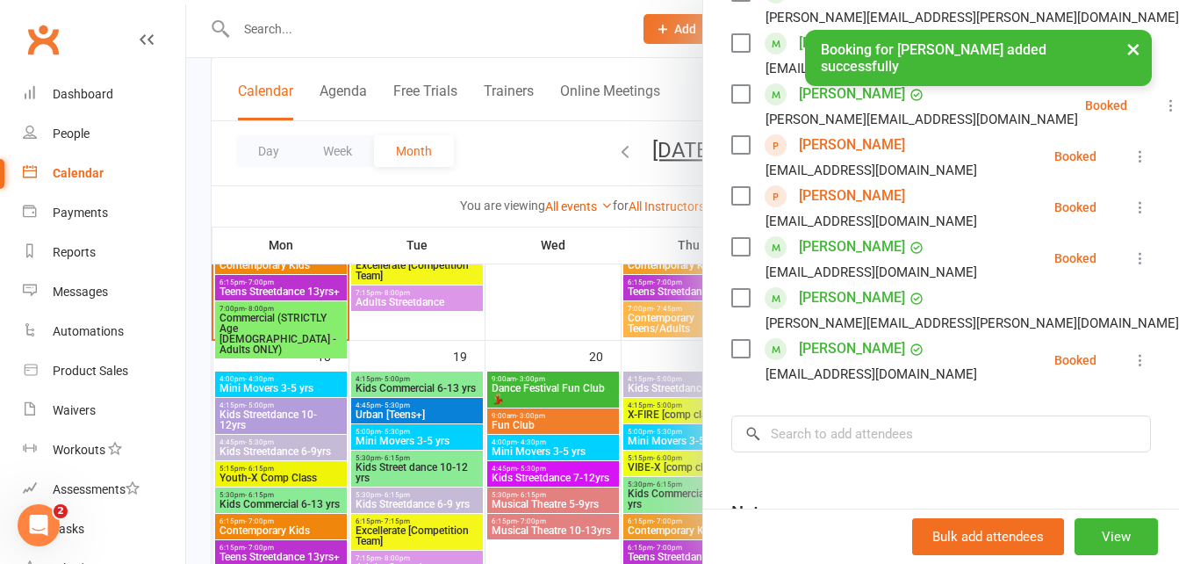
scroll to position [0, 0]
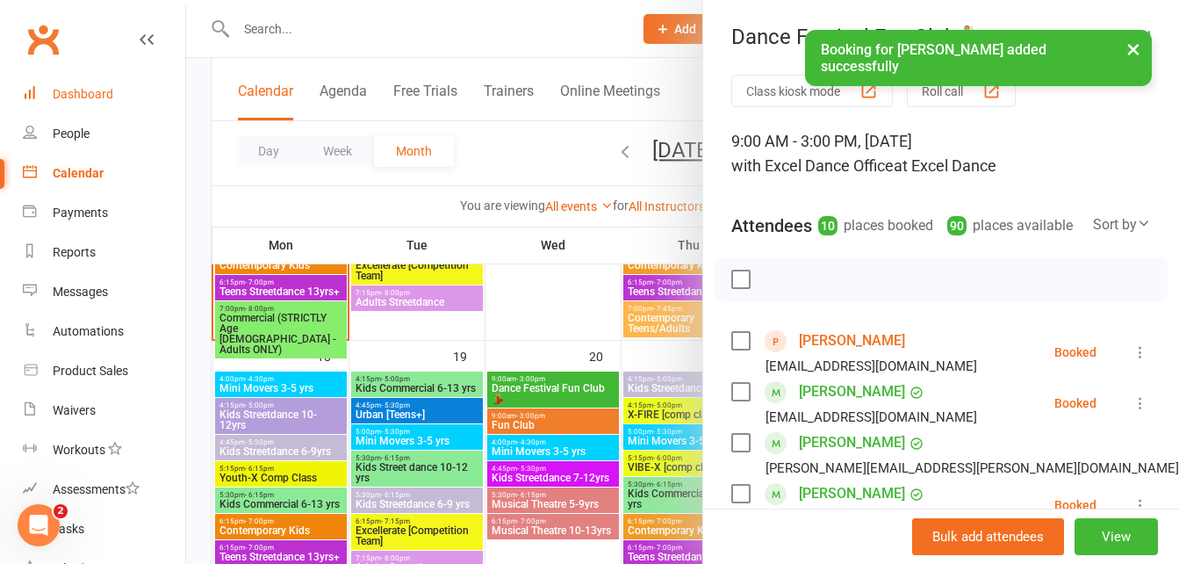
click at [117, 95] on link "Dashboard" at bounding box center [104, 95] width 162 height 40
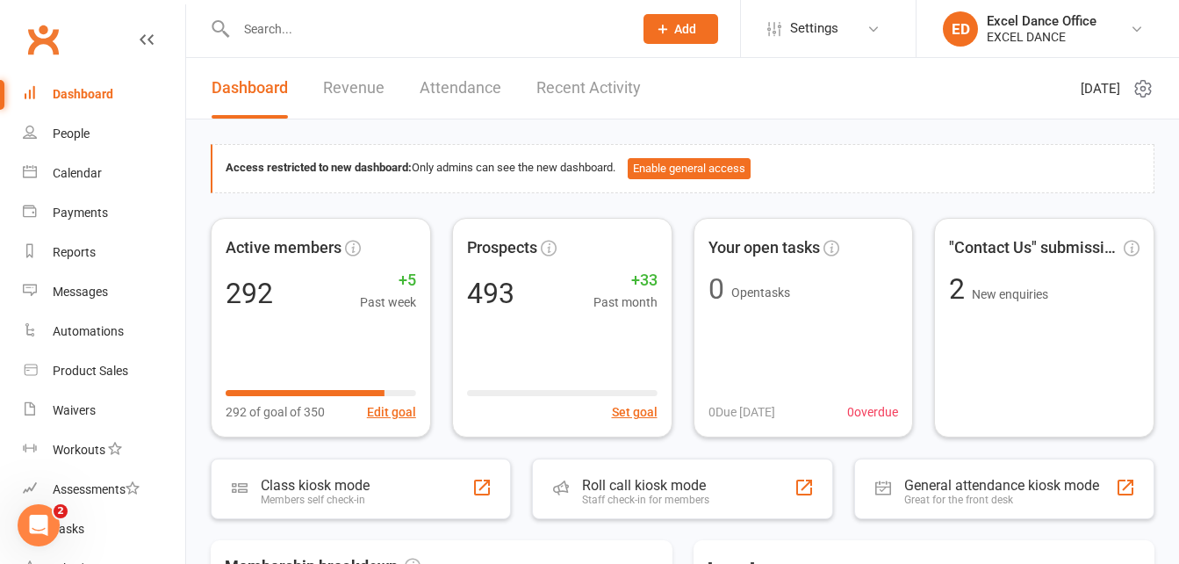
click at [276, 28] on input "text" at bounding box center [426, 29] width 390 height 25
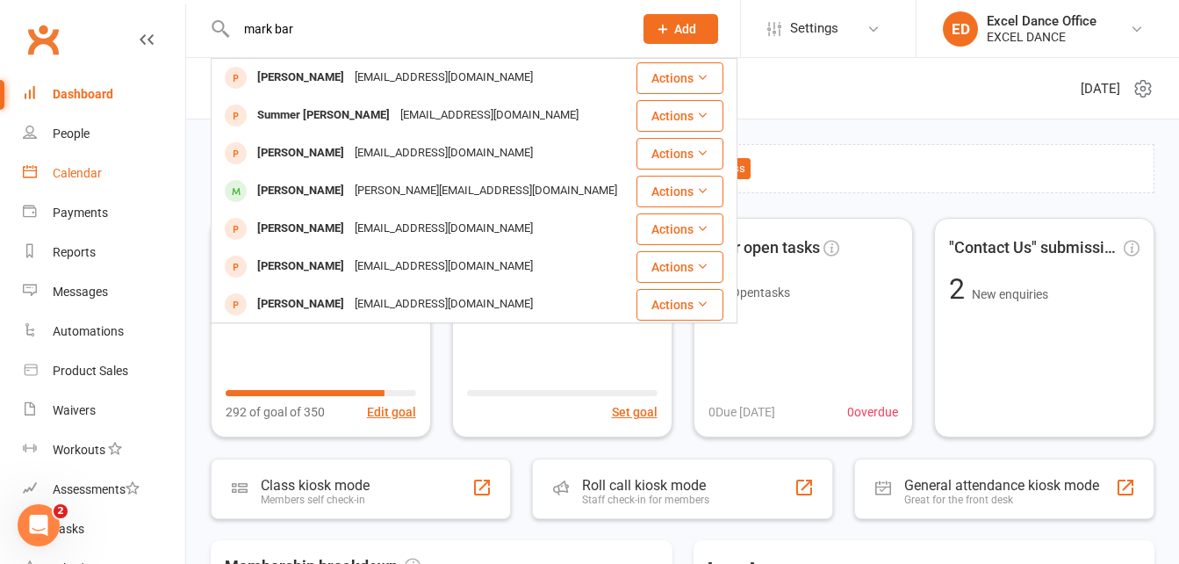
type input "mark bar"
click at [82, 169] on div "Calendar" at bounding box center [77, 173] width 49 height 14
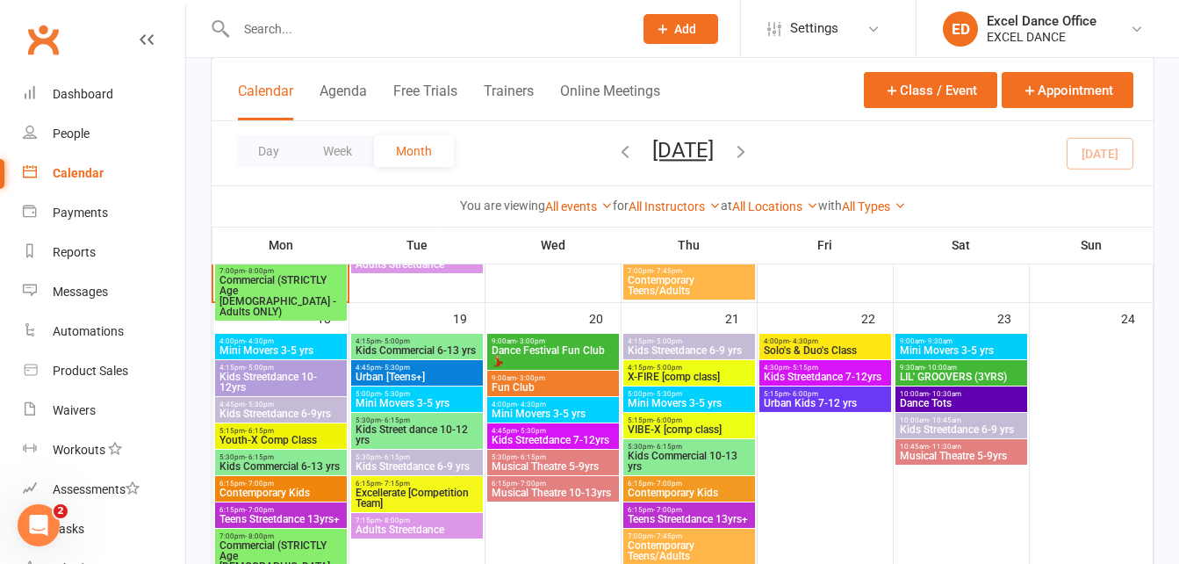
scroll to position [858, 0]
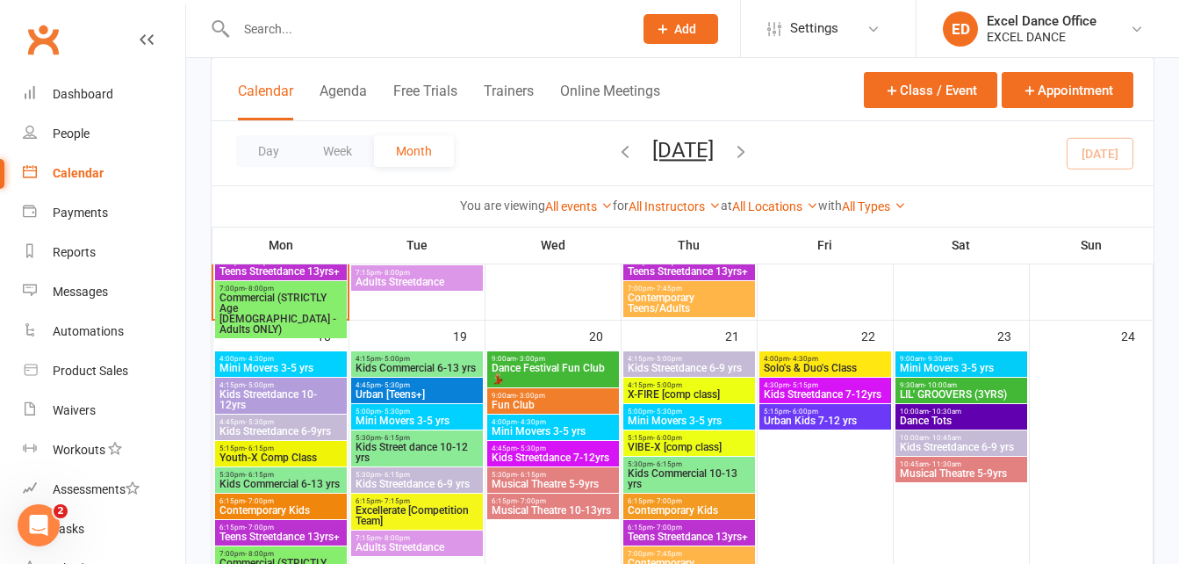
click at [565, 358] on span "9:00am - 3:00pm" at bounding box center [553, 359] width 125 height 8
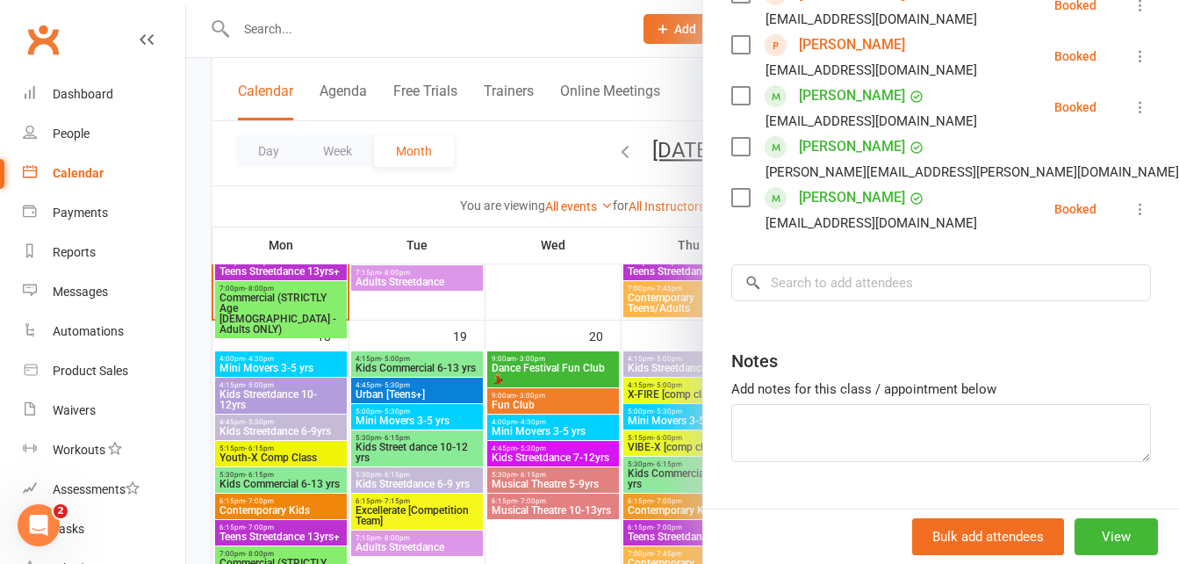
scroll to position [666, 0]
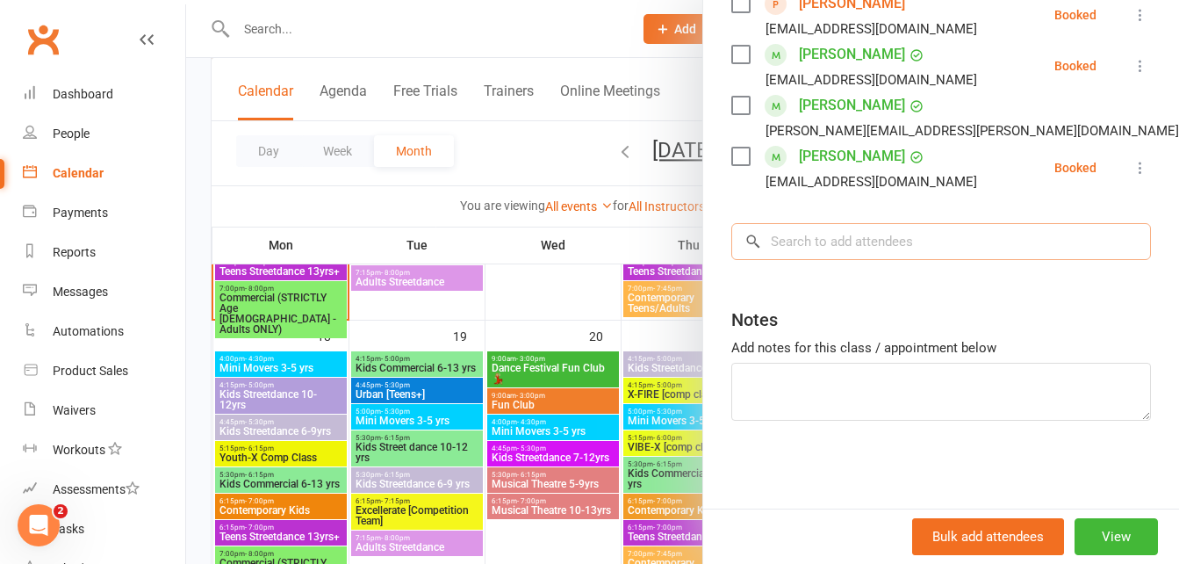
click at [856, 235] on input "search" at bounding box center [941, 241] width 420 height 37
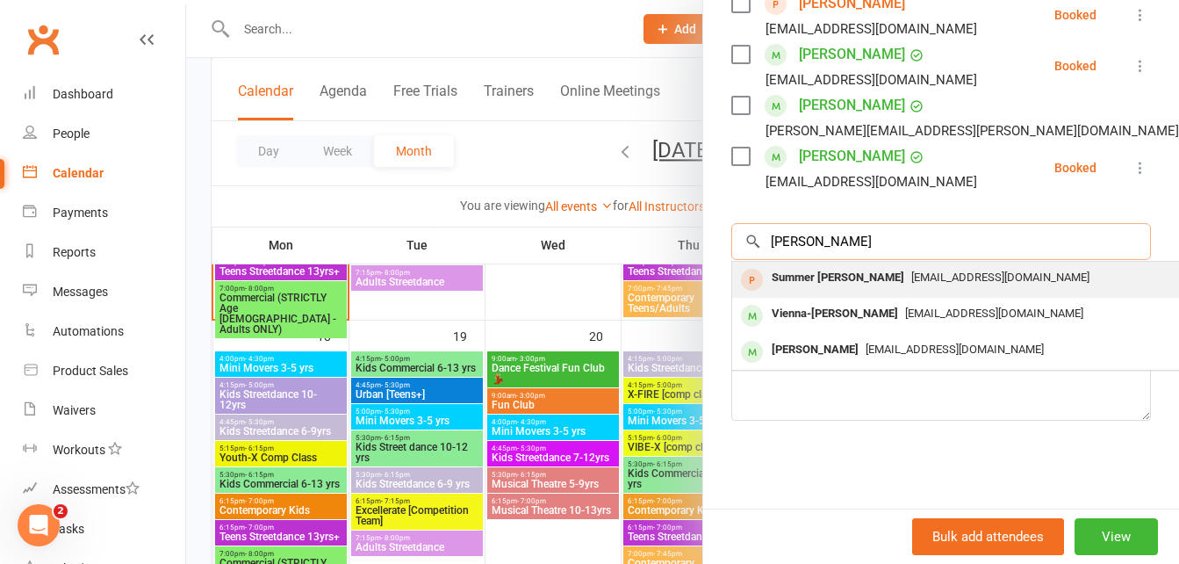
type input "[PERSON_NAME]"
click at [911, 275] on span "[EMAIL_ADDRESS][DOMAIN_NAME]" at bounding box center [1000, 276] width 178 height 13
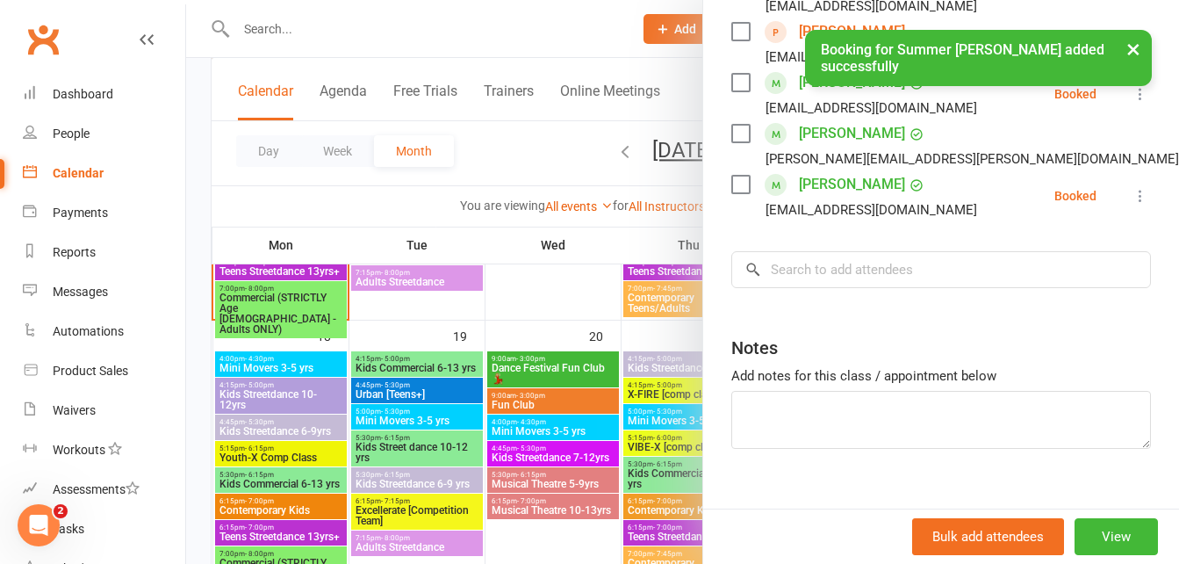
scroll to position [716, 0]
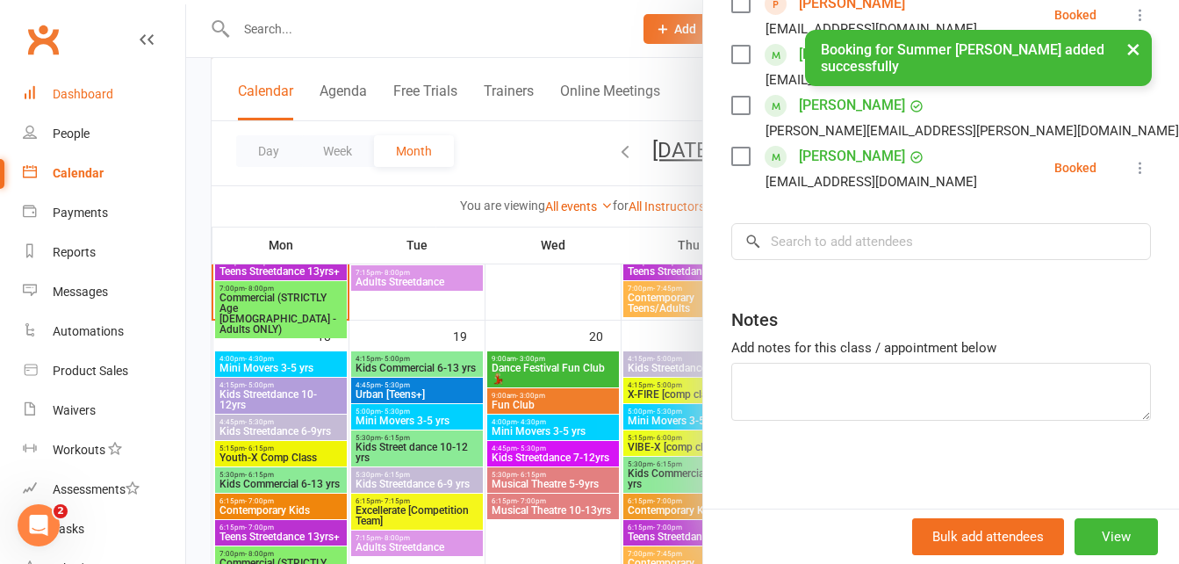
click at [58, 97] on div "Dashboard" at bounding box center [83, 94] width 61 height 14
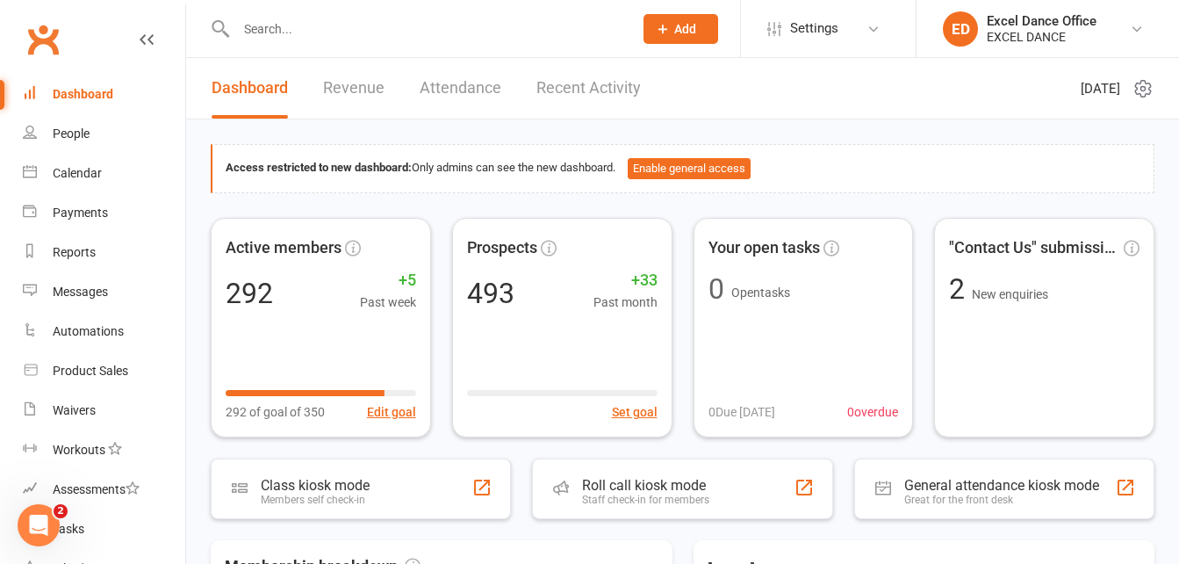
click at [282, 30] on input "text" at bounding box center [426, 29] width 390 height 25
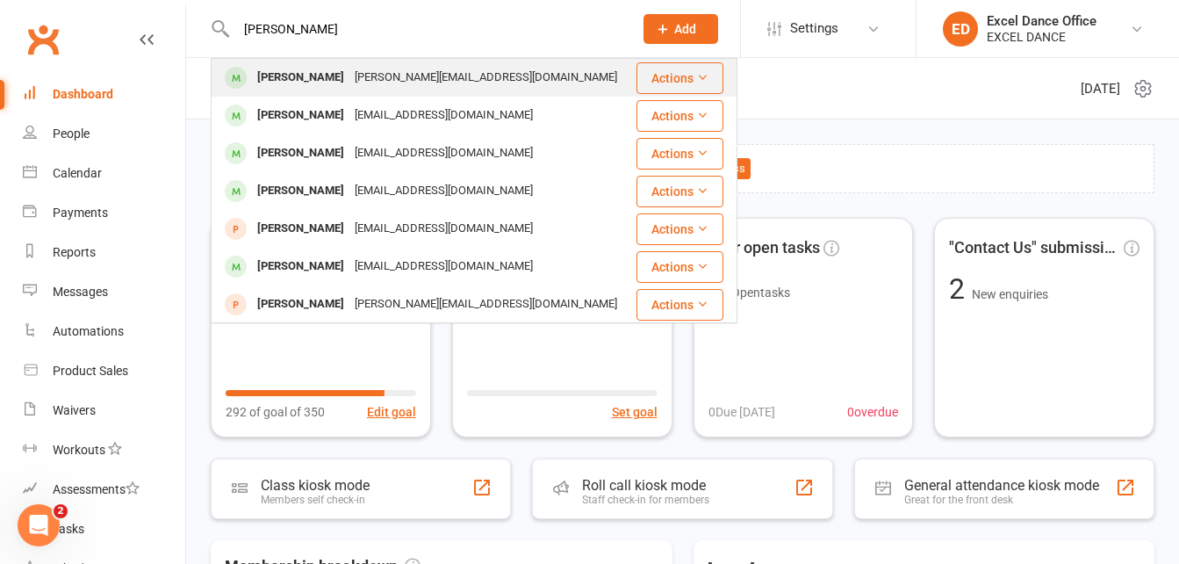
type input "[PERSON_NAME]"
click at [299, 75] on div "[PERSON_NAME]" at bounding box center [300, 77] width 97 height 25
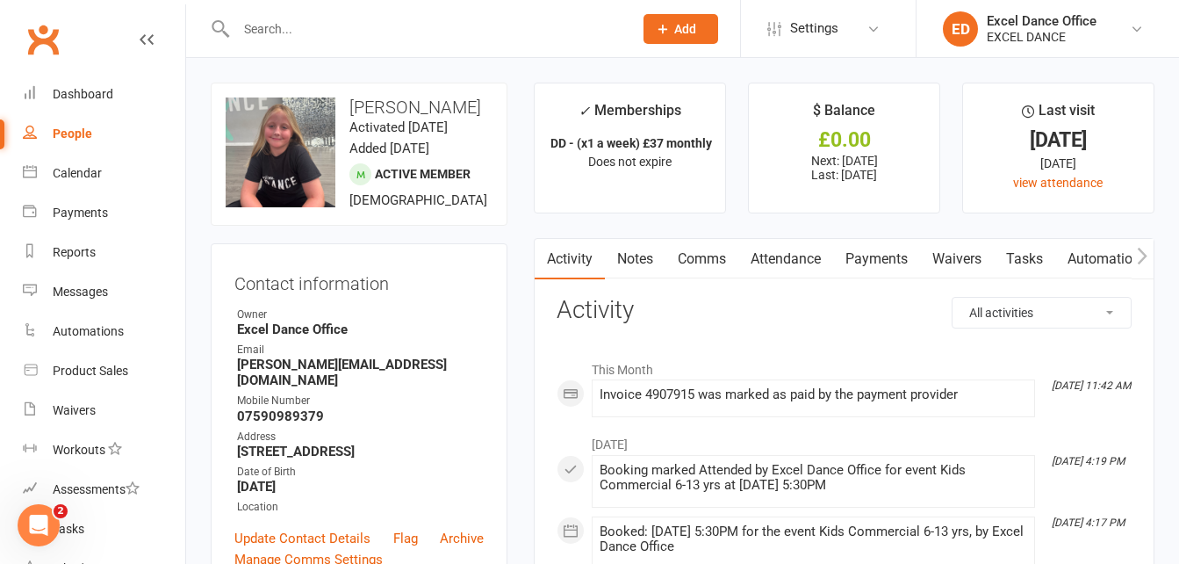
click at [276, 30] on input "text" at bounding box center [426, 29] width 390 height 25
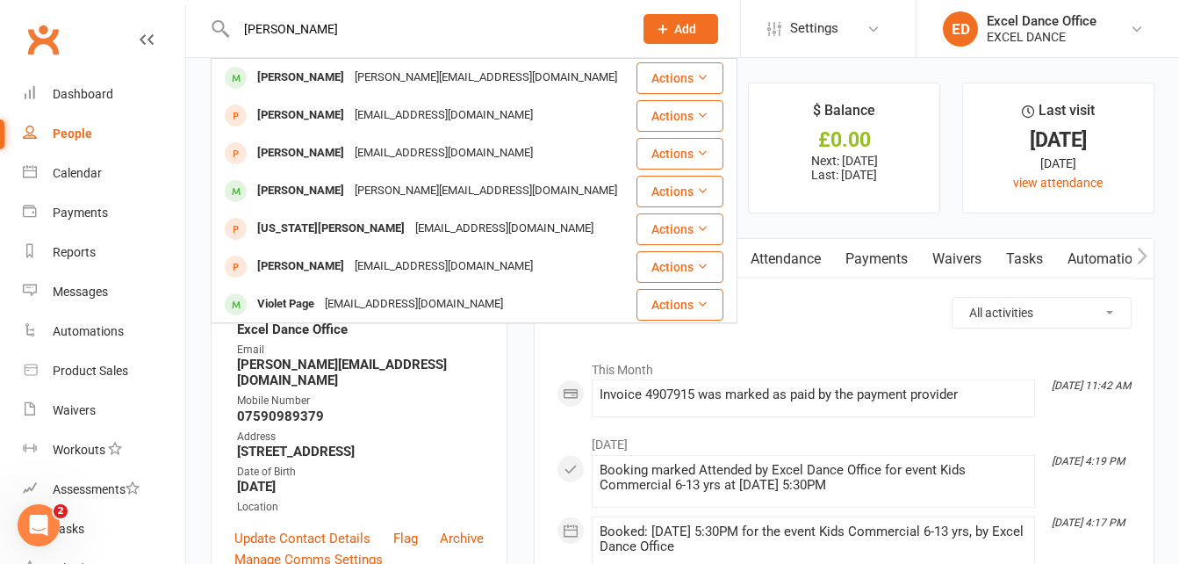
type input "[PERSON_NAME]"
drag, startPoint x: 352, startPoint y: 38, endPoint x: -4, endPoint y: -21, distance: 360.4
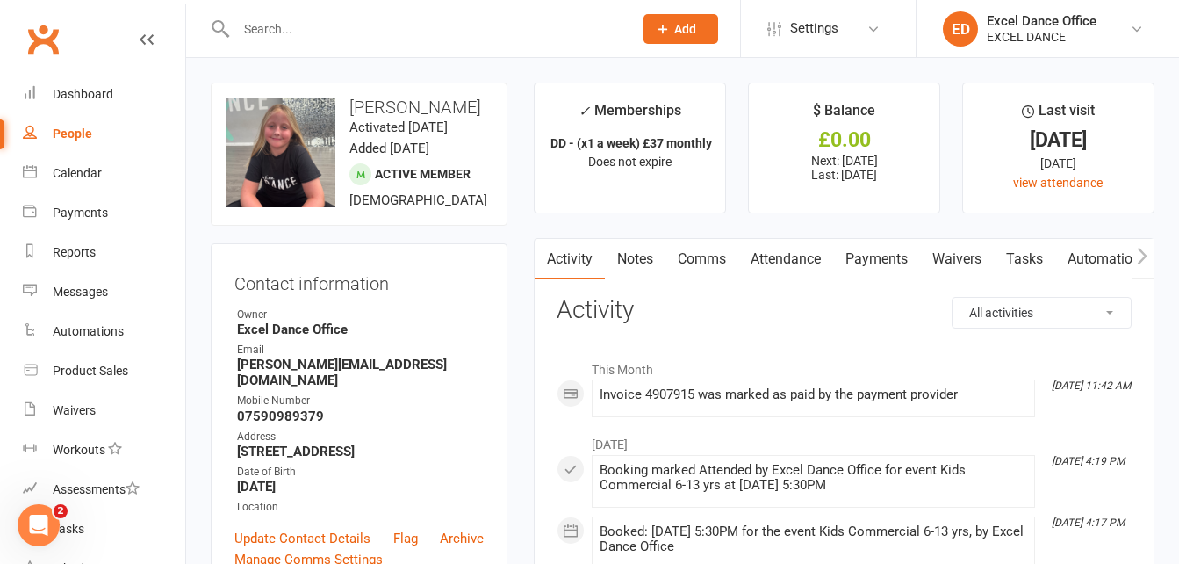
paste input "[EMAIL_ADDRESS][DOMAIN_NAME]"
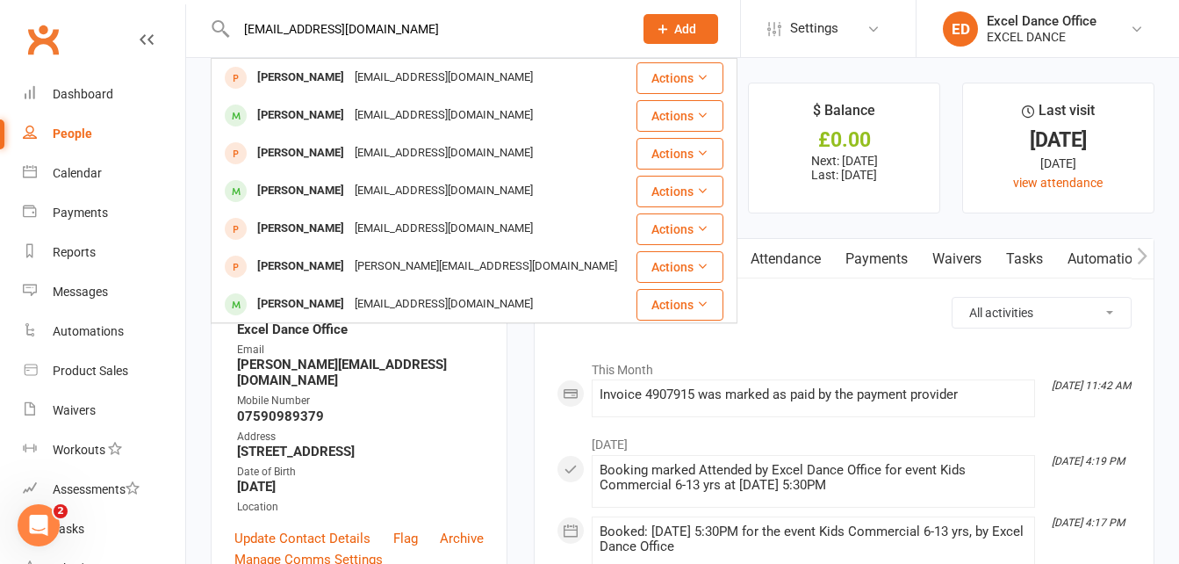
click at [463, 31] on input "[EMAIL_ADDRESS][DOMAIN_NAME]" at bounding box center [426, 29] width 390 height 25
drag, startPoint x: 415, startPoint y: 37, endPoint x: 234, endPoint y: 51, distance: 182.3
click at [234, 51] on div "[EMAIL_ADDRESS][DOMAIN_NAME] [PERSON_NAME] [EMAIL_ADDRESS][DOMAIN_NAME] Actions…" at bounding box center [416, 28] width 410 height 57
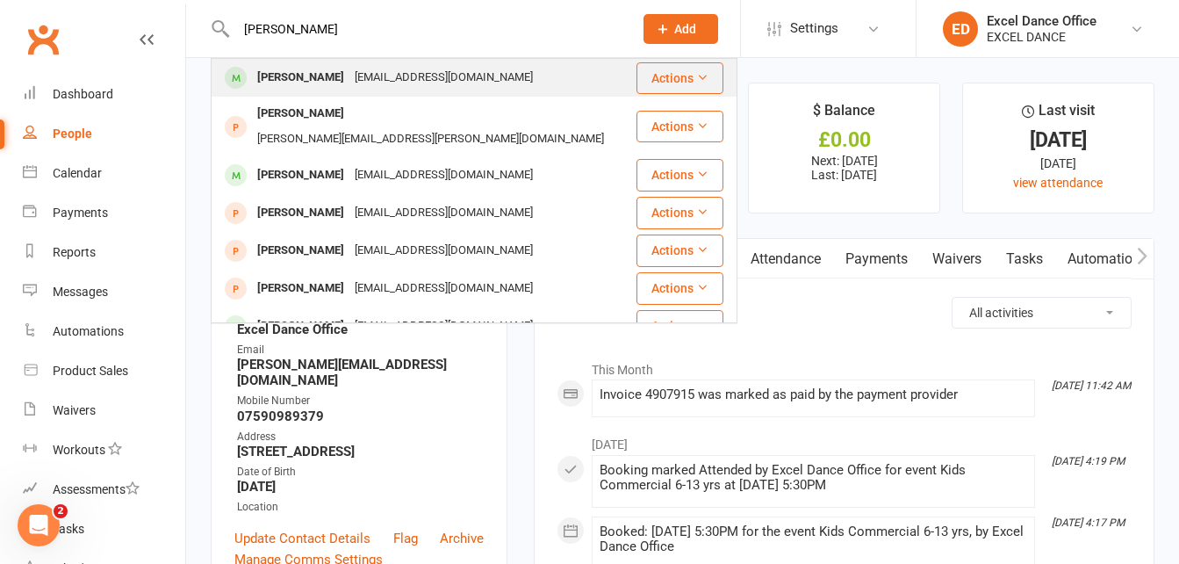
type input "[PERSON_NAME]"
click at [445, 69] on div "[EMAIL_ADDRESS][DOMAIN_NAME]" at bounding box center [443, 77] width 189 height 25
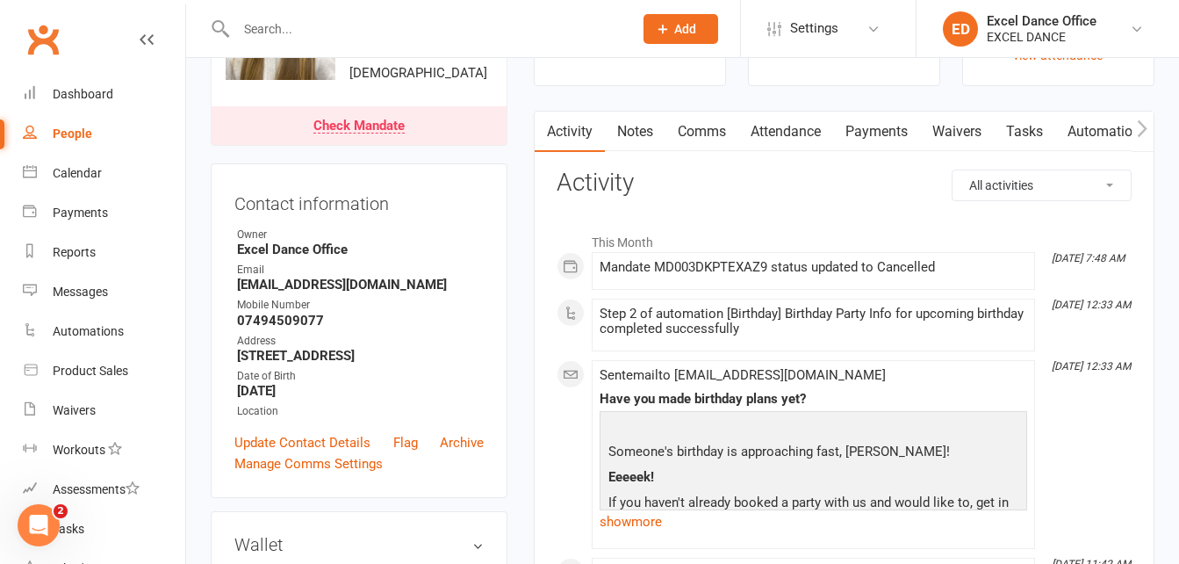
scroll to position [114, 0]
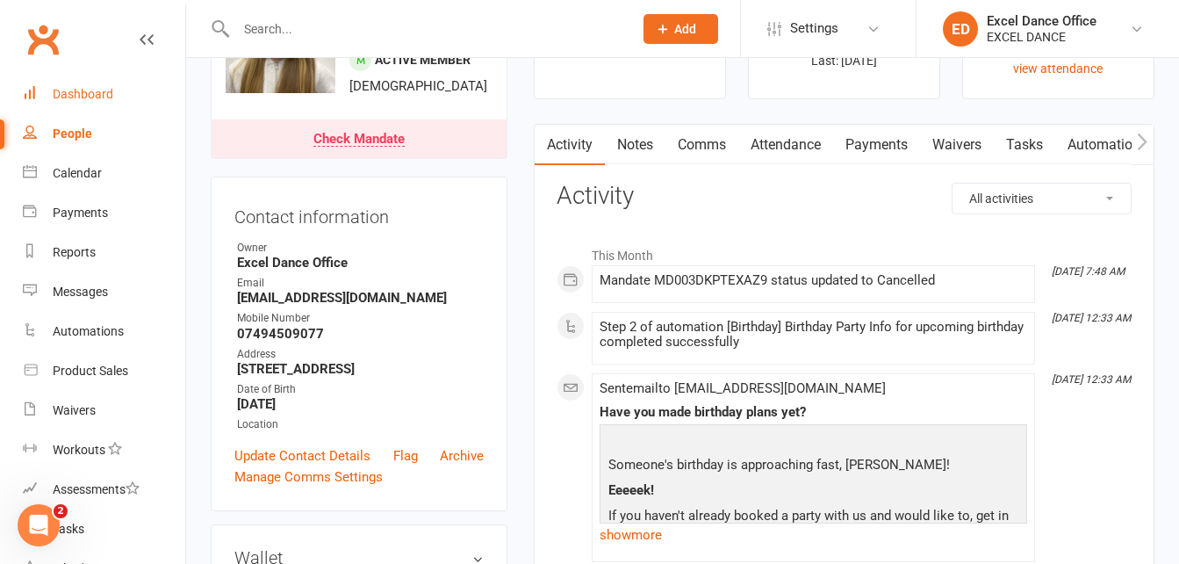
click at [60, 80] on link "Dashboard" at bounding box center [104, 95] width 162 height 40
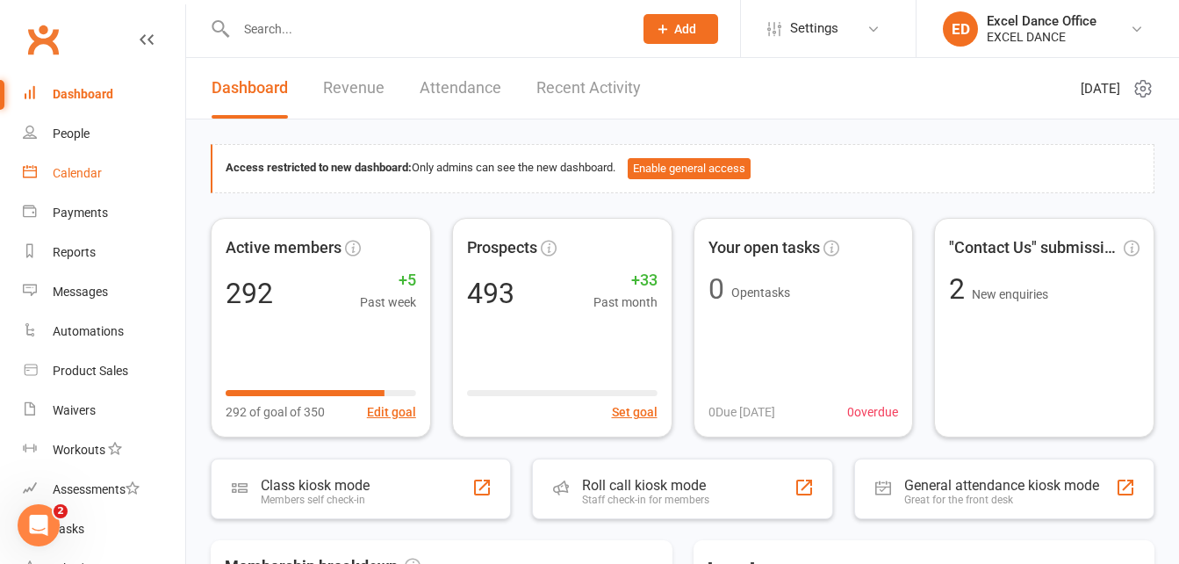
click at [89, 161] on link "Calendar" at bounding box center [104, 174] width 162 height 40
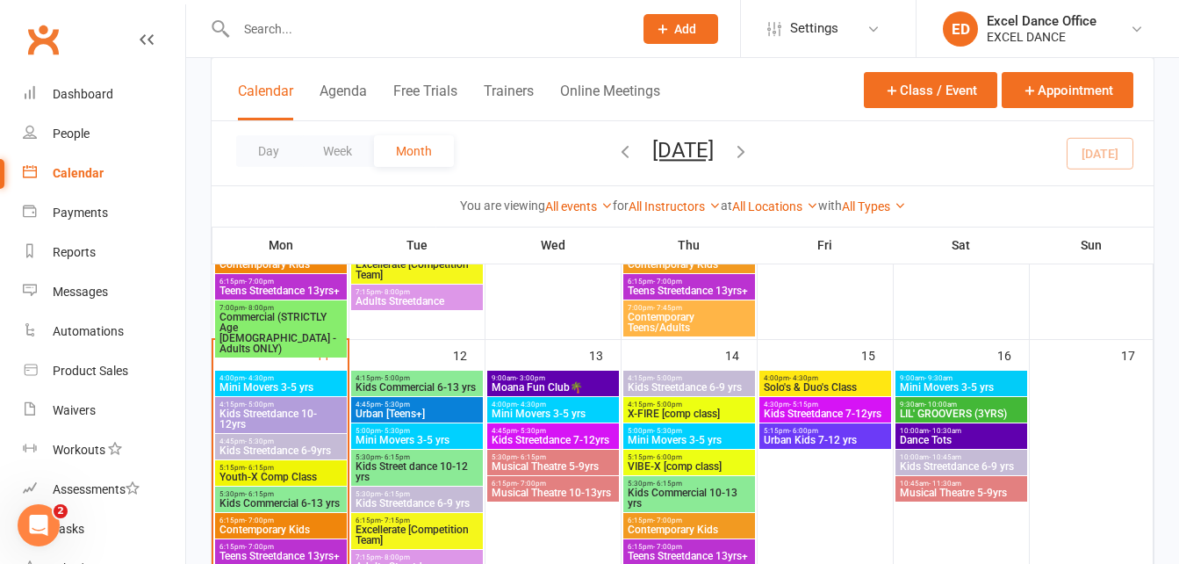
scroll to position [580, 0]
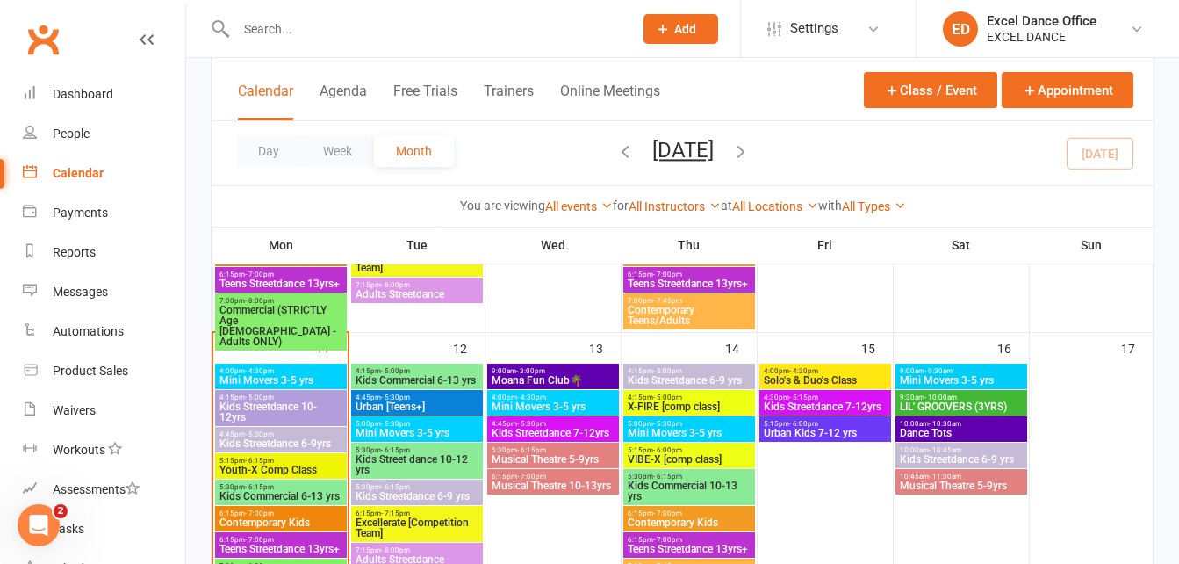
click at [525, 378] on span "Moana Fun Club🌴" at bounding box center [553, 380] width 125 height 11
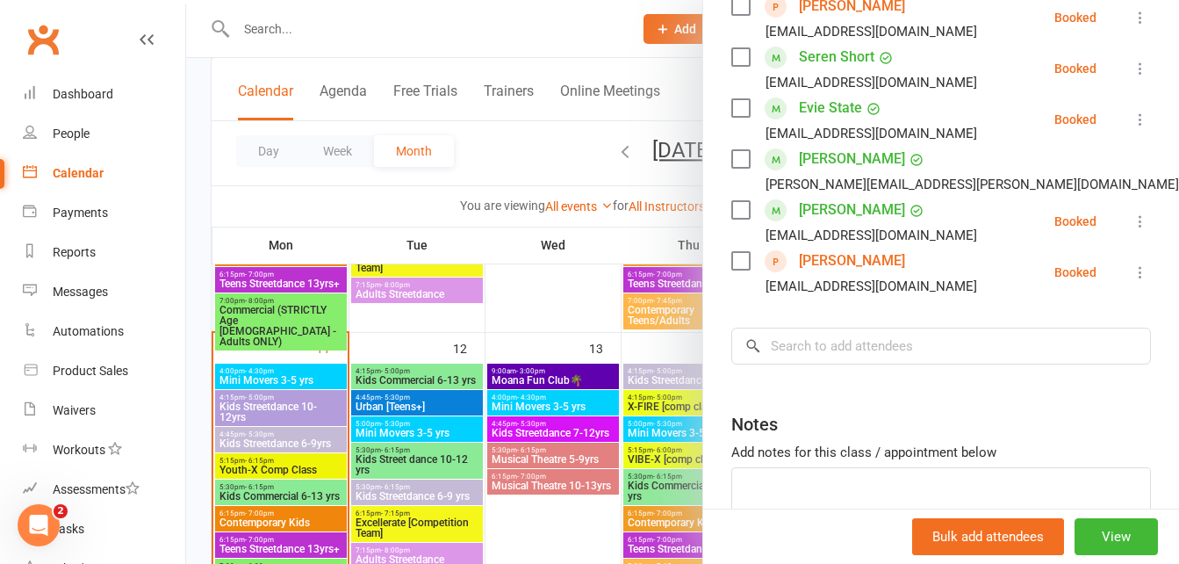
scroll to position [644, 0]
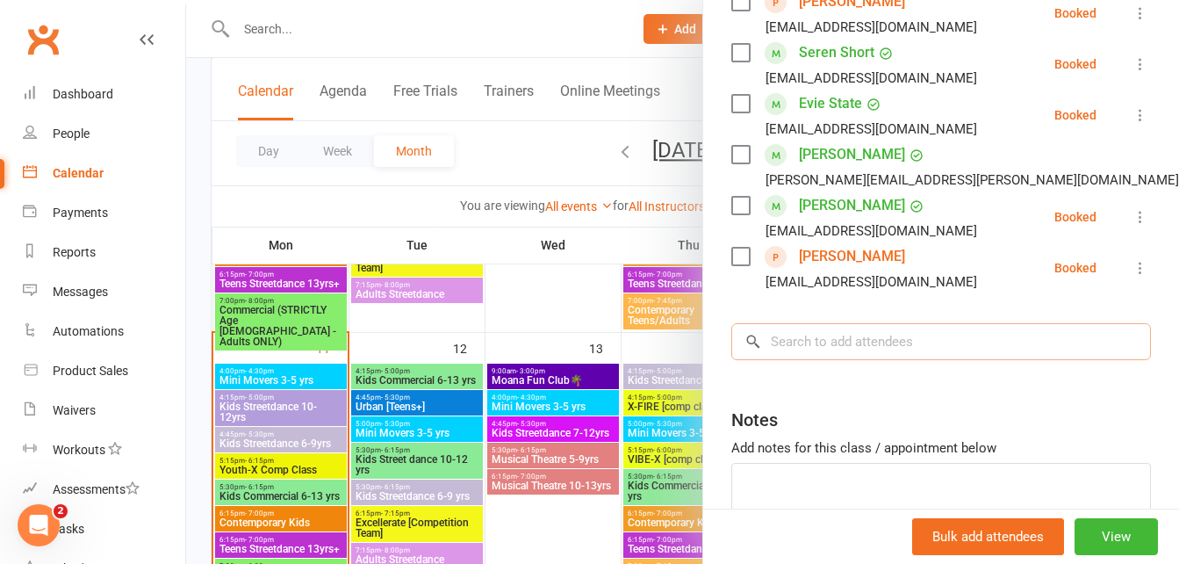
click at [942, 359] on input "search" at bounding box center [941, 341] width 420 height 37
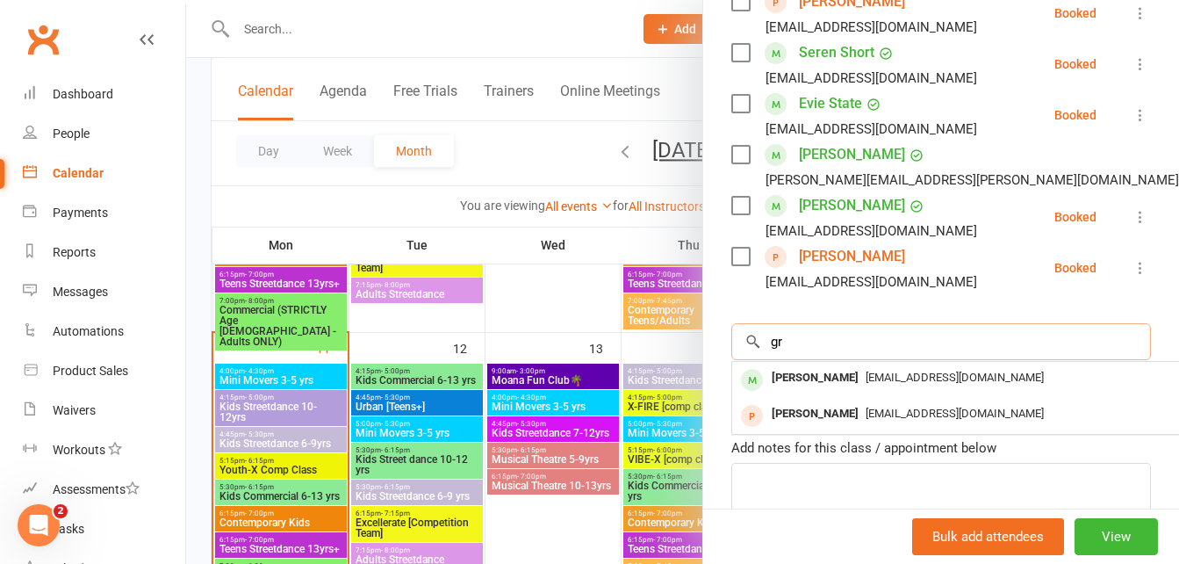
type input "g"
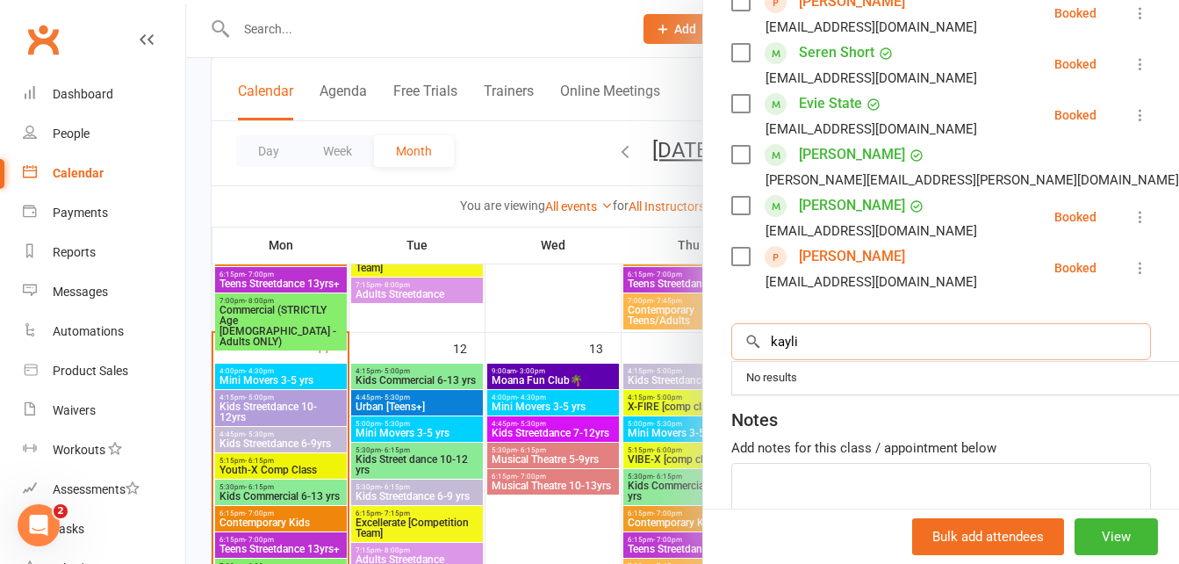
type input "kaylie"
click at [1101, 360] on input "kaylie" at bounding box center [941, 341] width 420 height 37
click at [1104, 360] on input "kaylie" at bounding box center [941, 341] width 420 height 37
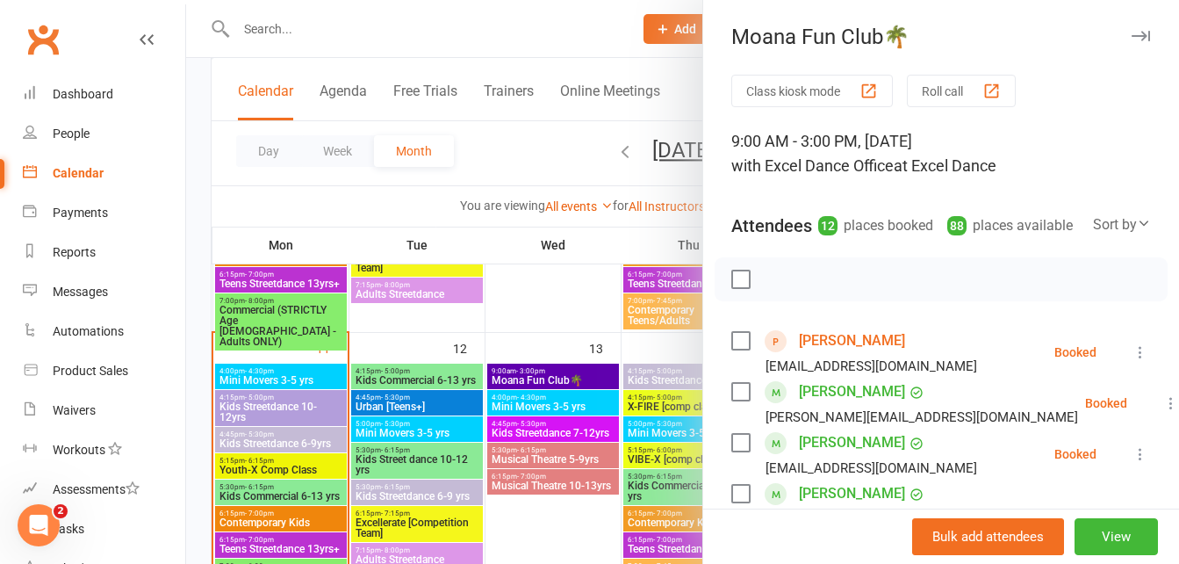
click at [1132, 32] on icon "button" at bounding box center [1141, 36] width 18 height 11
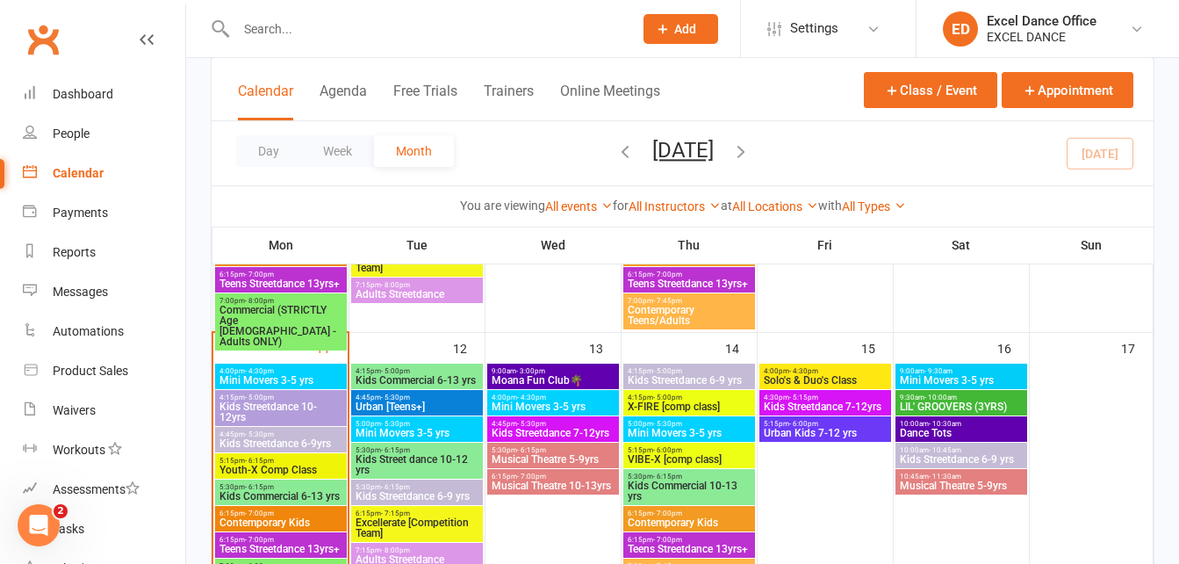
click at [674, 47] on div "Prospect Member Non-attending contact Class / event Appointment Task Membership…" at bounding box center [680, 28] width 119 height 57
click at [673, 14] on button "Add" at bounding box center [681, 29] width 75 height 30
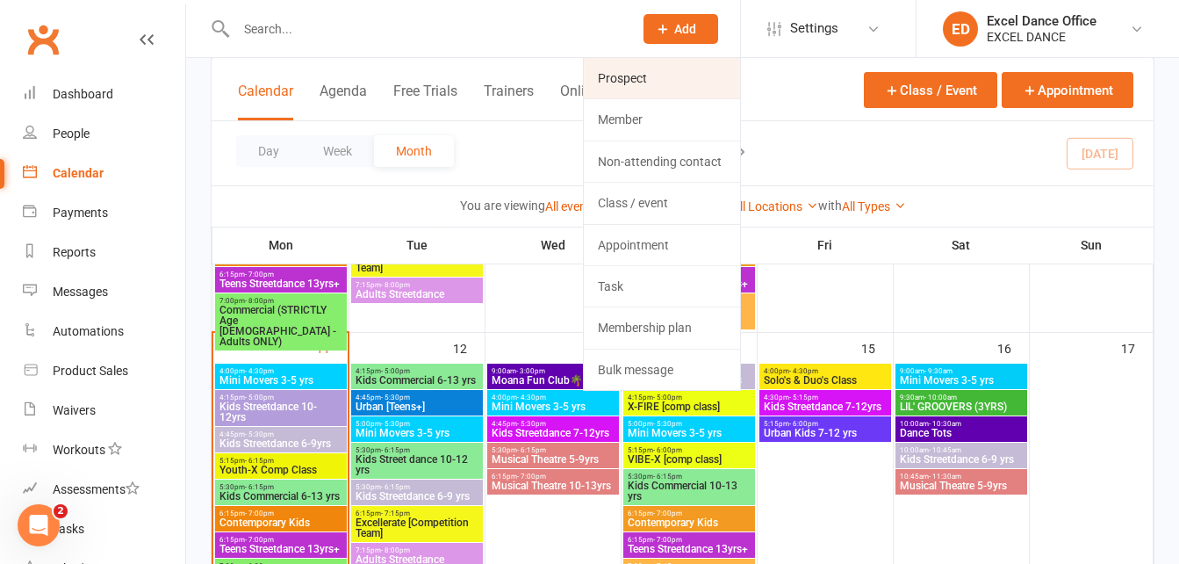
click at [641, 68] on link "Prospect" at bounding box center [662, 78] width 156 height 40
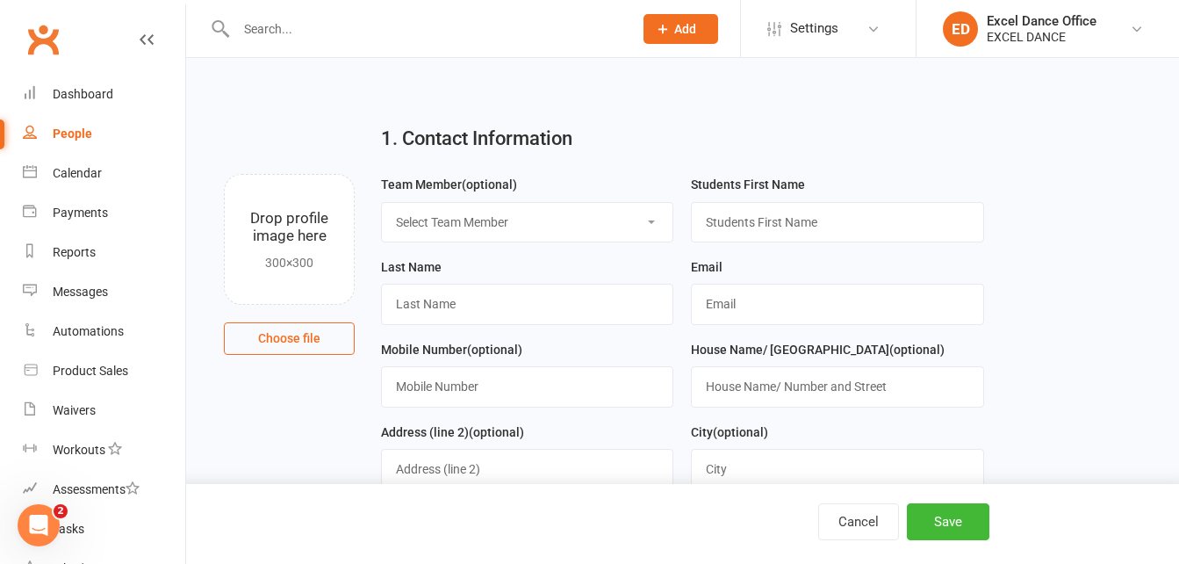
click at [585, 240] on select "Select Team Member Excel Dance Office [PERSON_NAME] Excel Dance [PERSON_NAME] […" at bounding box center [527, 222] width 291 height 39
select select "2"
click at [382, 203] on select "Select Team Member Excel Dance Office [PERSON_NAME] Excel Dance [PERSON_NAME] […" at bounding box center [527, 222] width 291 height 39
click at [784, 219] on input "text" at bounding box center [837, 222] width 292 height 40
type input "[PERSON_NAME]"
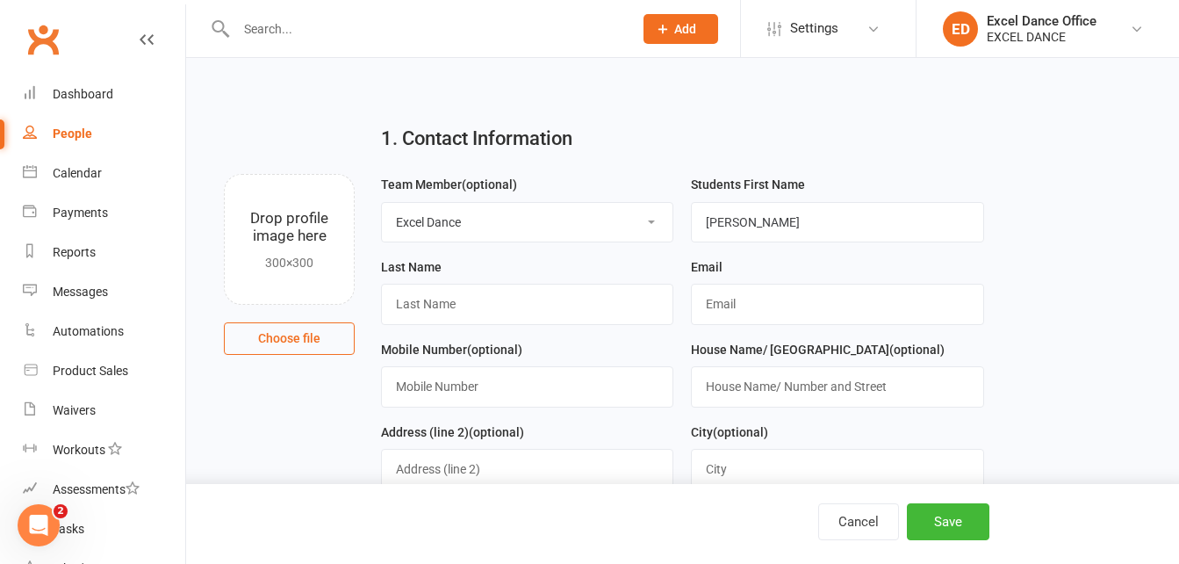
click at [289, 31] on input "text" at bounding box center [426, 29] width 390 height 25
click at [521, 305] on input "text" at bounding box center [527, 304] width 292 height 40
type input "[PERSON_NAME]"
click at [732, 299] on input "text" at bounding box center [837, 304] width 292 height 40
paste input "[EMAIL_ADDRESS][DOMAIN_NAME]"
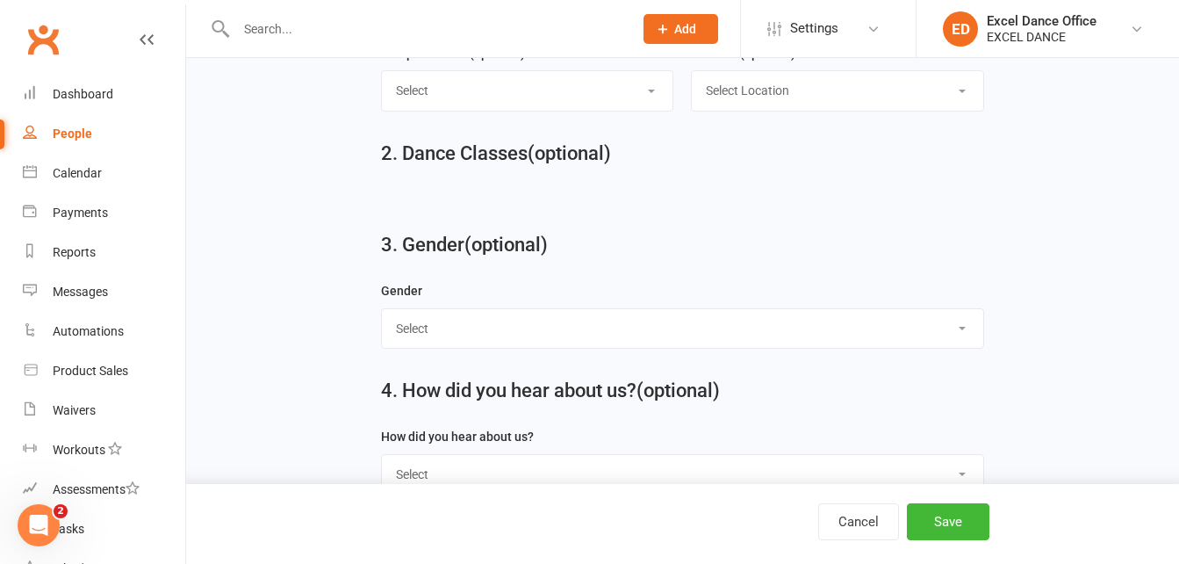
scroll to position [610, 0]
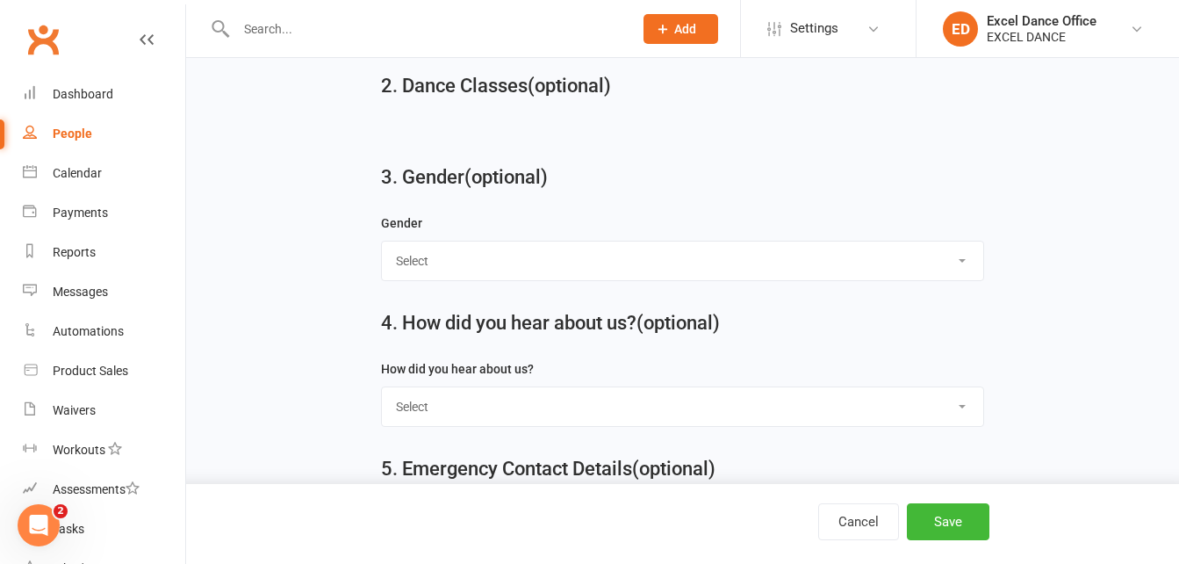
type input "[EMAIL_ADDRESS][DOMAIN_NAME]"
click at [820, 277] on select "Select [DEMOGRAPHIC_DATA] [DEMOGRAPHIC_DATA]" at bounding box center [682, 260] width 601 height 39
select select "[DEMOGRAPHIC_DATA]"
click at [382, 247] on select "Select [DEMOGRAPHIC_DATA] [DEMOGRAPHIC_DATA]" at bounding box center [682, 260] width 601 height 39
click at [952, 536] on button "Save" at bounding box center [948, 521] width 83 height 37
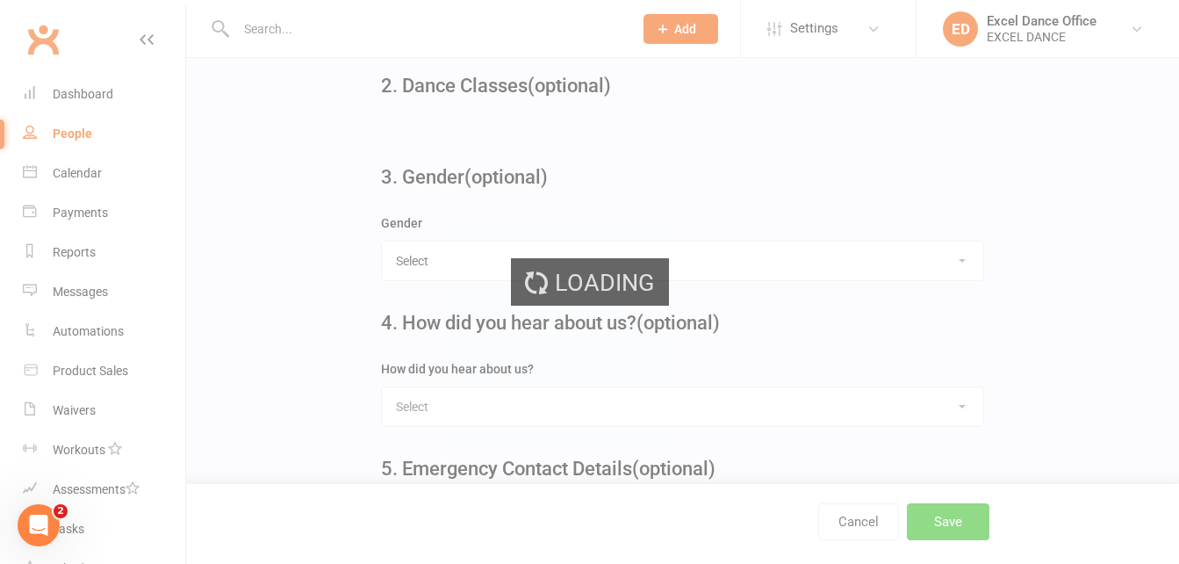
scroll to position [0, 0]
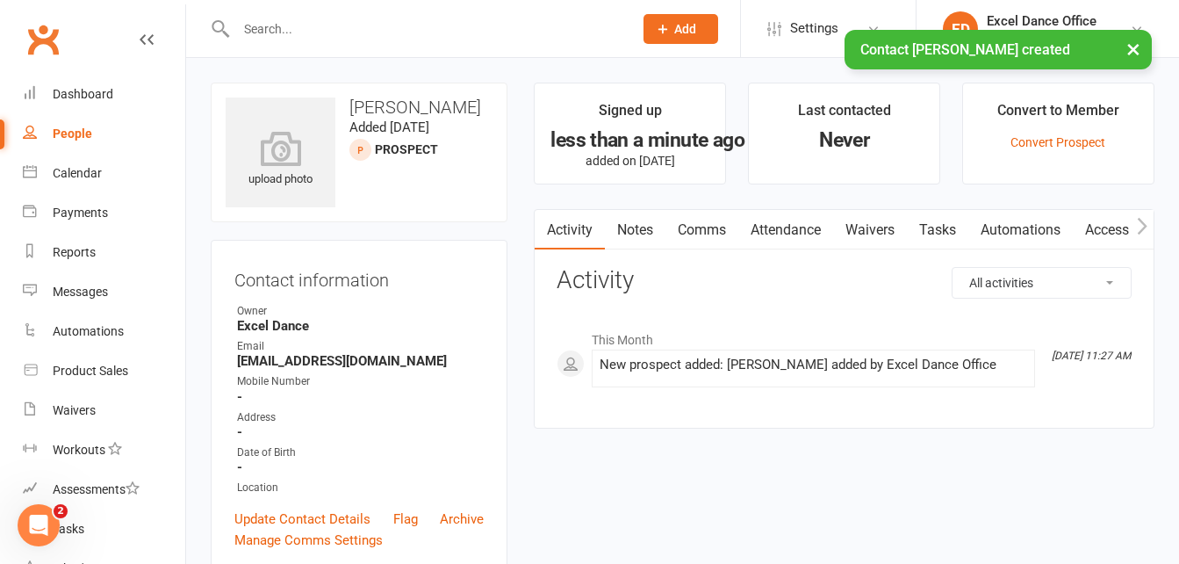
click at [249, 30] on div "× Contact [PERSON_NAME] created" at bounding box center [578, 30] width 1156 height 0
click at [678, 30] on div "× Contact [PERSON_NAME] created" at bounding box center [578, 30] width 1156 height 0
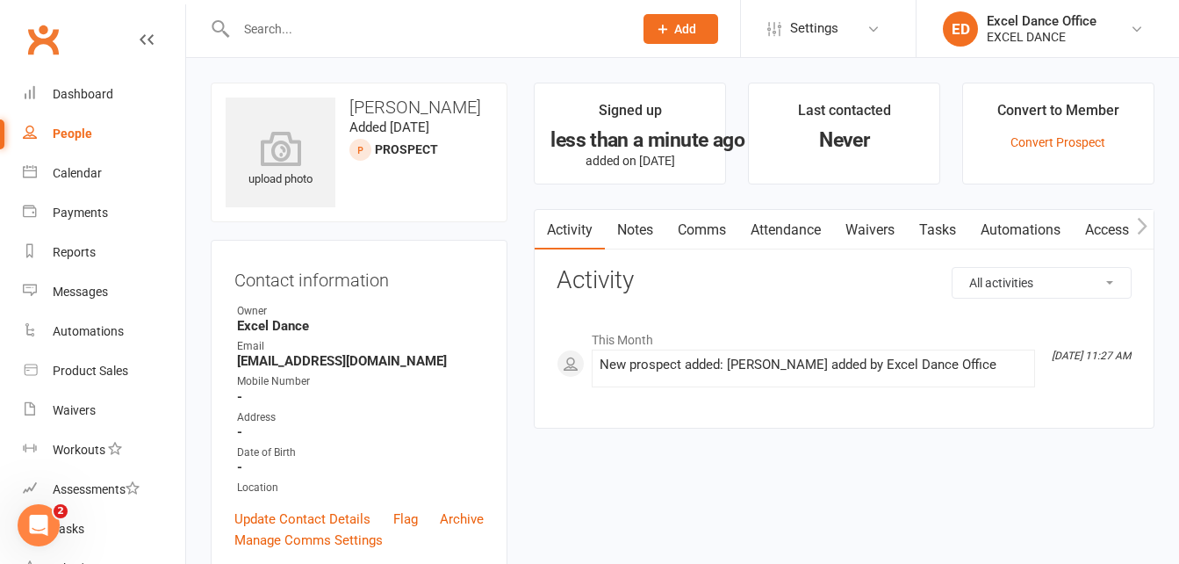
click at [680, 27] on span "Add" at bounding box center [685, 29] width 22 height 14
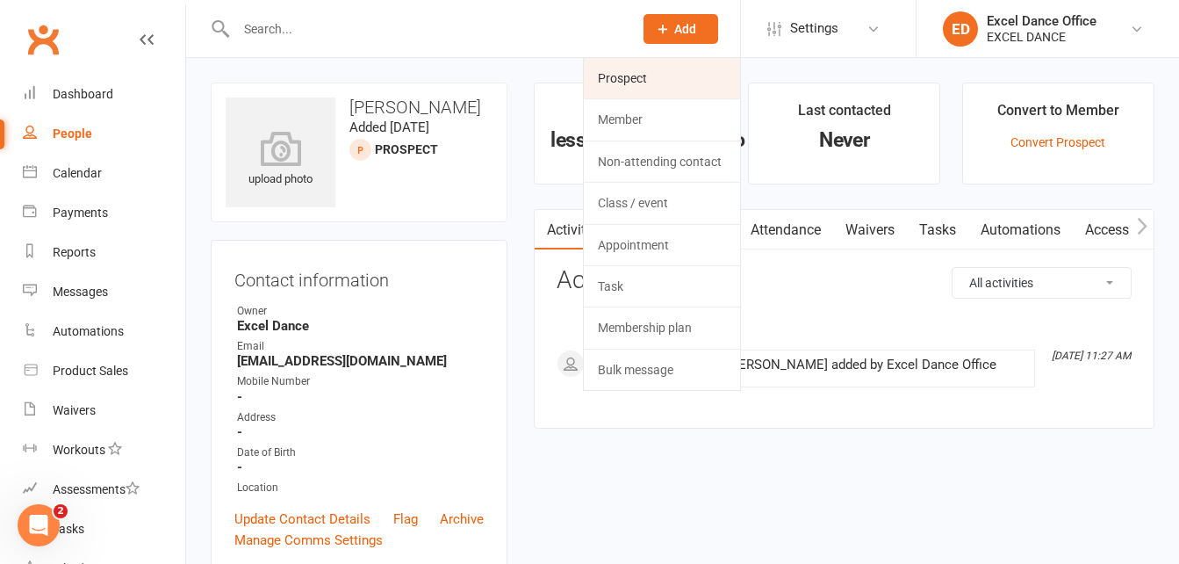
click at [664, 79] on link "Prospect" at bounding box center [662, 78] width 156 height 40
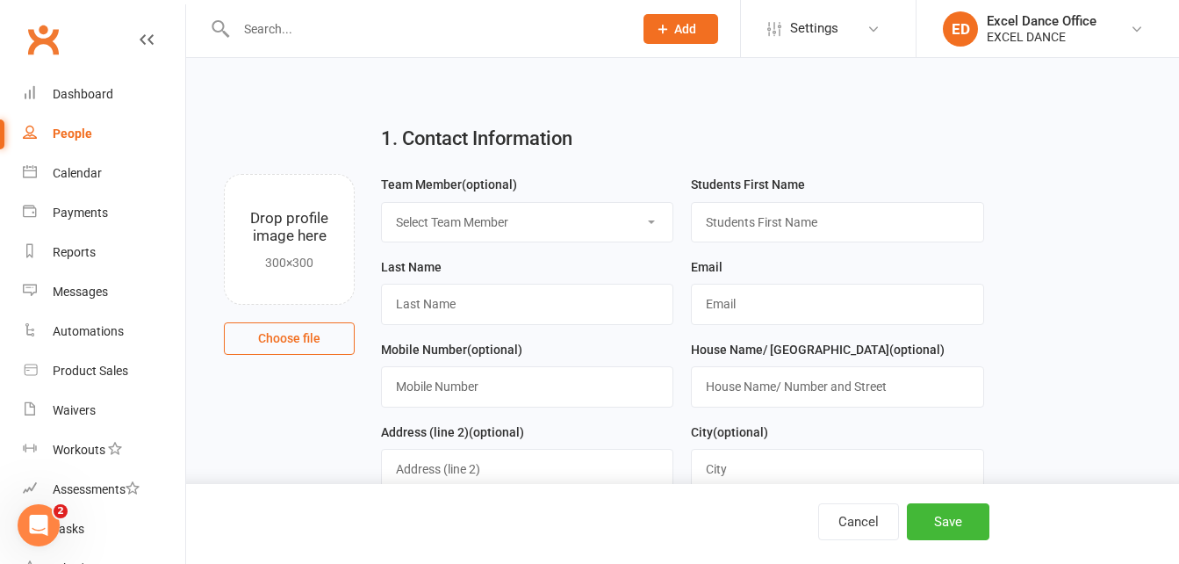
click at [640, 219] on select "Select Team Member Excel Dance Office [PERSON_NAME] Excel Dance [PERSON_NAME] […" at bounding box center [527, 222] width 291 height 39
select select "2"
click at [382, 203] on select "Select Team Member Excel Dance Office [PERSON_NAME] Excel Dance [PERSON_NAME] […" at bounding box center [527, 222] width 291 height 39
click at [746, 221] on input "text" at bounding box center [837, 222] width 292 height 40
type input "[PERSON_NAME]"
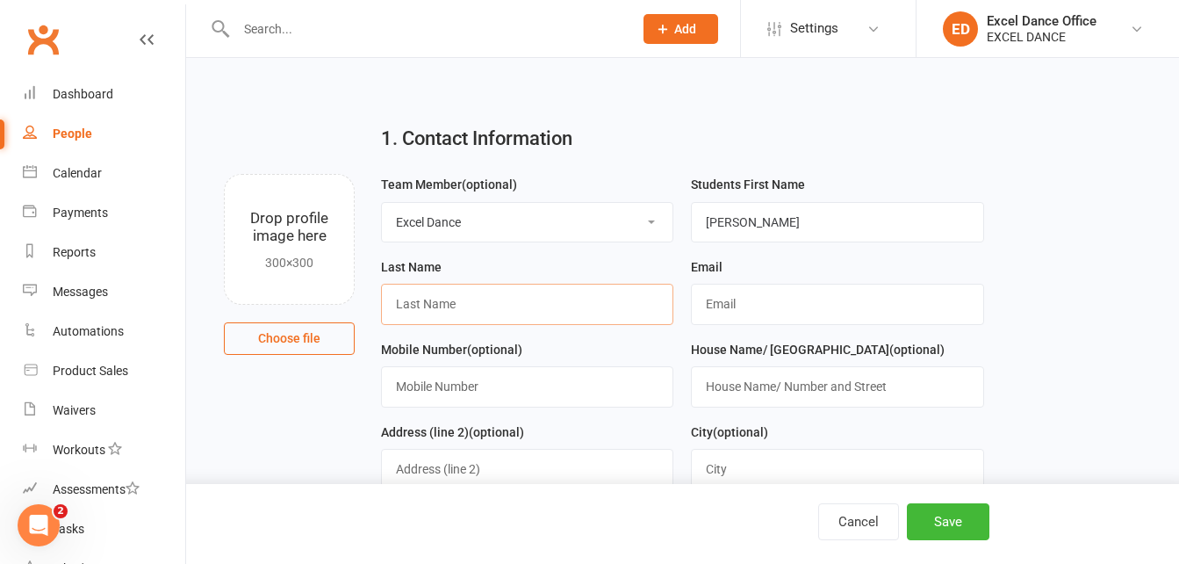
click at [522, 304] on input "text" at bounding box center [527, 304] width 292 height 40
type input "[PERSON_NAME]"
click at [743, 311] on input "text" at bounding box center [837, 304] width 292 height 40
type input "[EMAIL_ADDRESS][DOMAIN_NAME]"
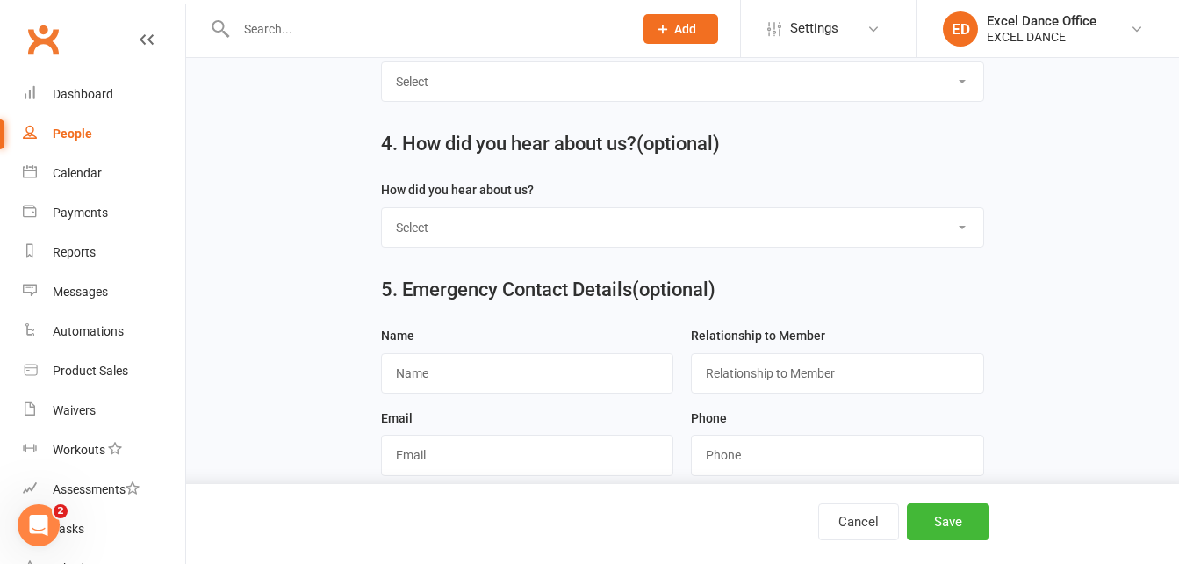
scroll to position [675, 0]
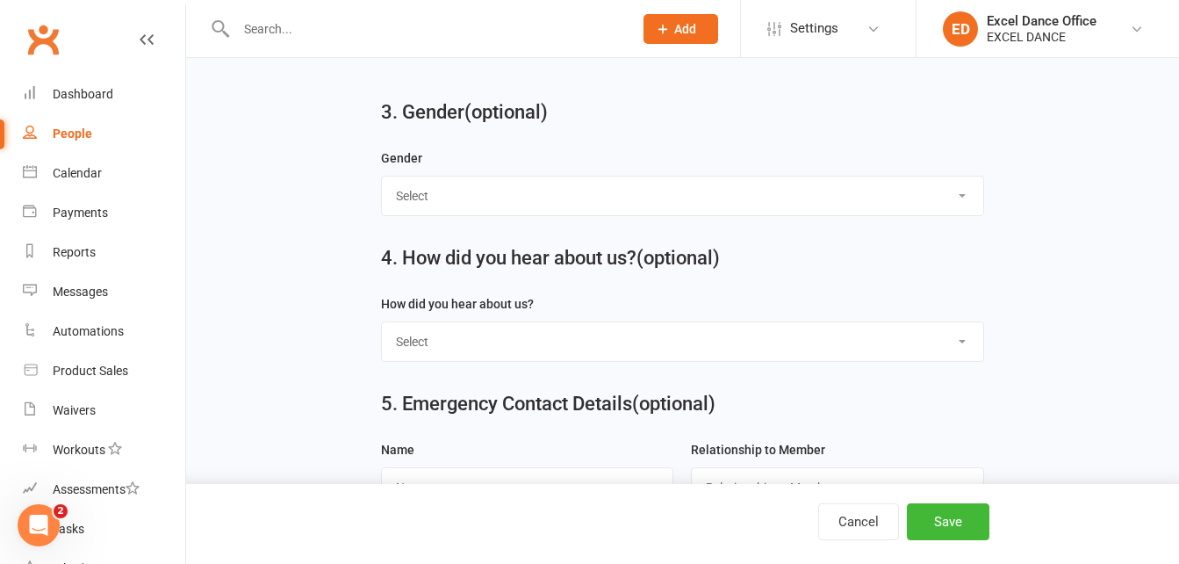
click at [962, 215] on select "Select [DEMOGRAPHIC_DATA] [DEMOGRAPHIC_DATA]" at bounding box center [682, 195] width 601 height 39
select select "[DEMOGRAPHIC_DATA]"
click at [382, 182] on select "Select [DEMOGRAPHIC_DATA] [DEMOGRAPHIC_DATA]" at bounding box center [682, 195] width 601 height 39
click at [938, 525] on button "Save" at bounding box center [948, 521] width 83 height 37
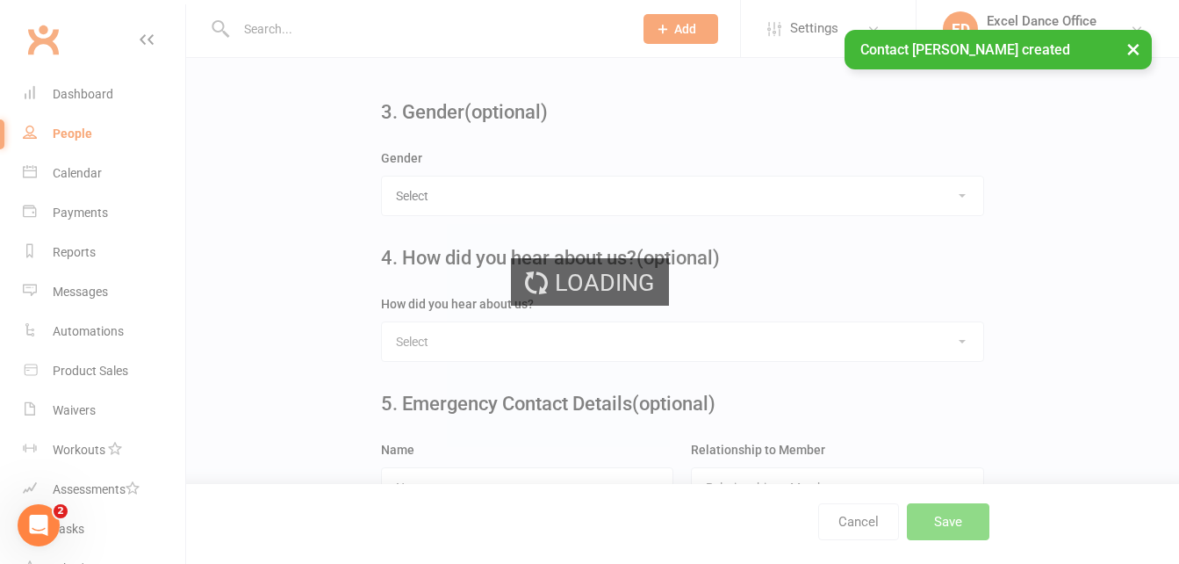
scroll to position [0, 0]
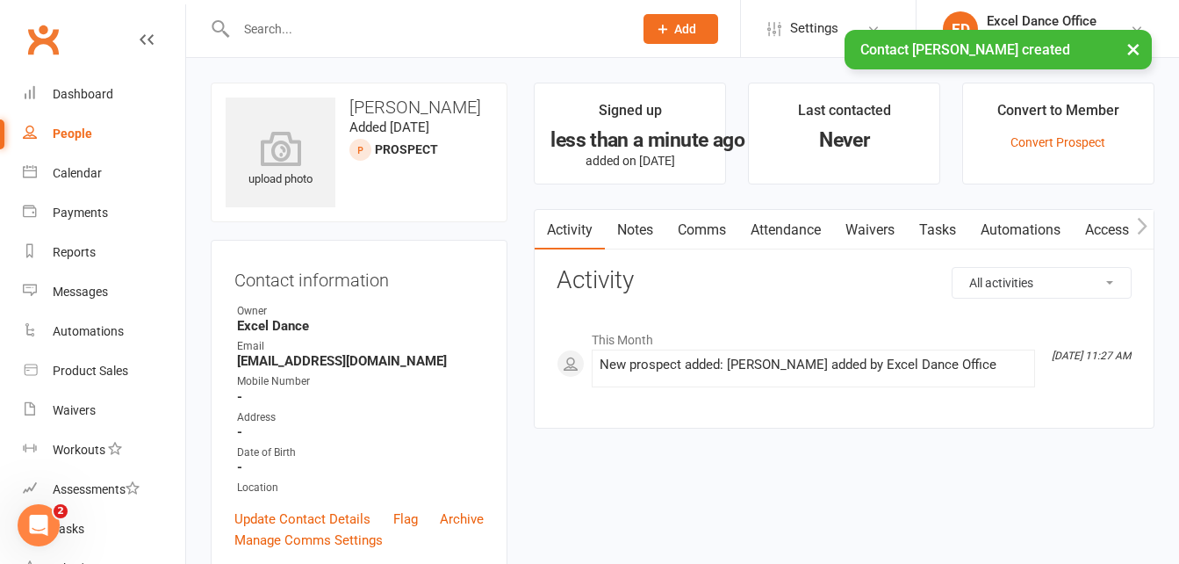
click at [687, 30] on div "× Contact [PERSON_NAME] created" at bounding box center [578, 30] width 1156 height 0
click at [674, 20] on button "Add" at bounding box center [681, 29] width 75 height 30
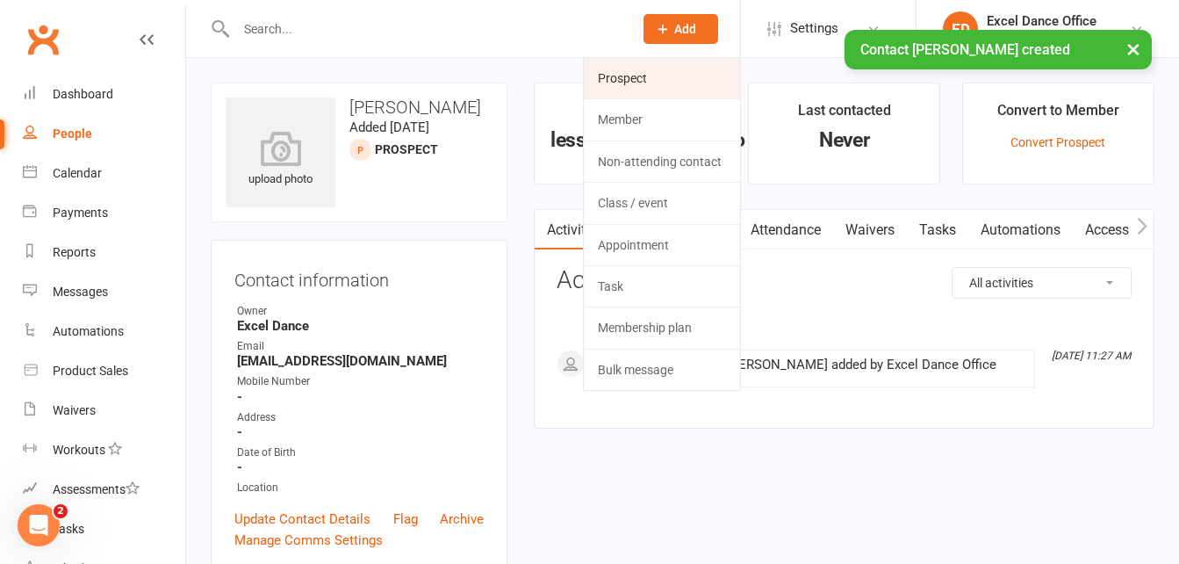
click at [657, 76] on link "Prospect" at bounding box center [662, 78] width 156 height 40
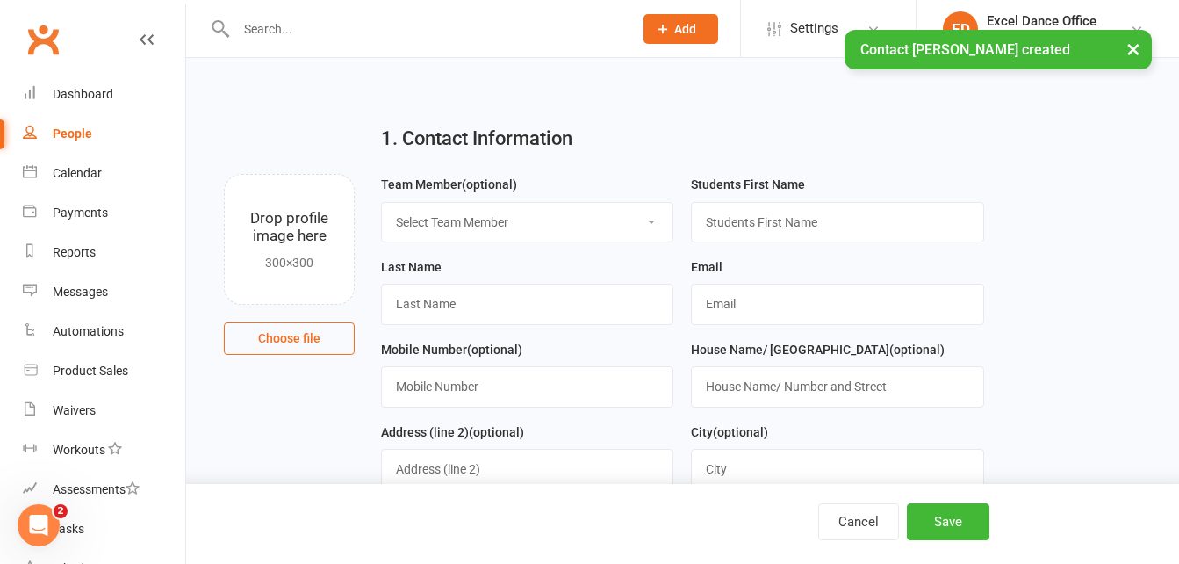
click at [334, 18] on input "text" at bounding box center [426, 29] width 390 height 25
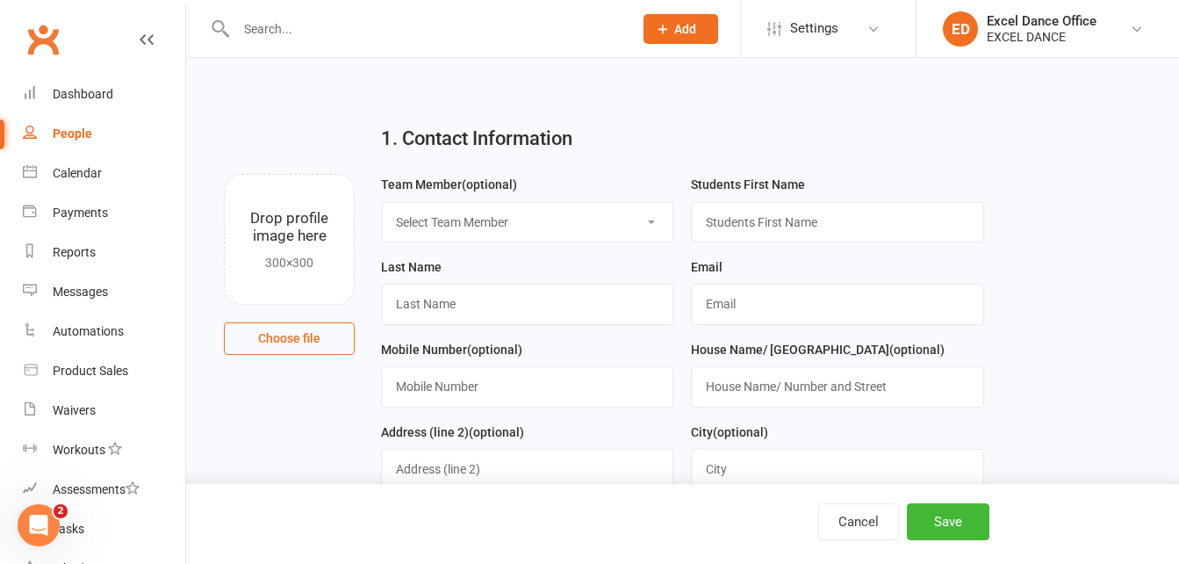
click at [549, 243] on div "Team Member (optional) Select Team Member Excel Dance Office [PERSON_NAME] Exce…" at bounding box center [527, 215] width 310 height 83
click at [596, 236] on select "Select Team Member Excel Dance Office [PERSON_NAME] Excel Dance [PERSON_NAME] […" at bounding box center [527, 222] width 291 height 39
select select "2"
click at [382, 203] on select "Select Team Member Excel Dance Office [PERSON_NAME] Excel Dance [PERSON_NAME] […" at bounding box center [527, 222] width 291 height 39
click at [770, 232] on input "text" at bounding box center [837, 222] width 292 height 40
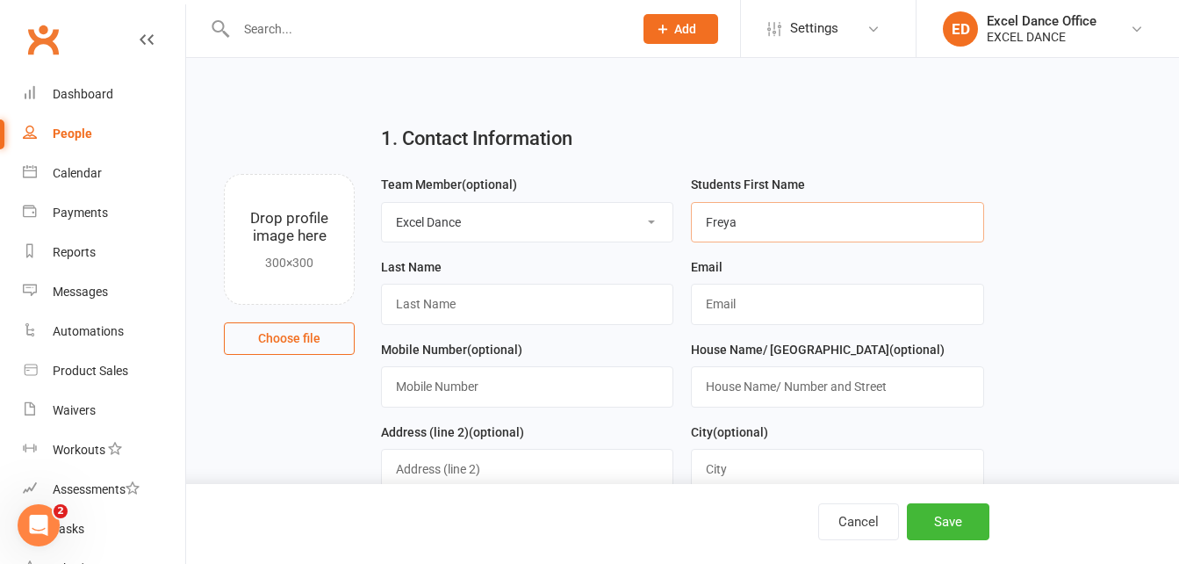
type input "Freya"
click at [534, 297] on input "text" at bounding box center [527, 304] width 292 height 40
type input "[PERSON_NAME]"
click at [717, 313] on input "text" at bounding box center [837, 304] width 292 height 40
type input "[EMAIL_ADDRESS][DOMAIN_NAME]"
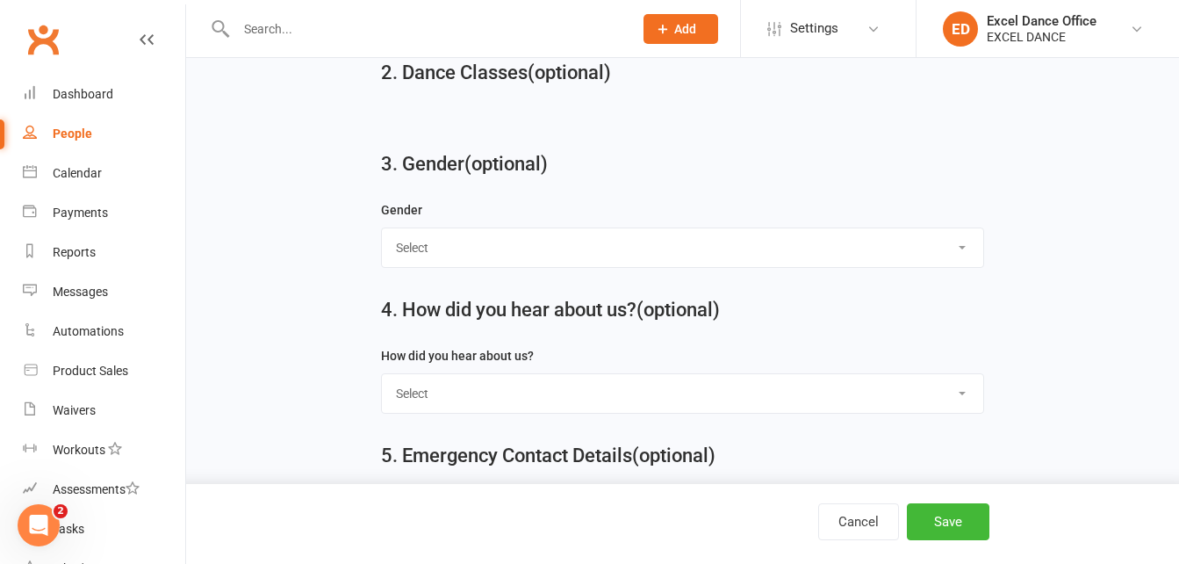
scroll to position [664, 0]
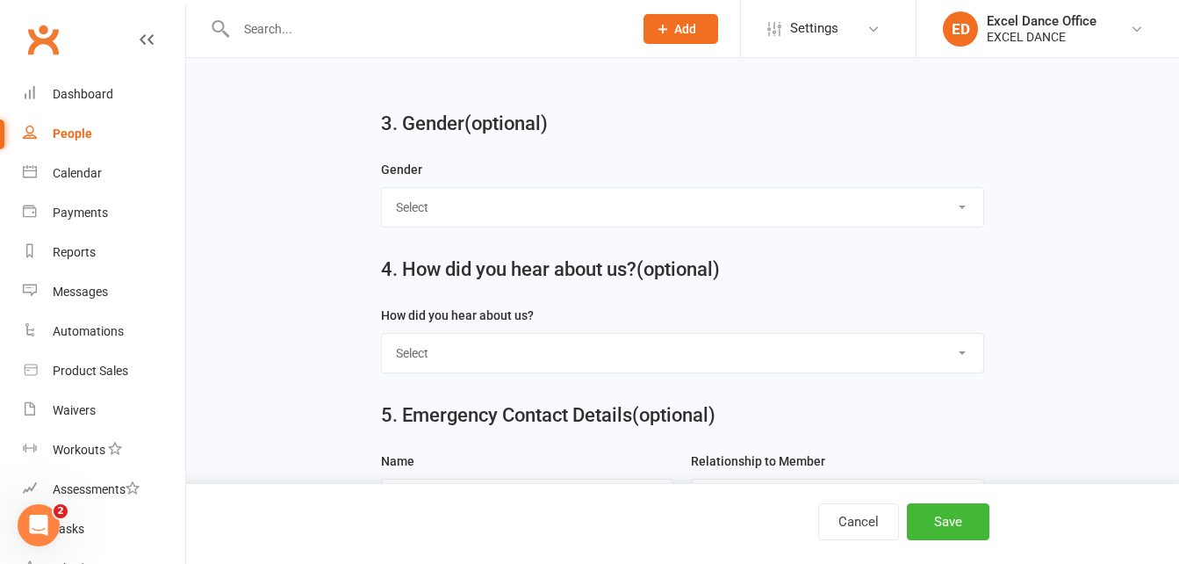
click at [973, 226] on select "Select [DEMOGRAPHIC_DATA] [DEMOGRAPHIC_DATA]" at bounding box center [682, 207] width 601 height 39
select select "[DEMOGRAPHIC_DATA]"
click at [382, 193] on select "Select [DEMOGRAPHIC_DATA] [DEMOGRAPHIC_DATA]" at bounding box center [682, 207] width 601 height 39
click at [940, 492] on div "Cancel Save" at bounding box center [589, 524] width 1179 height 80
click at [946, 526] on button "Save" at bounding box center [948, 521] width 83 height 37
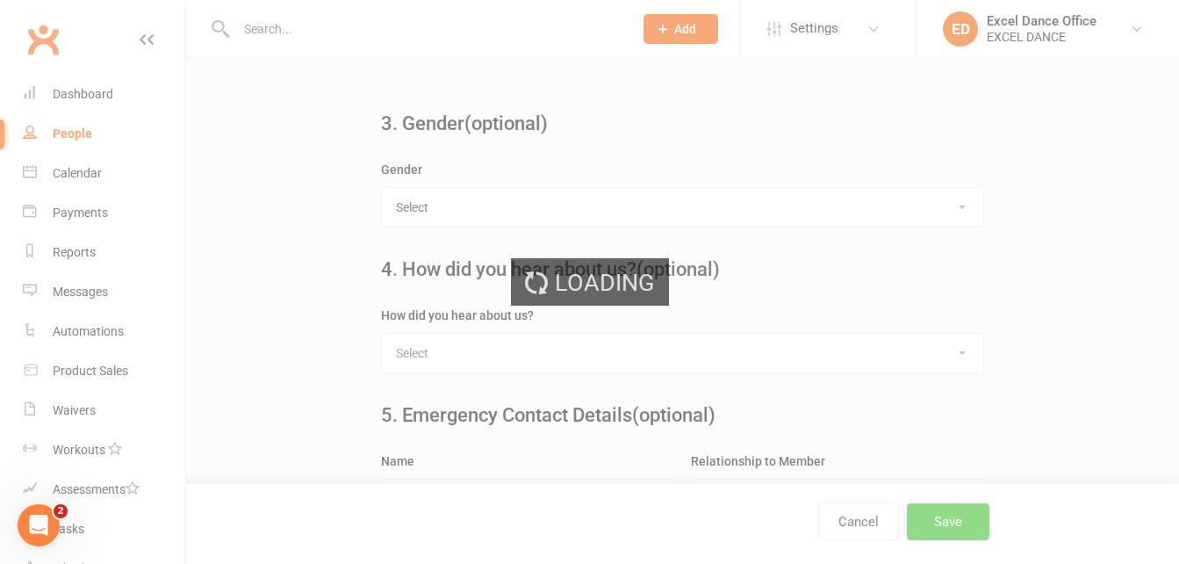
scroll to position [0, 0]
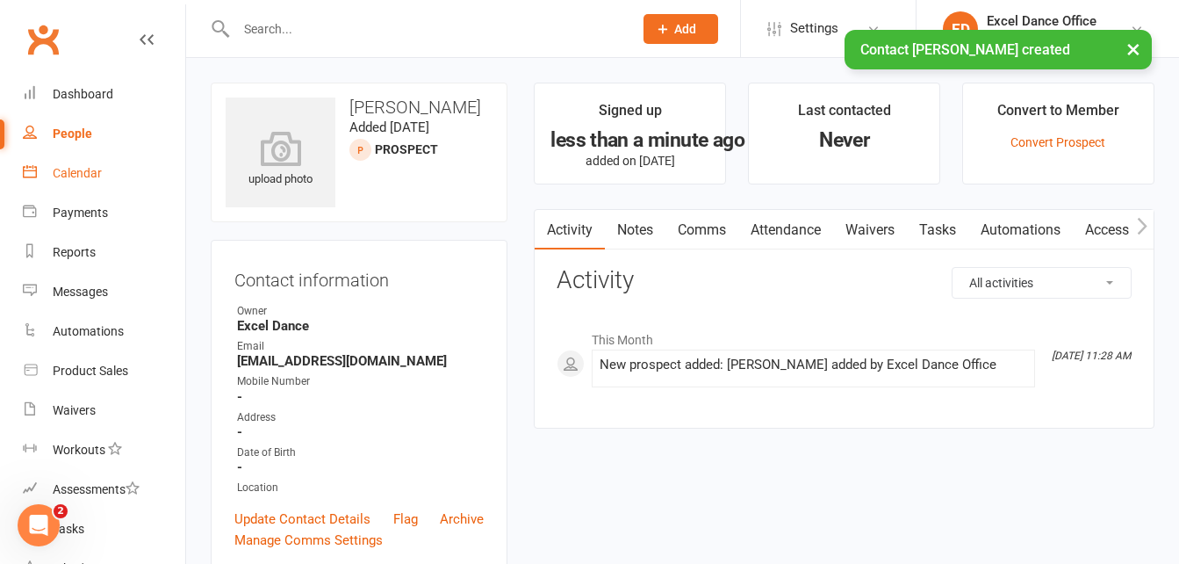
click at [66, 181] on link "Calendar" at bounding box center [104, 174] width 162 height 40
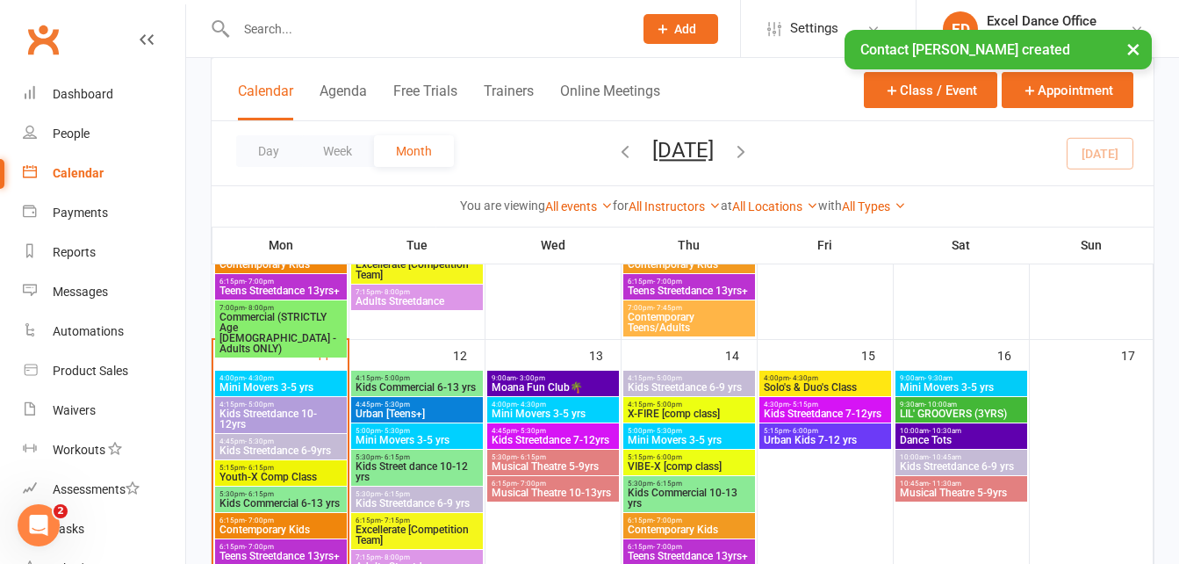
scroll to position [611, 0]
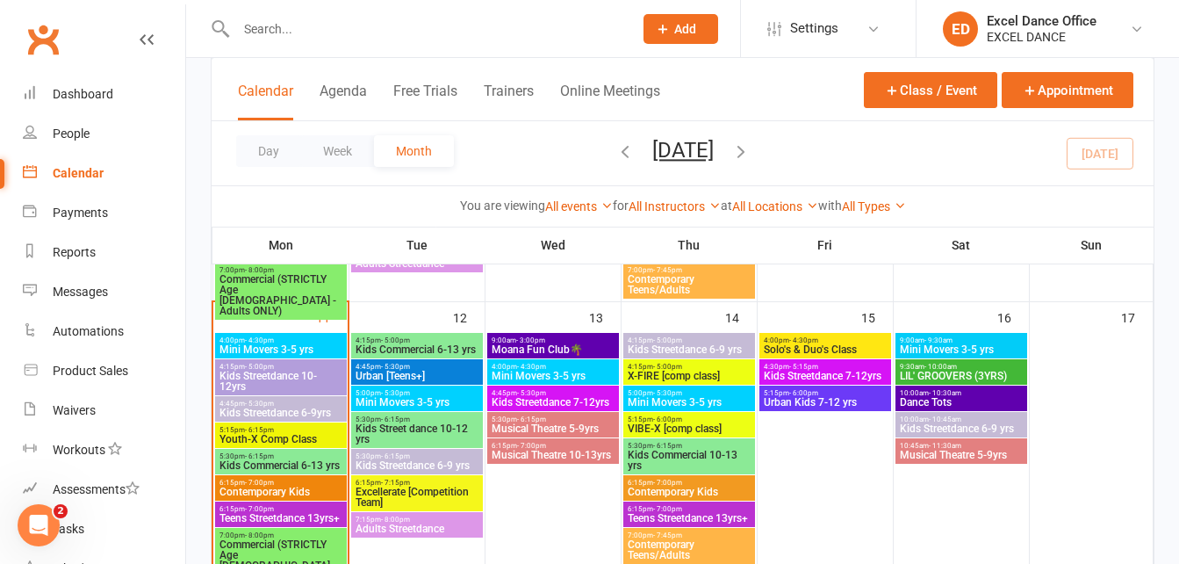
click at [594, 338] on span "9:00am - 3:00pm" at bounding box center [553, 340] width 125 height 8
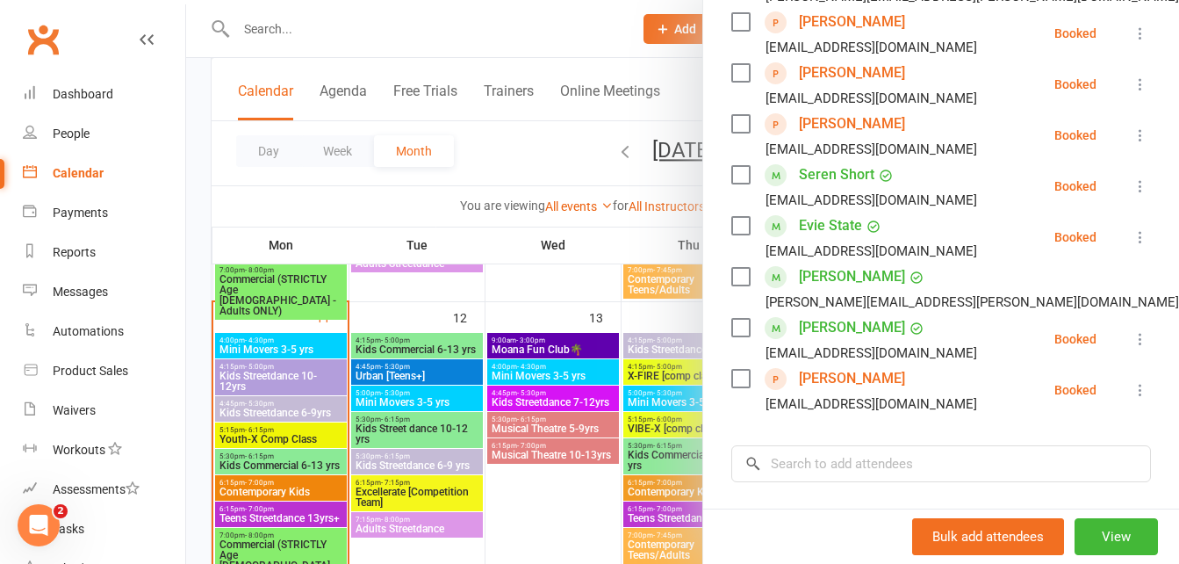
scroll to position [537, 0]
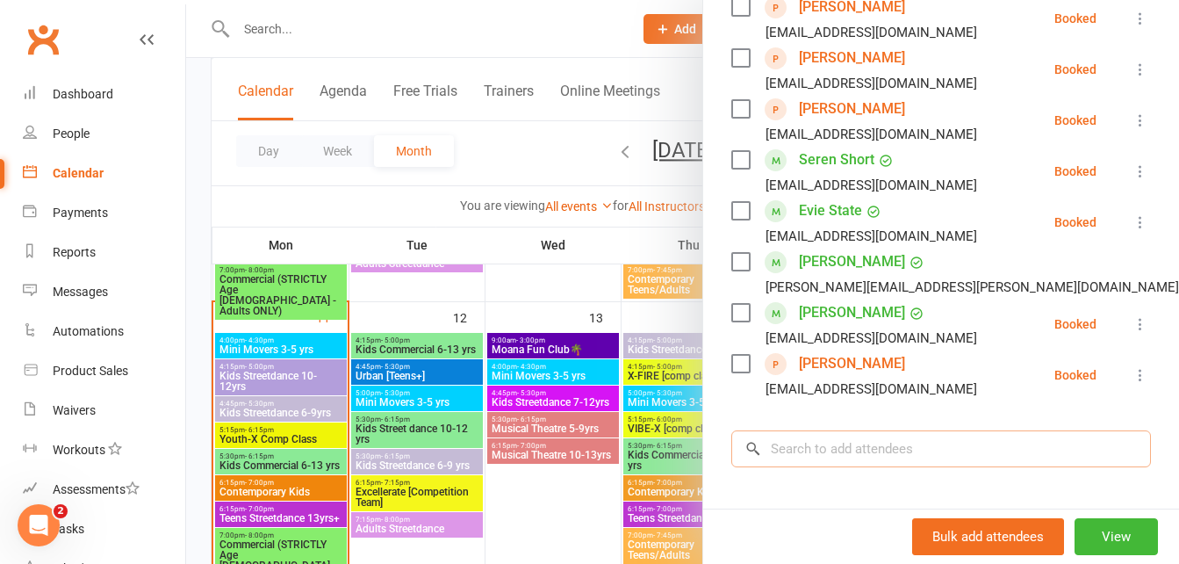
click at [960, 467] on input "search" at bounding box center [941, 448] width 420 height 37
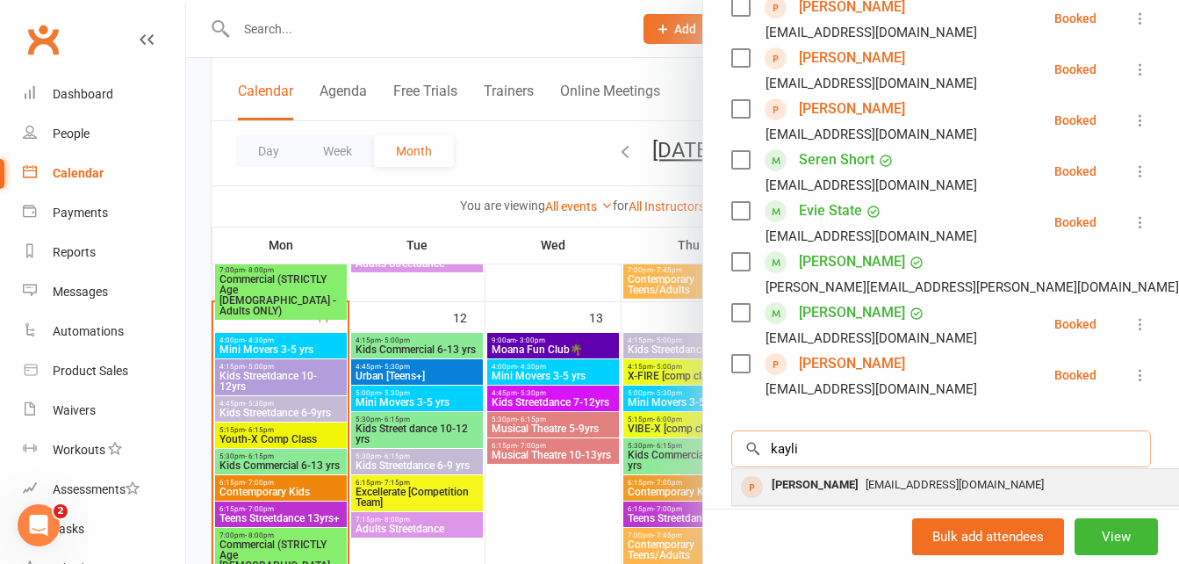
type input "kayli"
click at [933, 491] on span "[EMAIL_ADDRESS][DOMAIN_NAME]" at bounding box center [955, 484] width 178 height 13
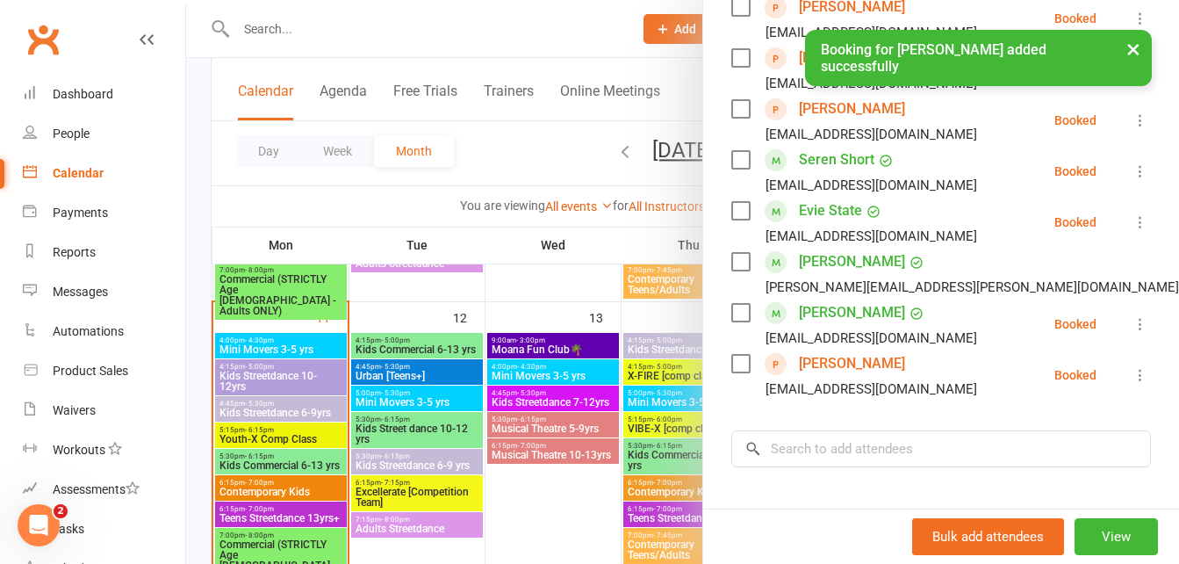
scroll to position [41, 0]
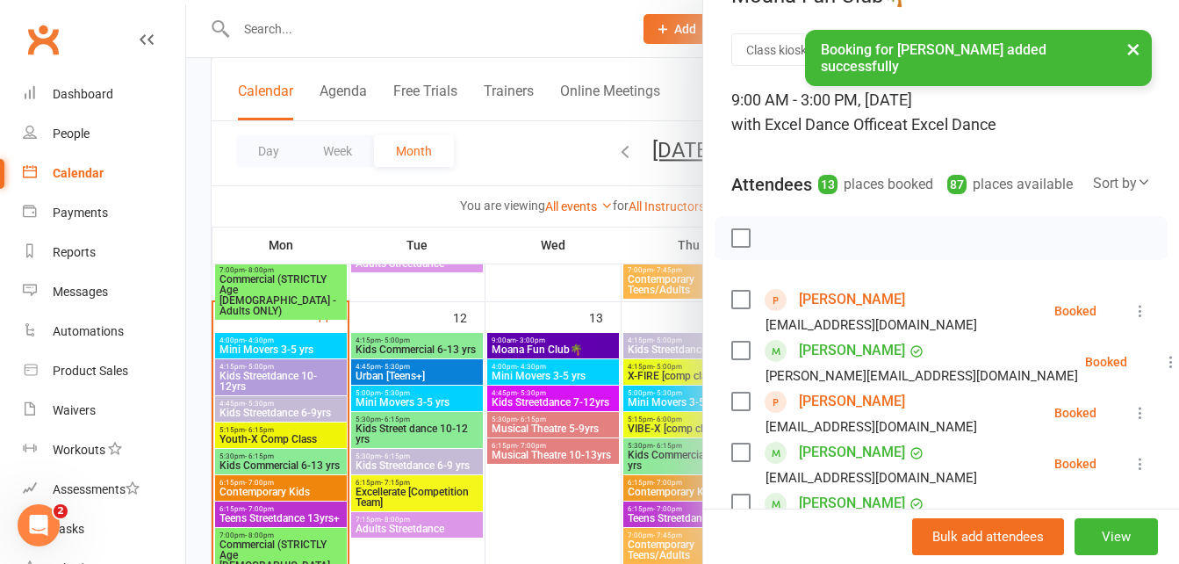
click at [1136, 51] on button "×" at bounding box center [1134, 49] width 32 height 38
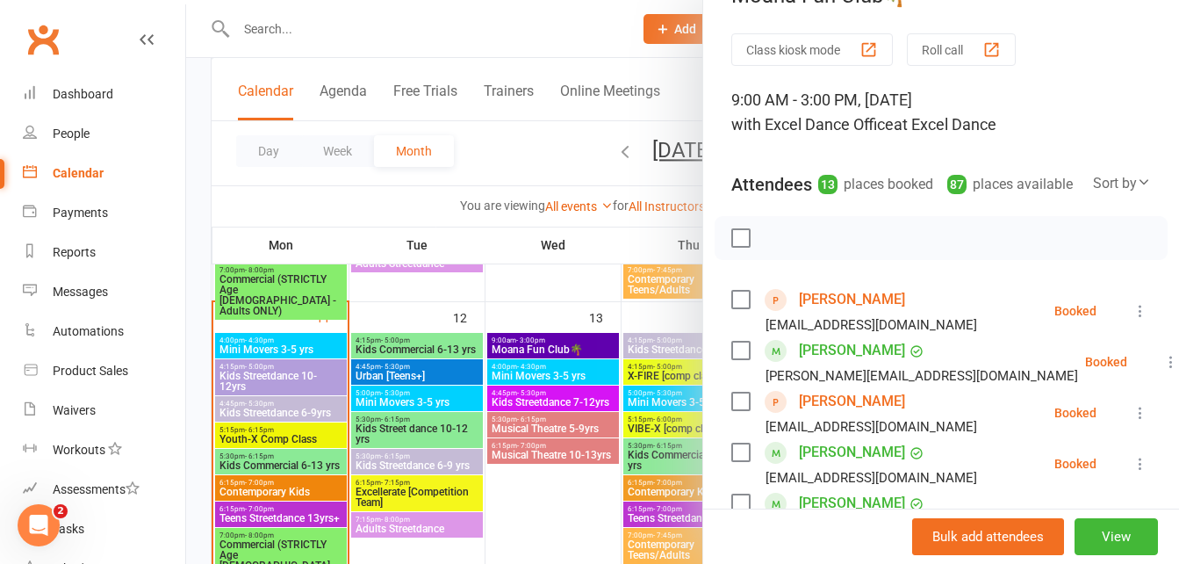
scroll to position [0, 0]
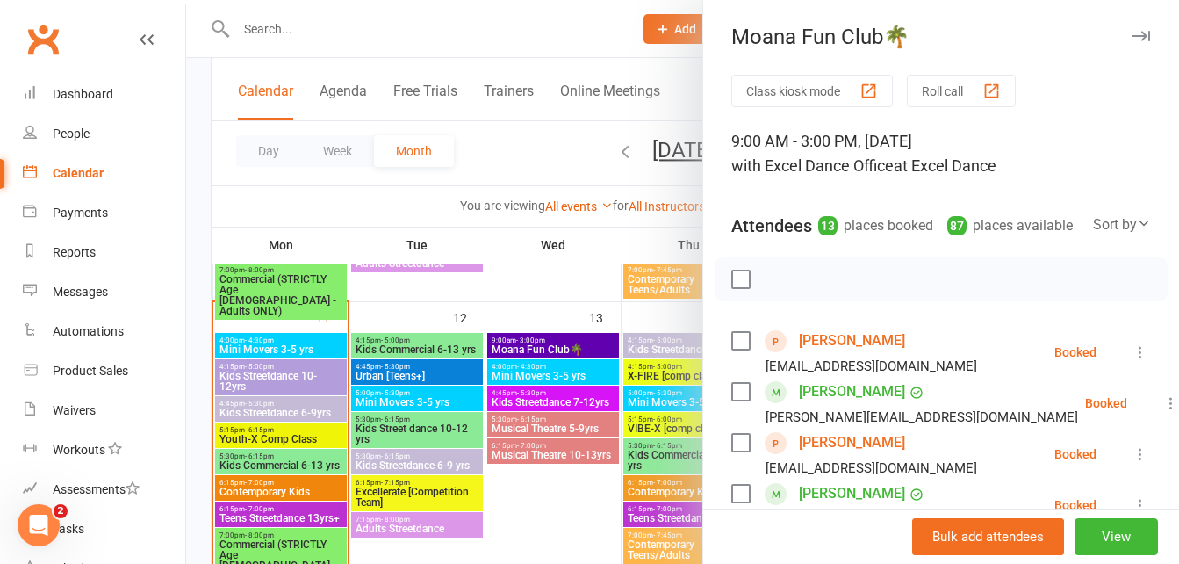
click at [1130, 29] on button "button" at bounding box center [1140, 35] width 21 height 21
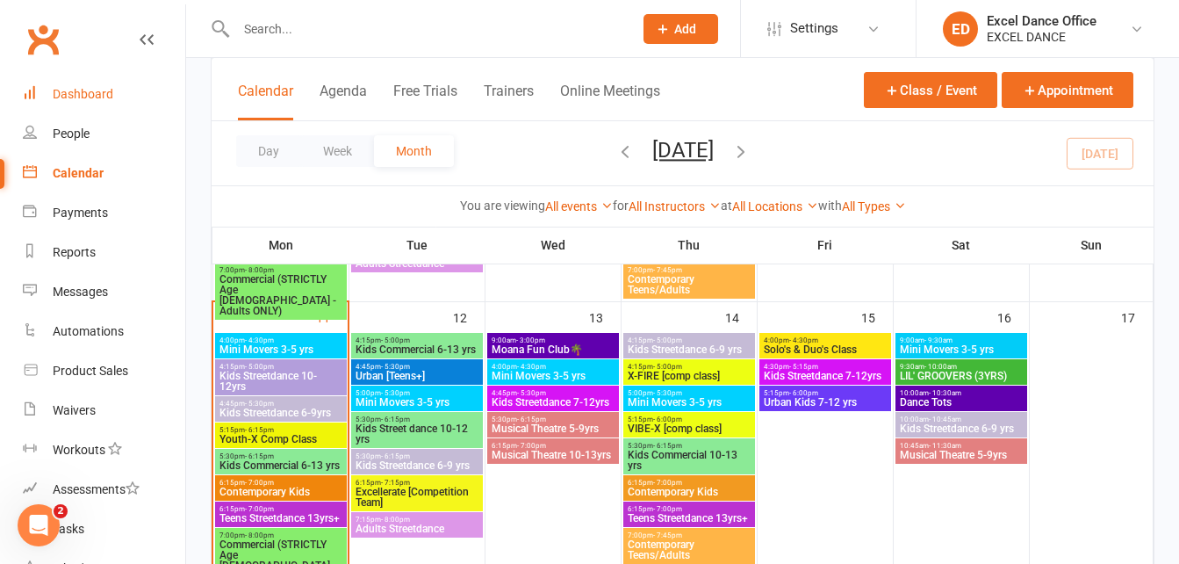
click at [80, 95] on div "Dashboard" at bounding box center [83, 94] width 61 height 14
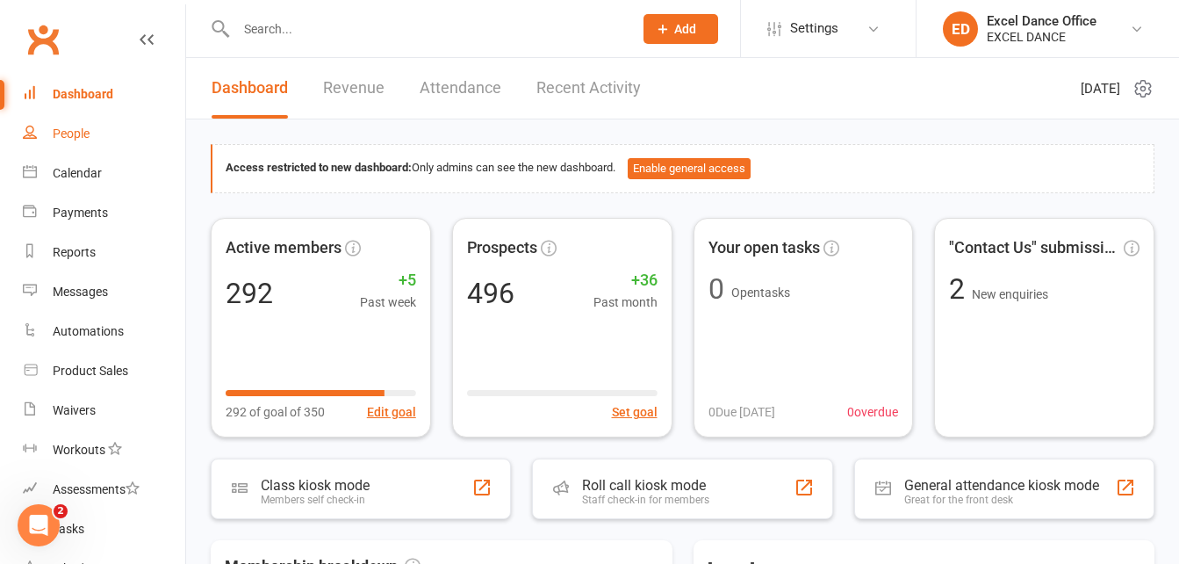
click at [91, 134] on link "People" at bounding box center [104, 134] width 162 height 40
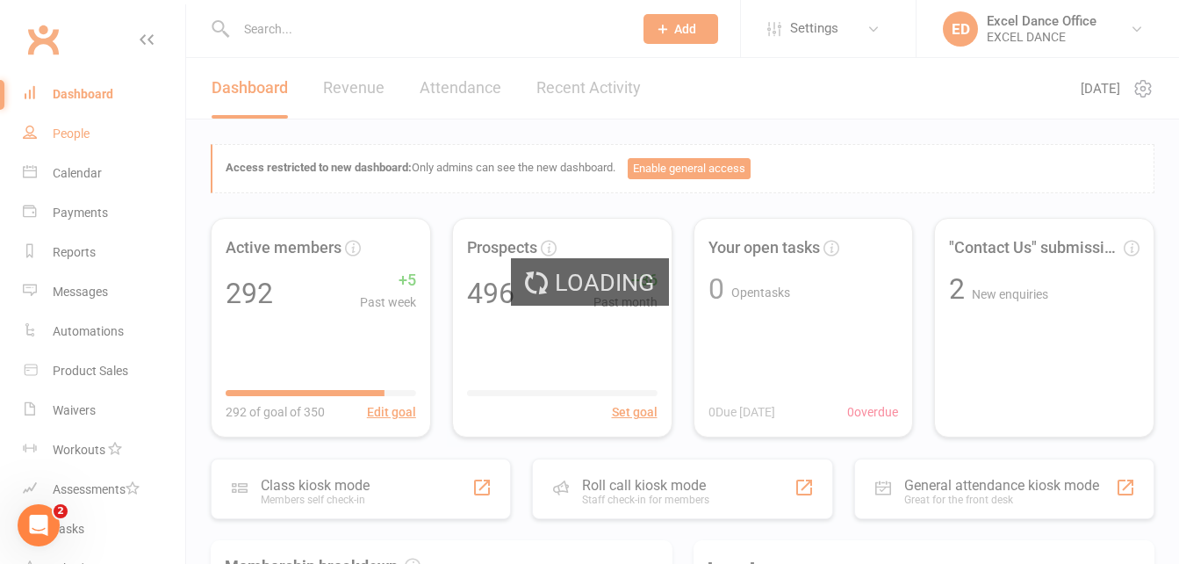
select select "100"
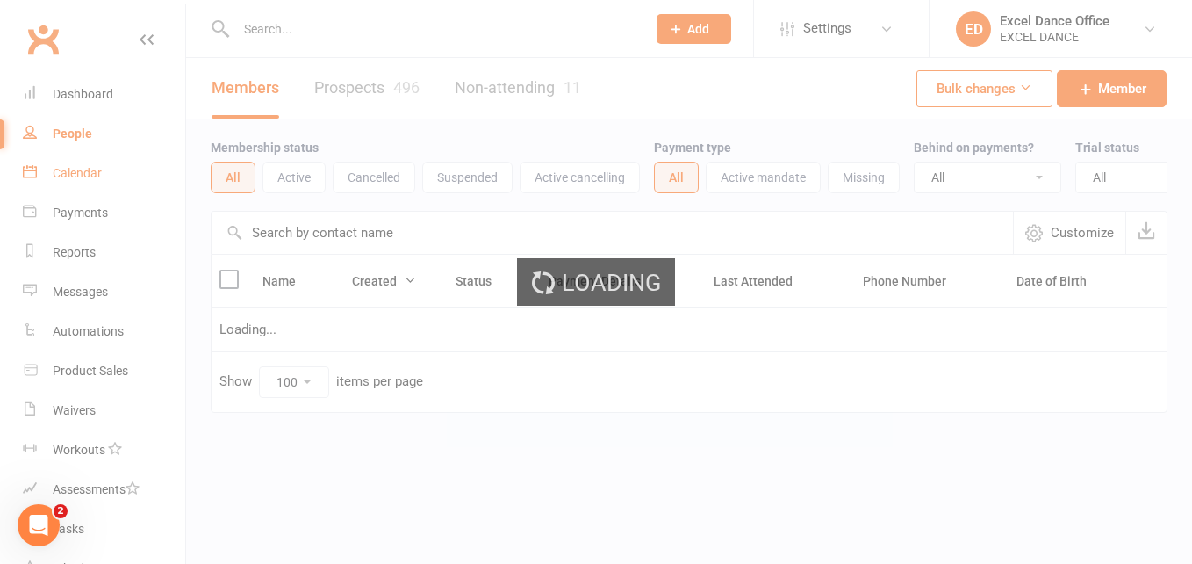
click at [70, 172] on div "Calendar" at bounding box center [77, 173] width 49 height 14
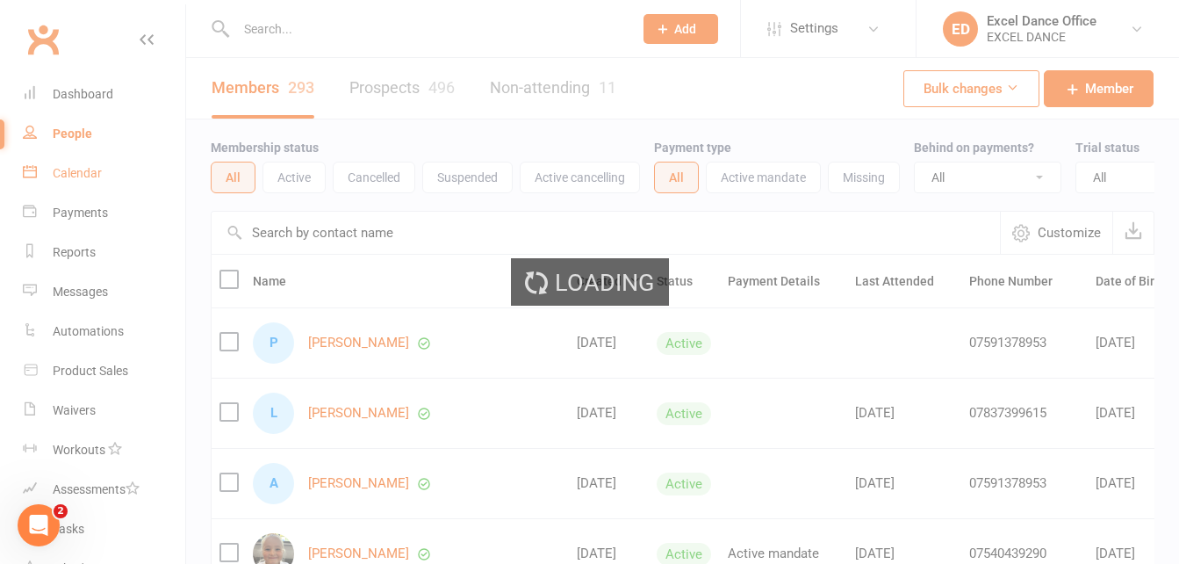
click at [70, 172] on div "Calendar" at bounding box center [77, 173] width 49 height 14
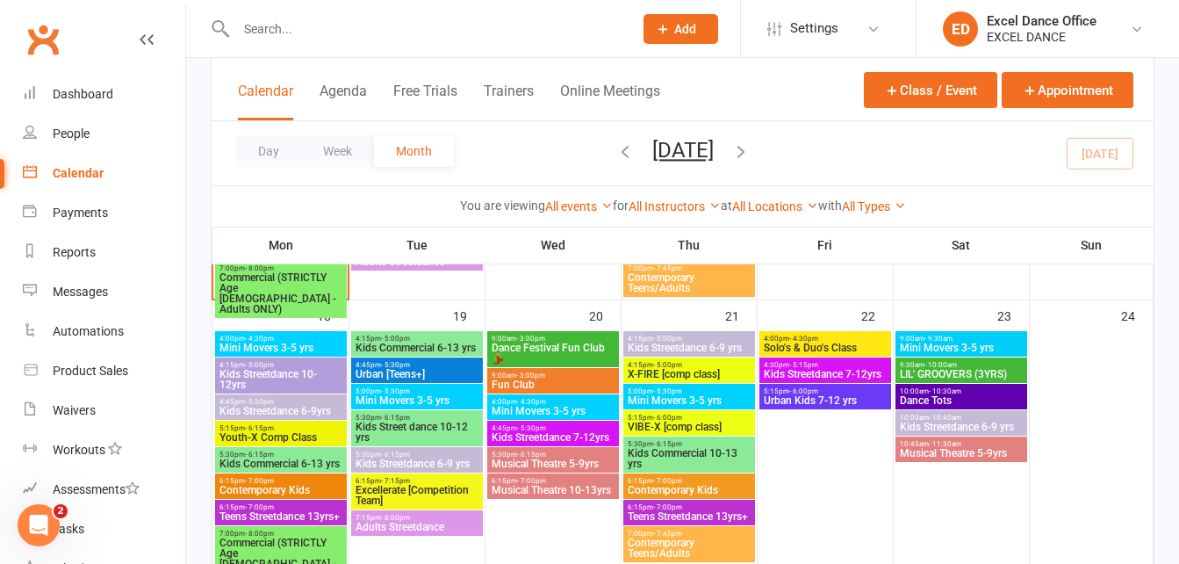
scroll to position [923, 0]
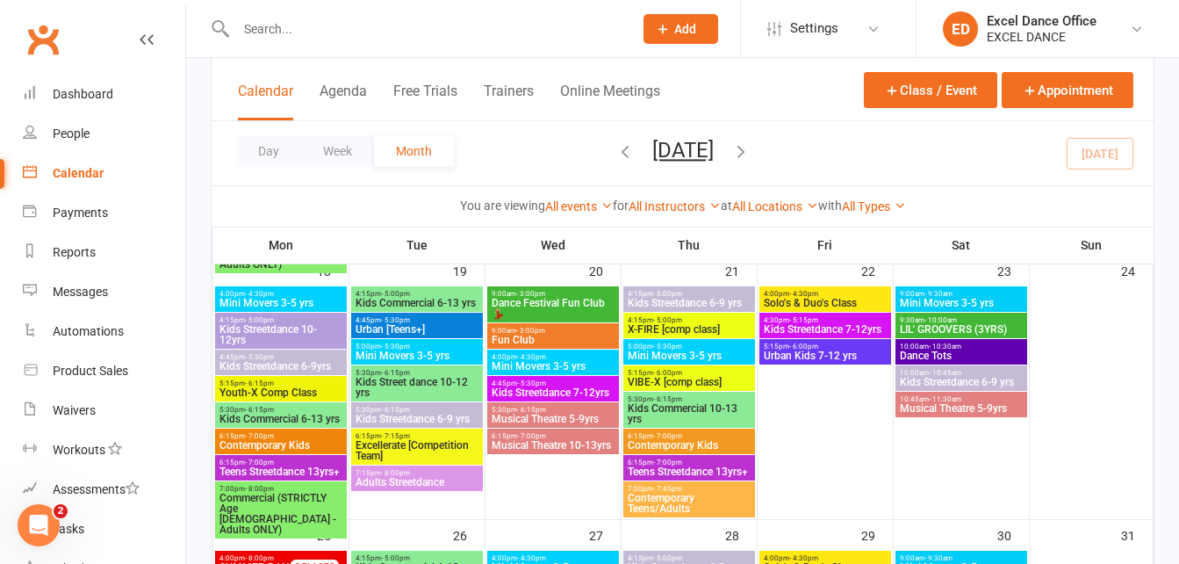
click at [597, 304] on span "Dance Festival Fun Club💃🏼" at bounding box center [553, 308] width 125 height 21
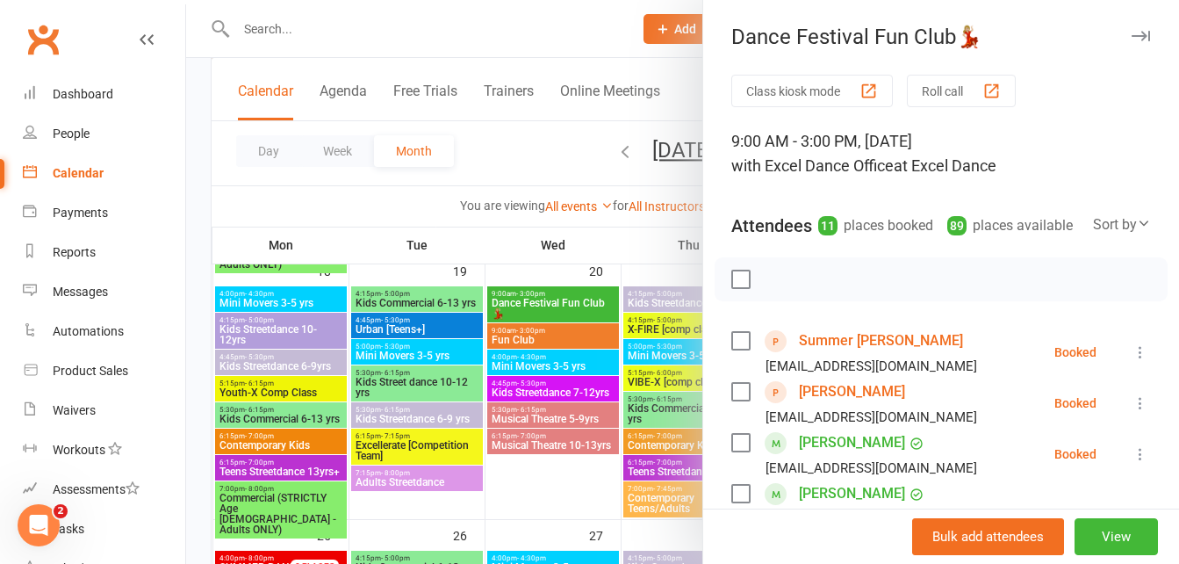
scroll to position [489, 0]
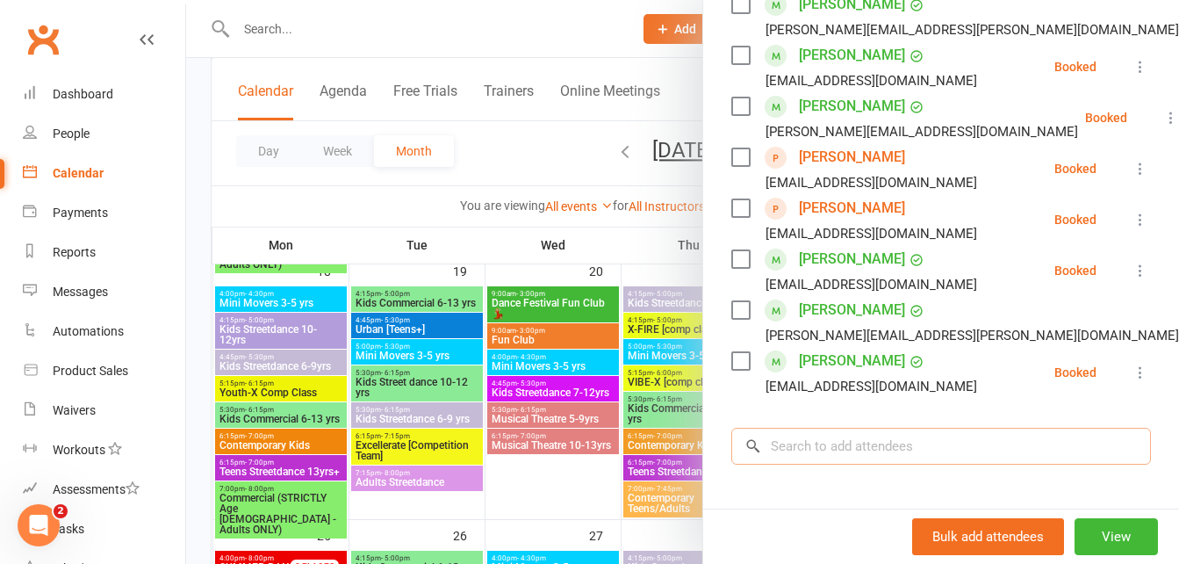
click at [975, 461] on input "search" at bounding box center [941, 446] width 420 height 37
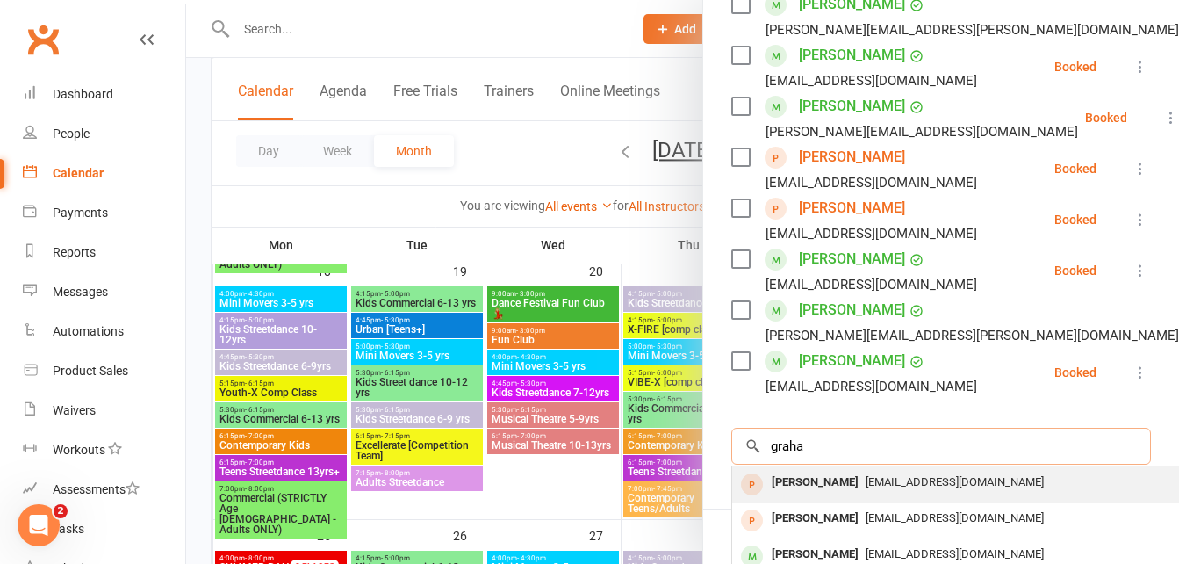
type input "graha"
click at [975, 488] on span "[EMAIL_ADDRESS][DOMAIN_NAME]" at bounding box center [955, 481] width 178 height 13
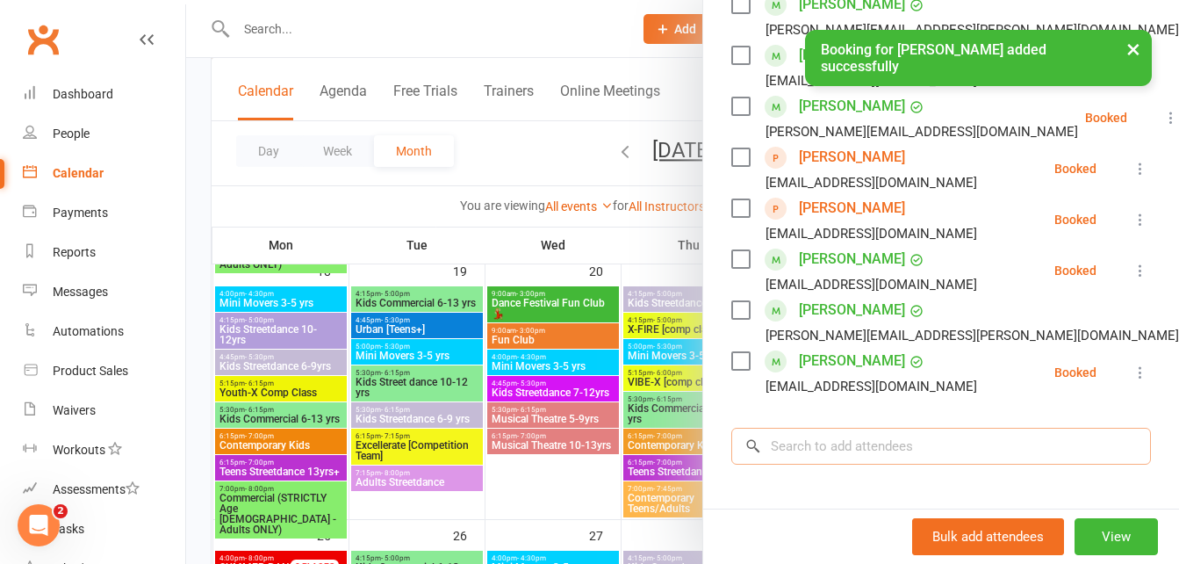
click at [894, 463] on input "search" at bounding box center [941, 446] width 420 height 37
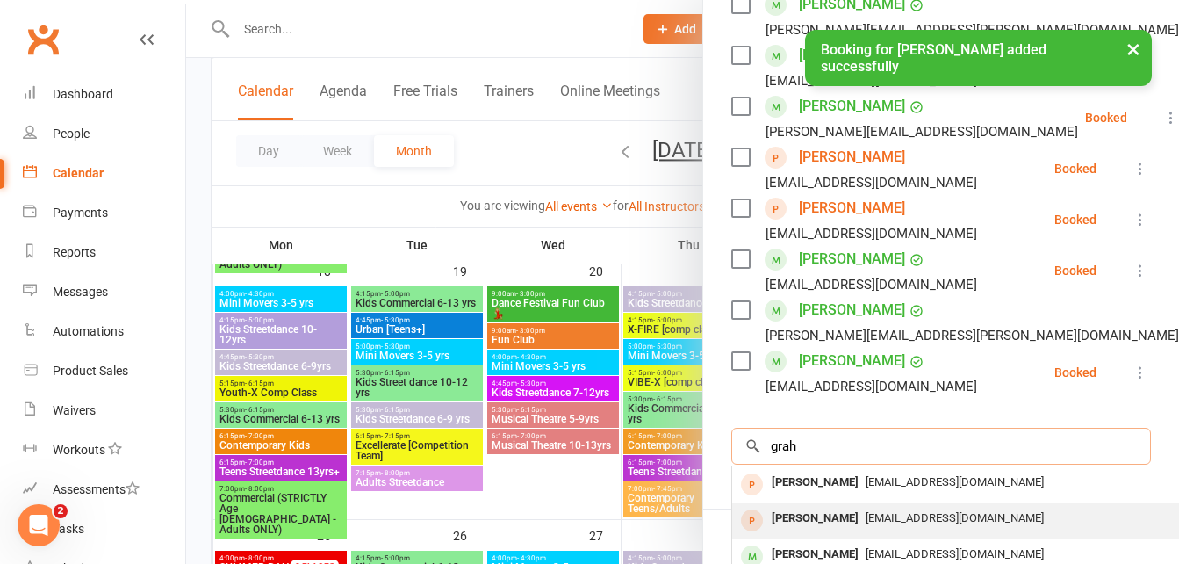
type input "grah"
click at [878, 524] on span "[EMAIL_ADDRESS][DOMAIN_NAME]" at bounding box center [955, 517] width 178 height 13
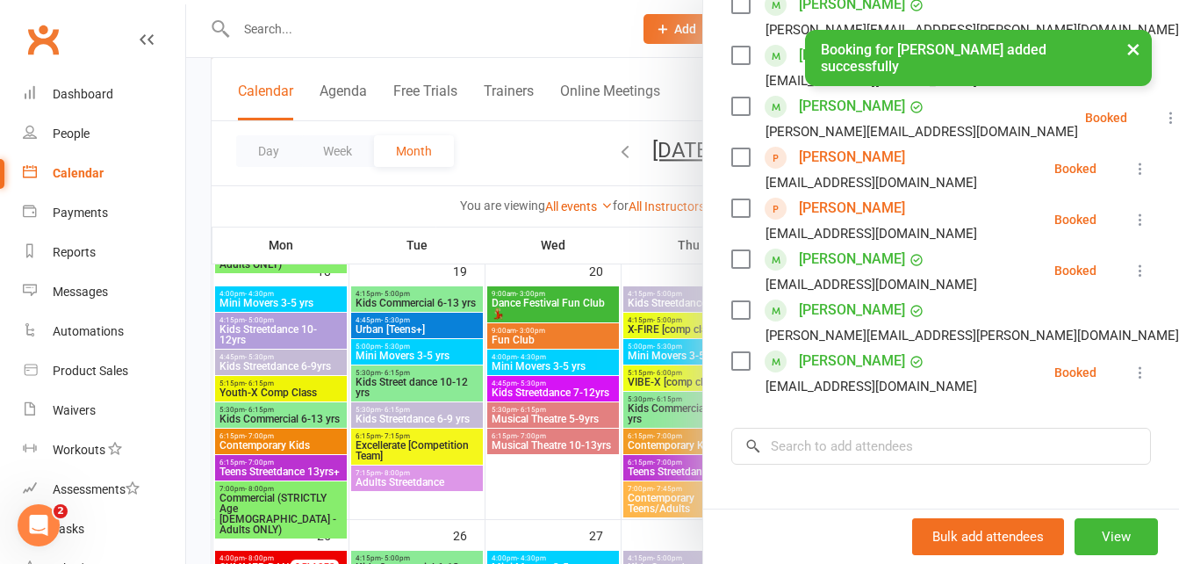
scroll to position [591, 0]
click at [831, 464] on input "search" at bounding box center [941, 446] width 420 height 37
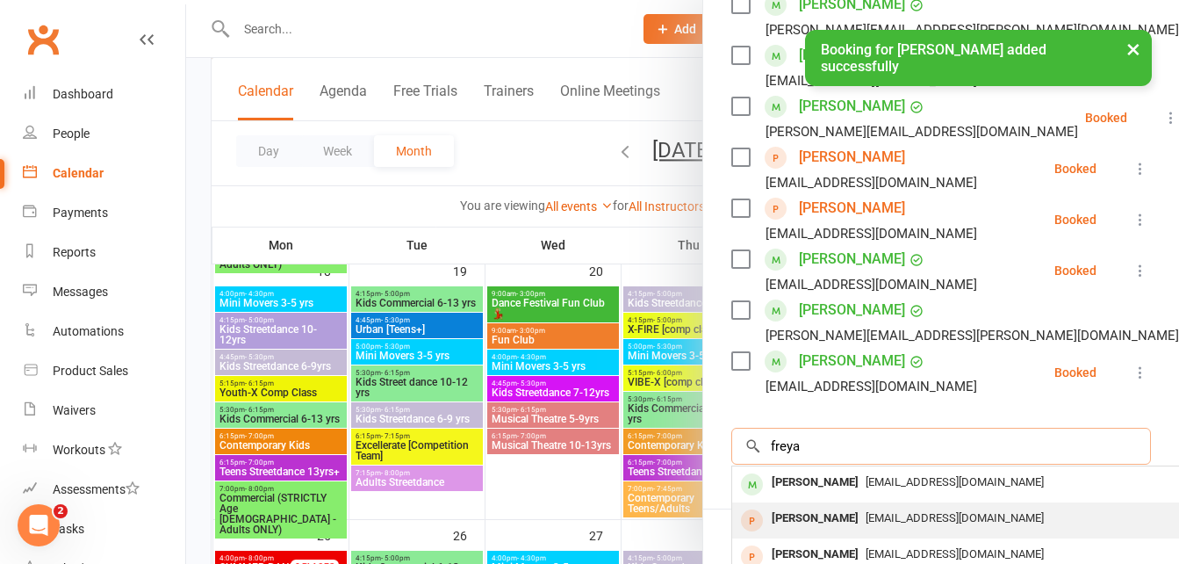
type input "freya"
click at [896, 524] on span "[EMAIL_ADDRESS][DOMAIN_NAME]" at bounding box center [955, 517] width 178 height 13
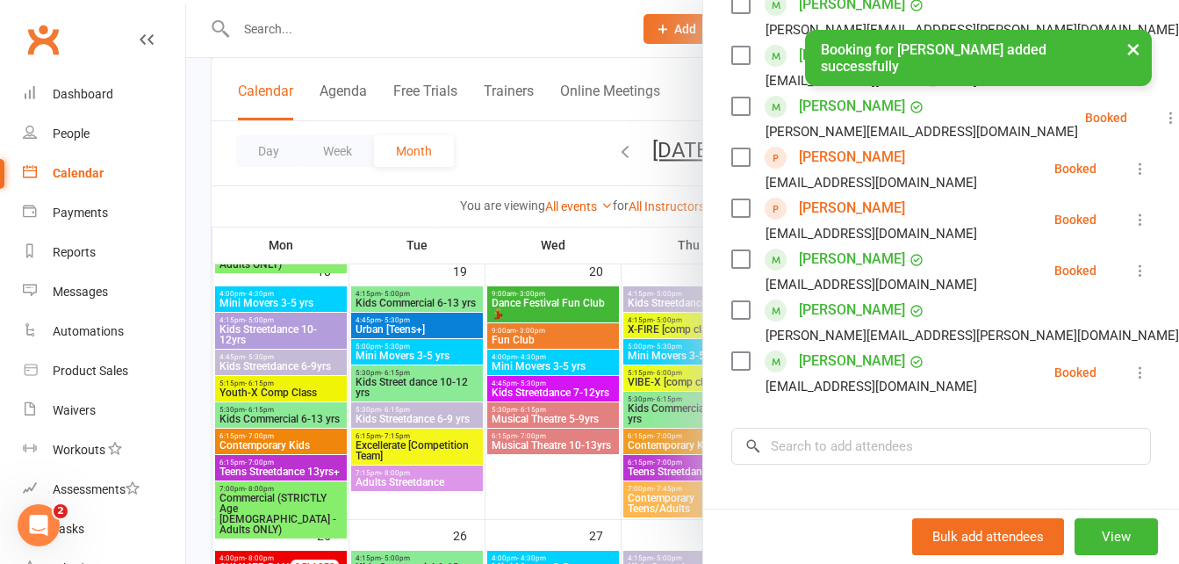
scroll to position [642, 0]
click at [104, 95] on div "Dashboard" at bounding box center [83, 94] width 61 height 14
